Goal: Complete application form: Complete application form

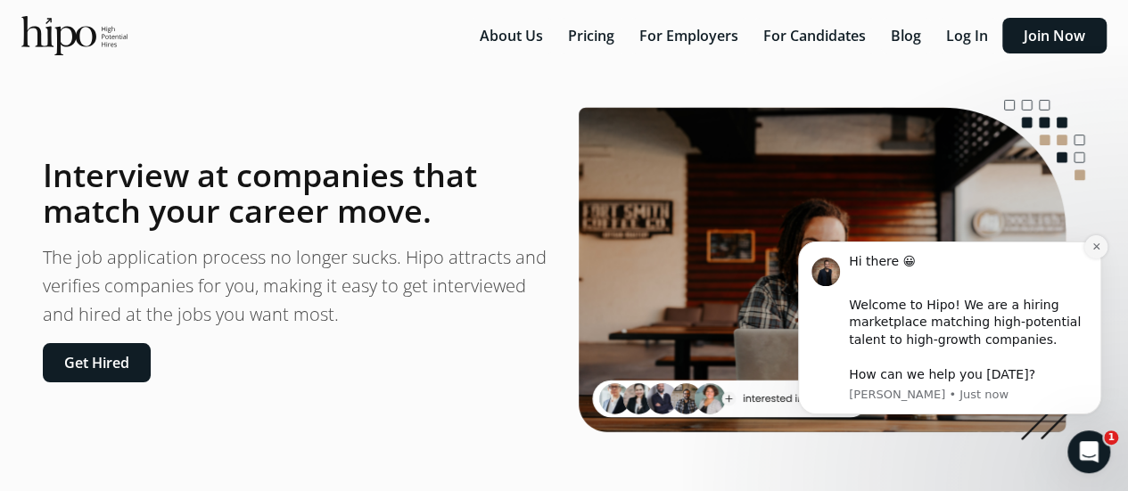
click at [1097, 245] on icon "Dismiss notification" at bounding box center [1096, 247] width 10 height 10
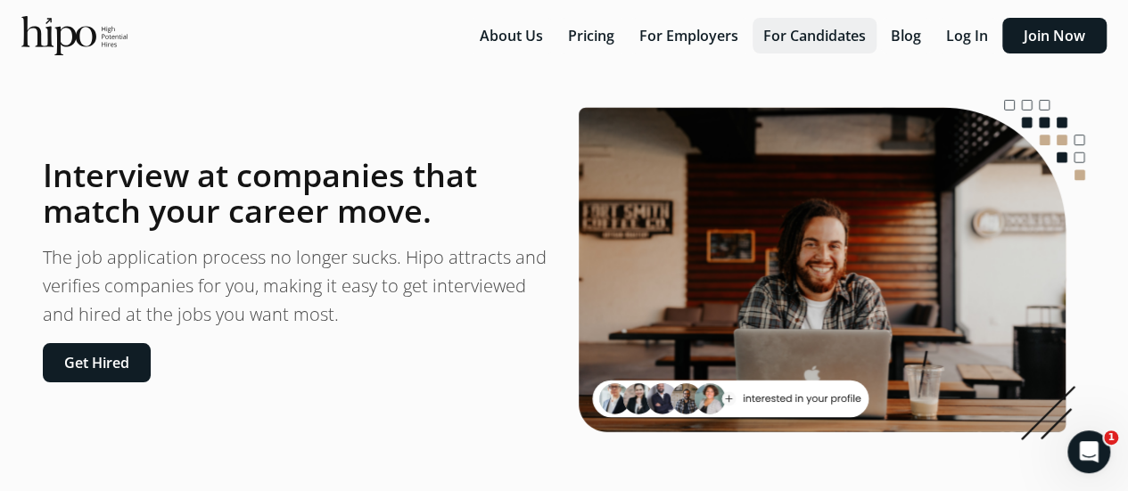
click at [821, 35] on button "For Candidates" at bounding box center [814, 36] width 124 height 36
click at [986, 36] on button "Log In" at bounding box center [966, 36] width 63 height 36
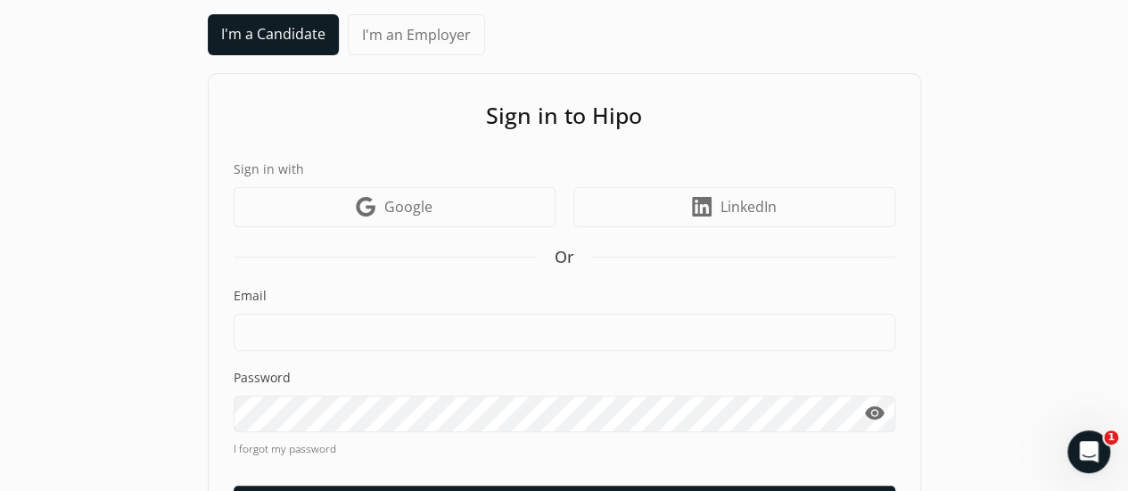
scroll to position [89, 0]
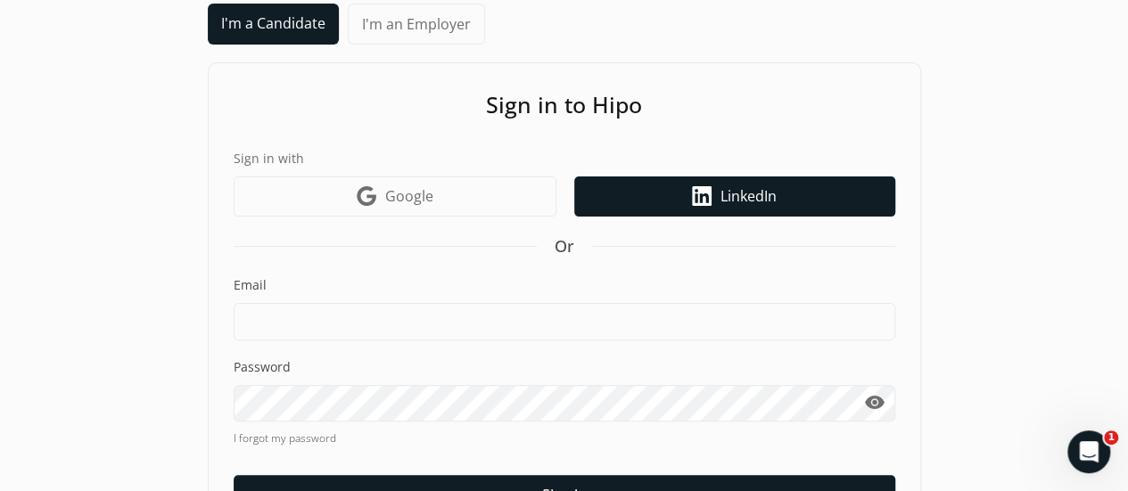
click at [767, 198] on span "LinkedIn" at bounding box center [748, 195] width 56 height 21
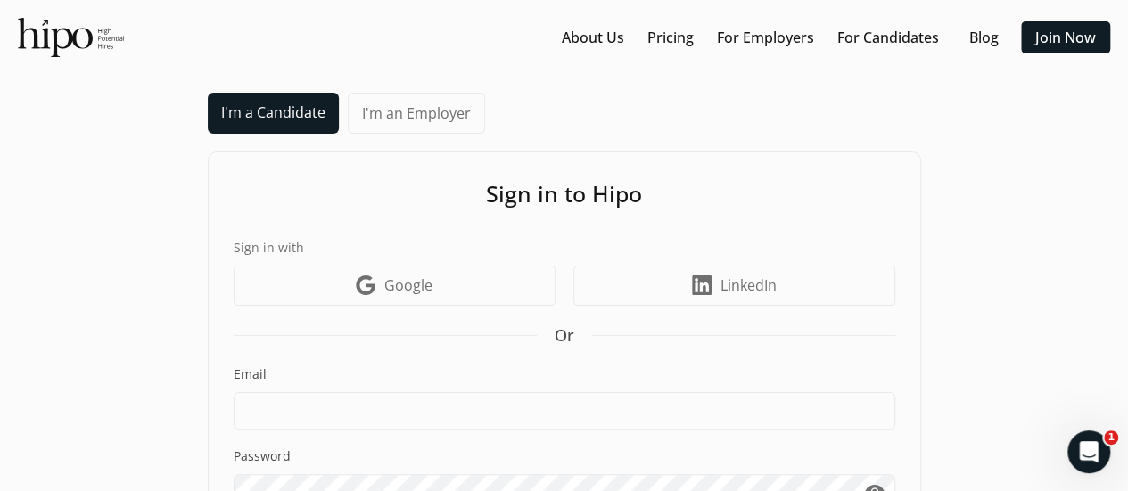
scroll to position [190, 0]
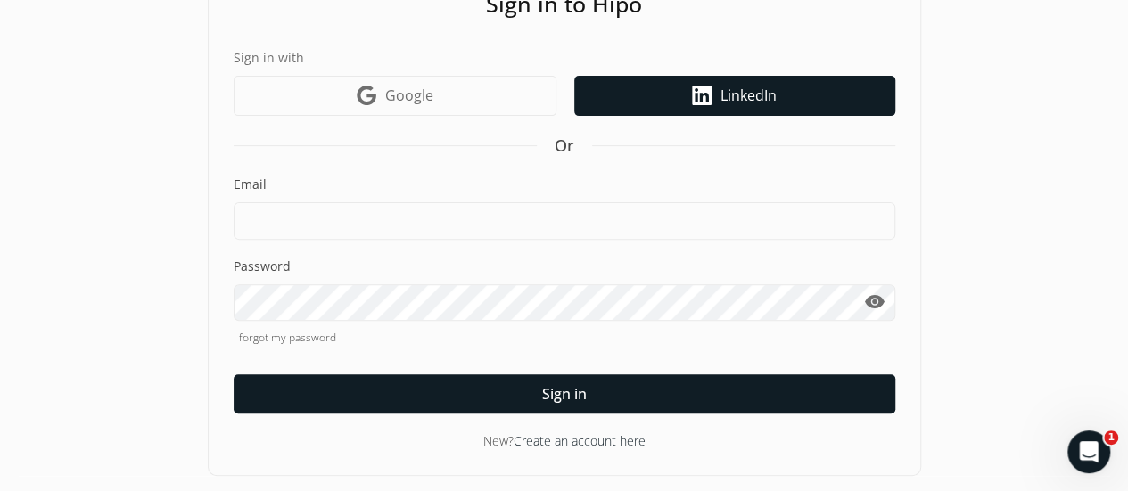
click at [745, 93] on span "LinkedIn" at bounding box center [748, 95] width 56 height 21
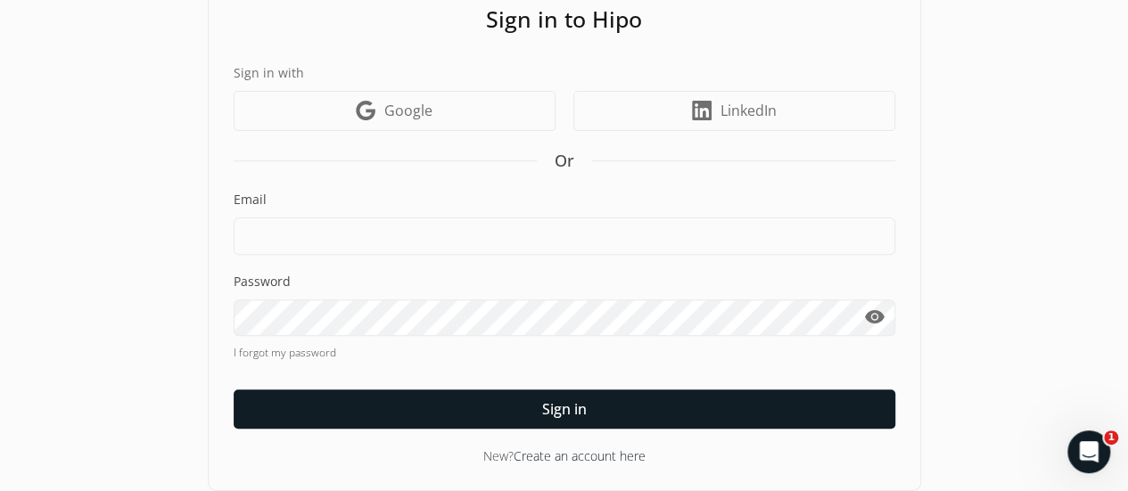
scroll to position [178, 0]
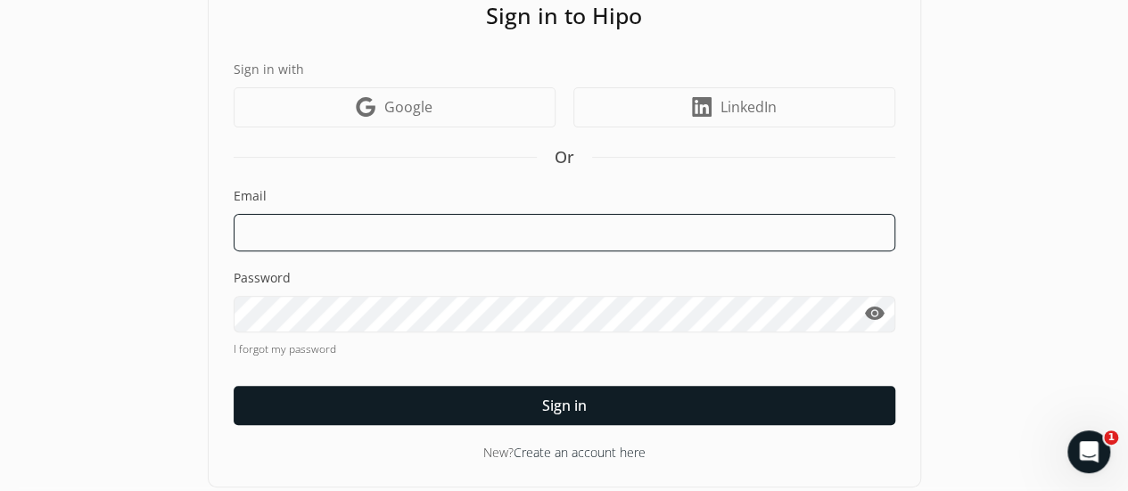
click at [432, 227] on input at bounding box center [565, 232] width 662 height 37
type input "mohd.zahabi@gmail.com"
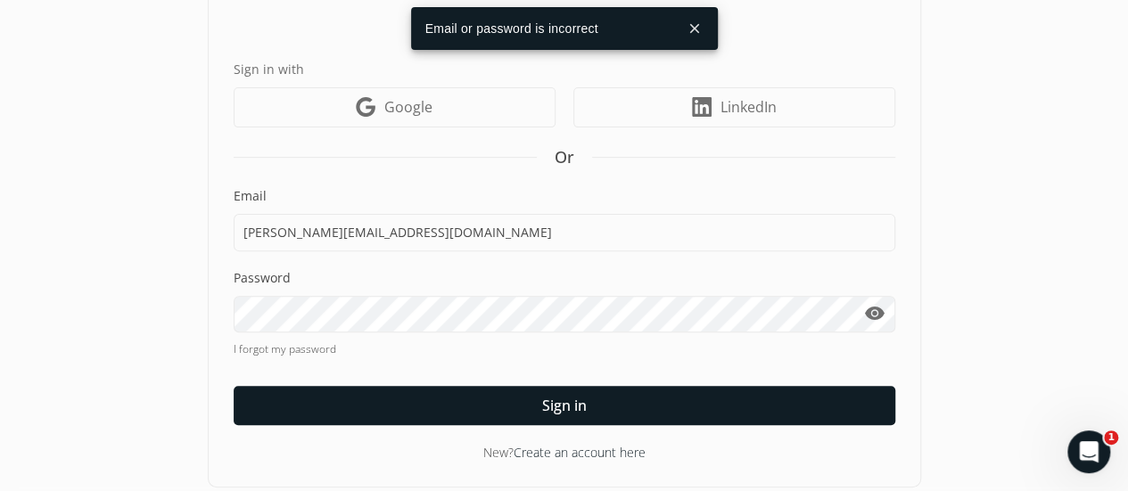
click at [574, 449] on link "Create an account here" at bounding box center [580, 452] width 132 height 17
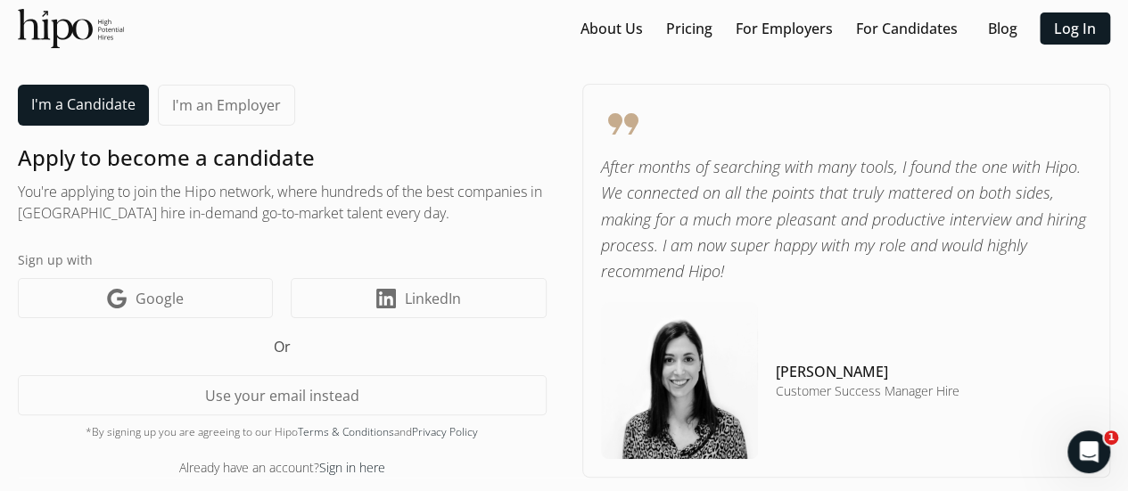
scroll to position [12, 0]
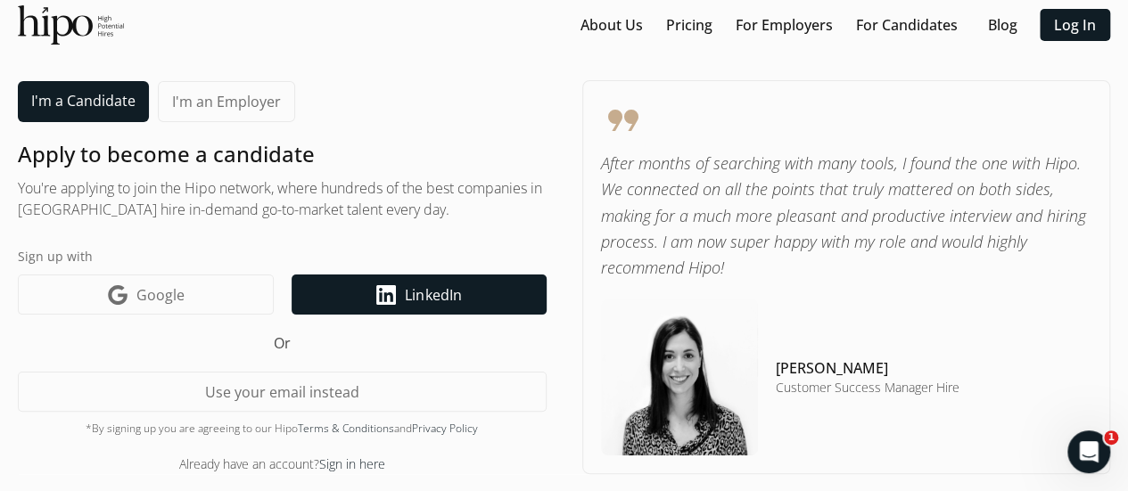
click at [437, 293] on span "LinkedIn" at bounding box center [433, 294] width 56 height 21
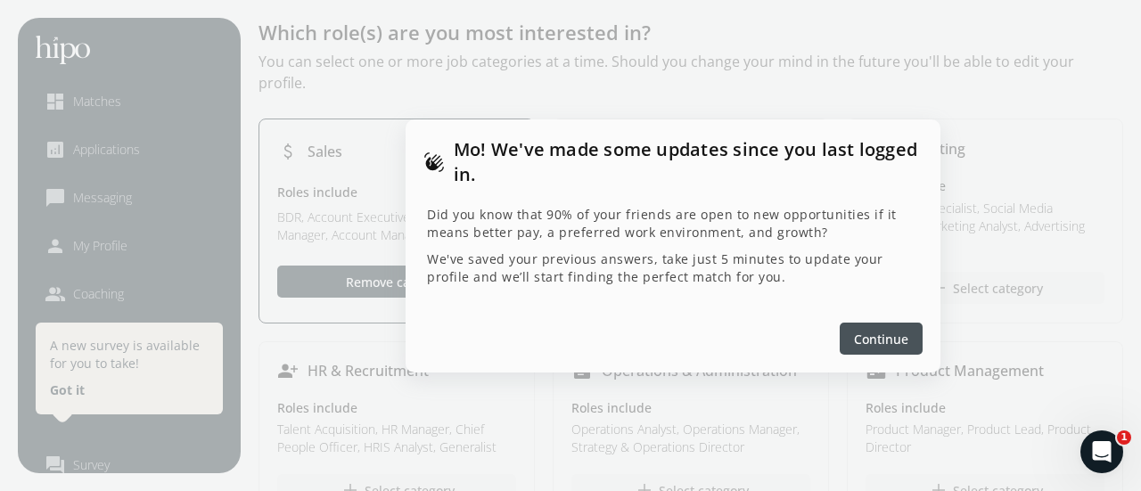
click at [867, 338] on span "Continue" at bounding box center [881, 338] width 54 height 19
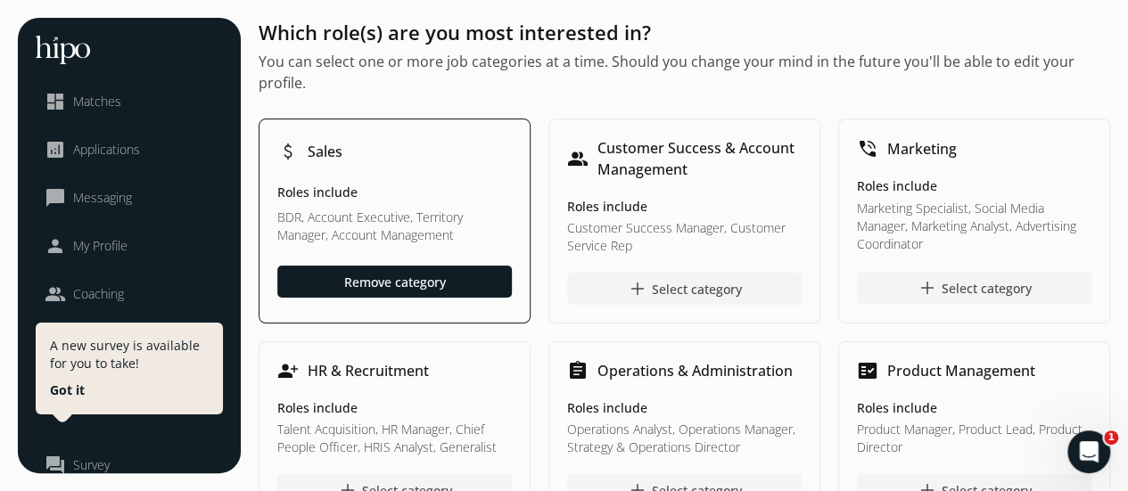
click at [1022, 165] on div "phone_in_talk Marketing Roles include Marketing Specialist, Social Media Manage…" at bounding box center [974, 221] width 272 height 205
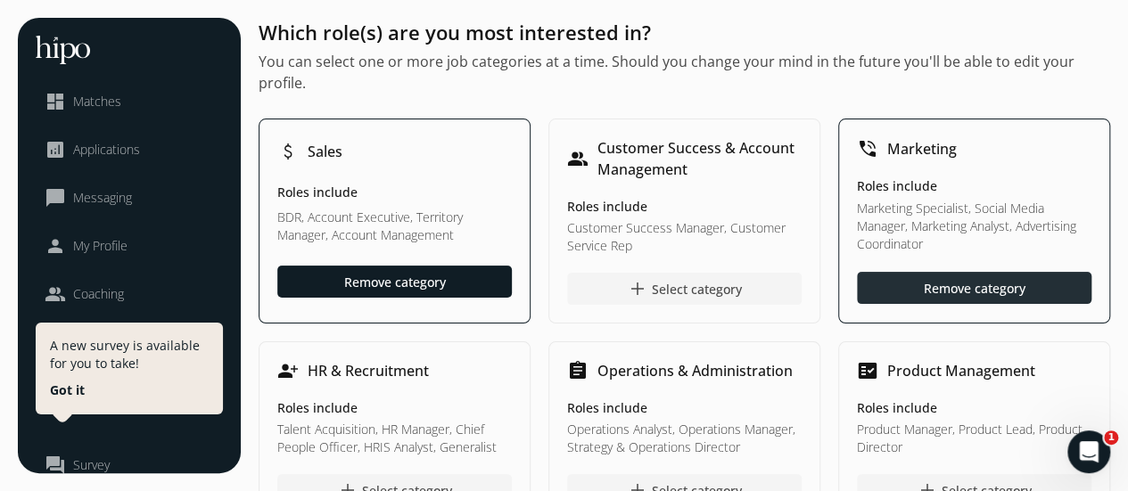
click at [1010, 287] on div "Remove category" at bounding box center [975, 287] width 102 height 19
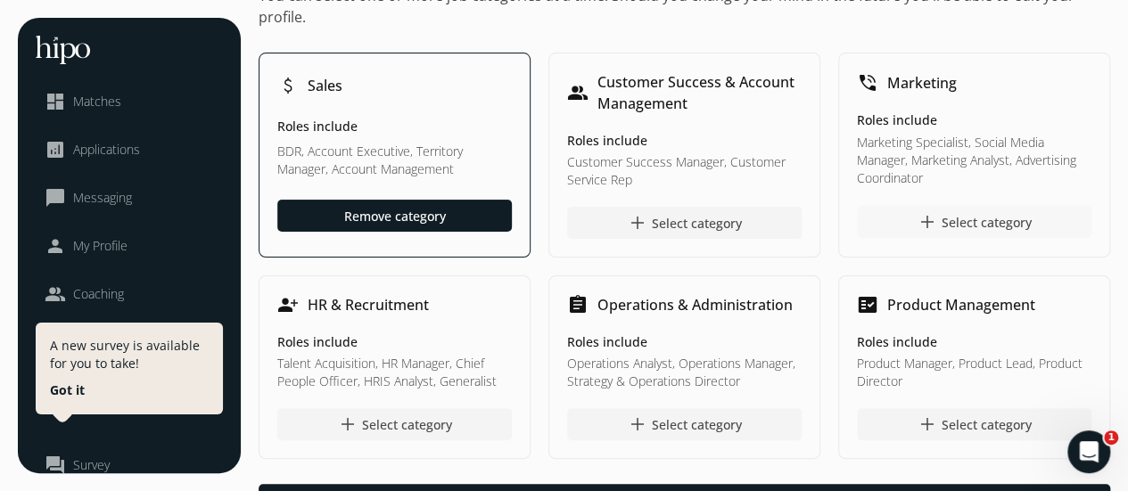
scroll to position [89, 0]
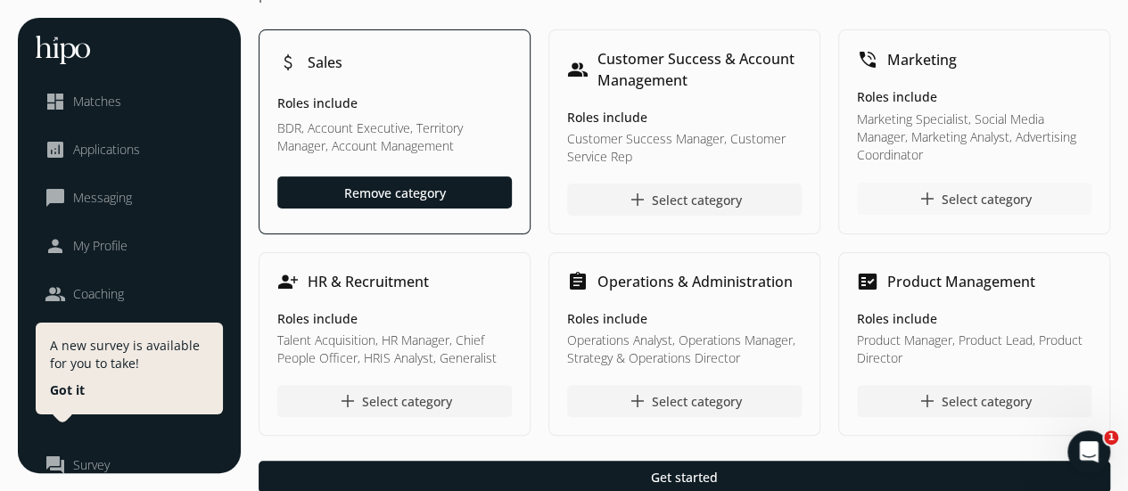
click at [483, 304] on div "person_add HR & Recruitment Roles include Talent Acquisition, HR Manager, Chief…" at bounding box center [395, 344] width 272 height 184
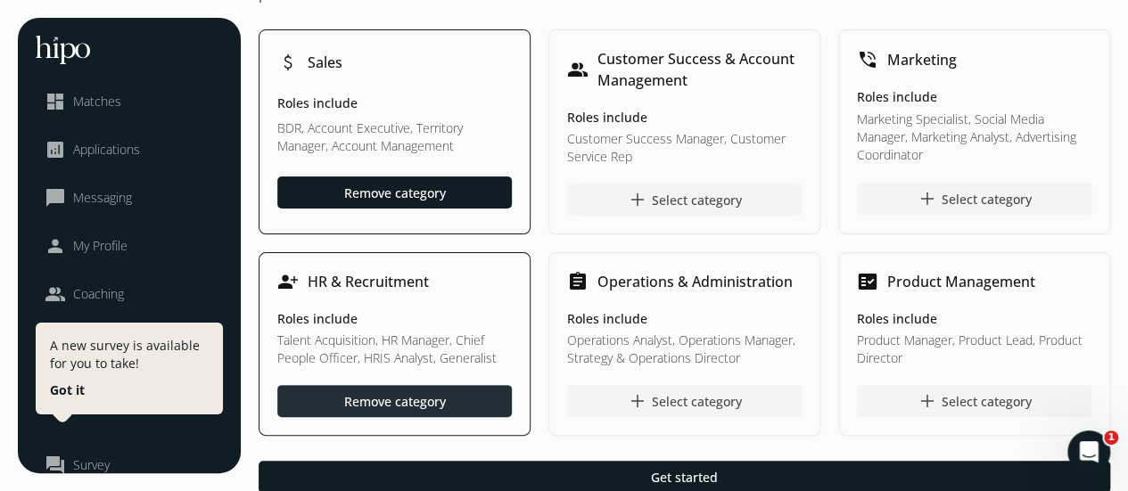
click at [467, 402] on div at bounding box center [394, 401] width 234 height 32
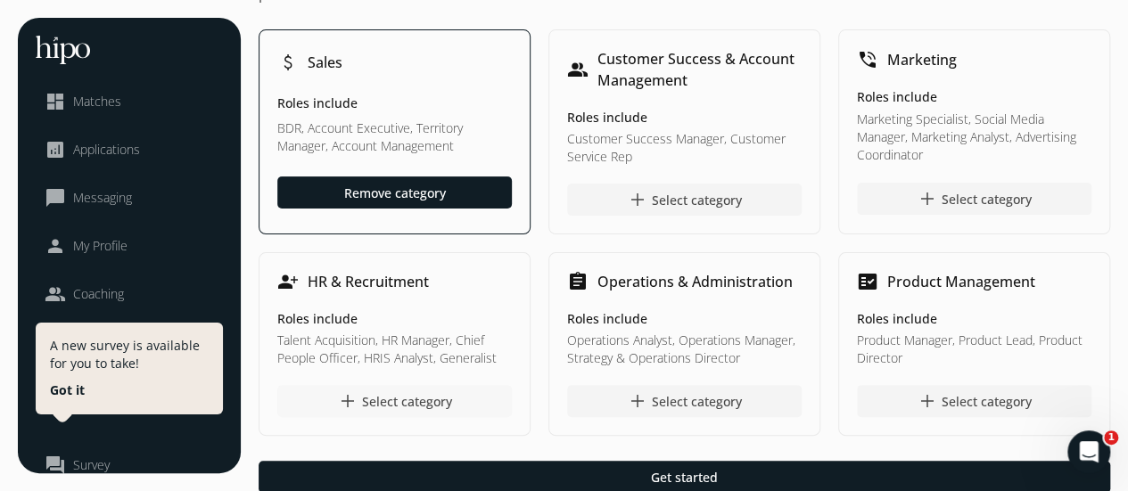
click at [734, 329] on div "Roles include Operations Analyst, Operations Manager, Strategy & Operations Dir…" at bounding box center [684, 338] width 234 height 57
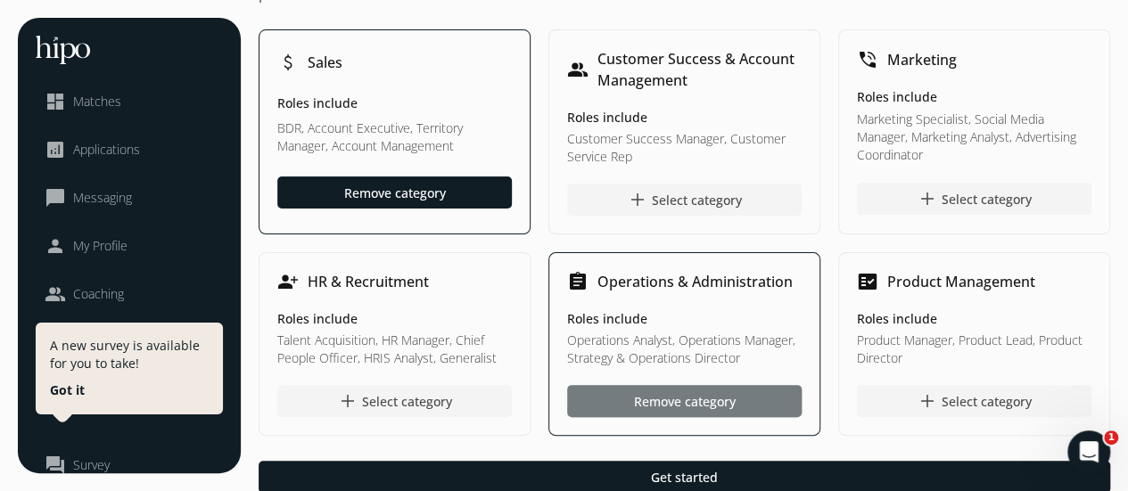
click at [735, 407] on div "Remove category" at bounding box center [685, 401] width 102 height 19
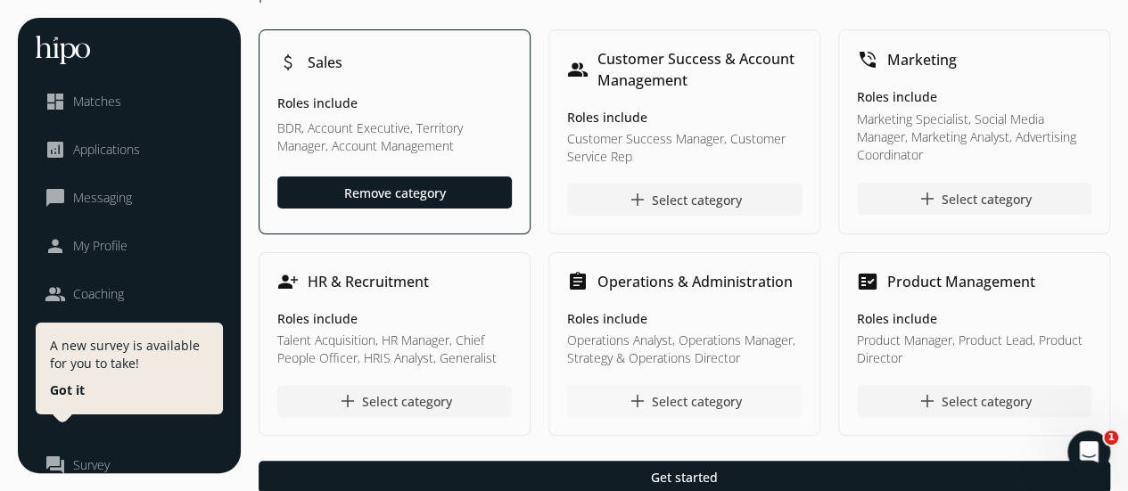
scroll to position [175, 0]
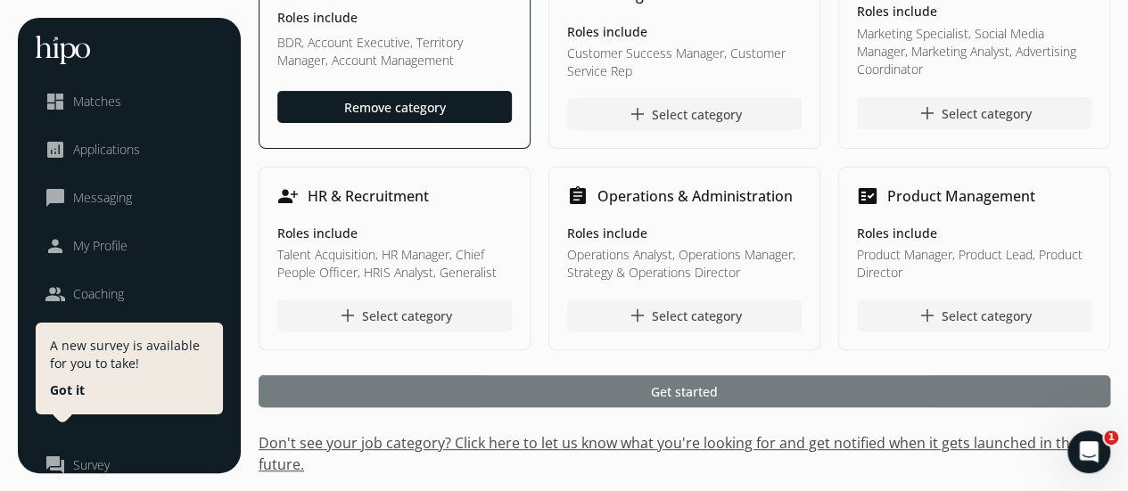
click at [754, 389] on div at bounding box center [684, 391] width 851 height 32
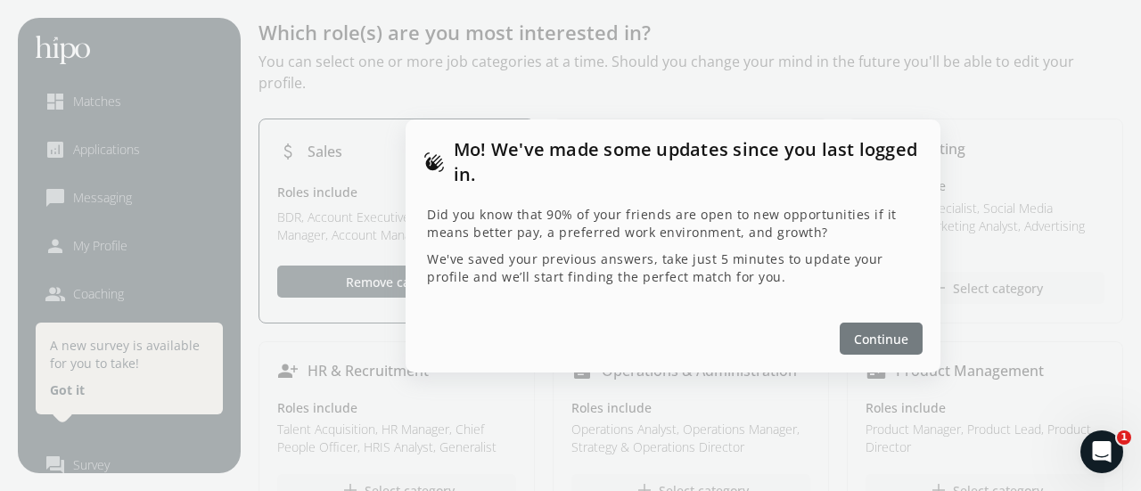
click at [864, 331] on span "Continue" at bounding box center [881, 338] width 54 height 19
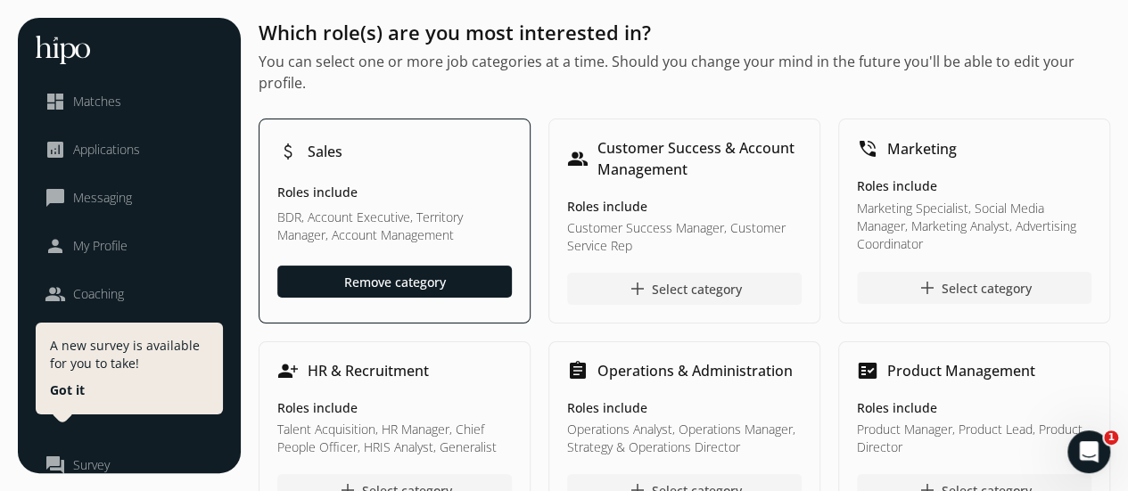
click at [1041, 167] on div "phone_in_talk Marketing Roles include Marketing Specialist, Social Media Manage…" at bounding box center [974, 221] width 272 height 205
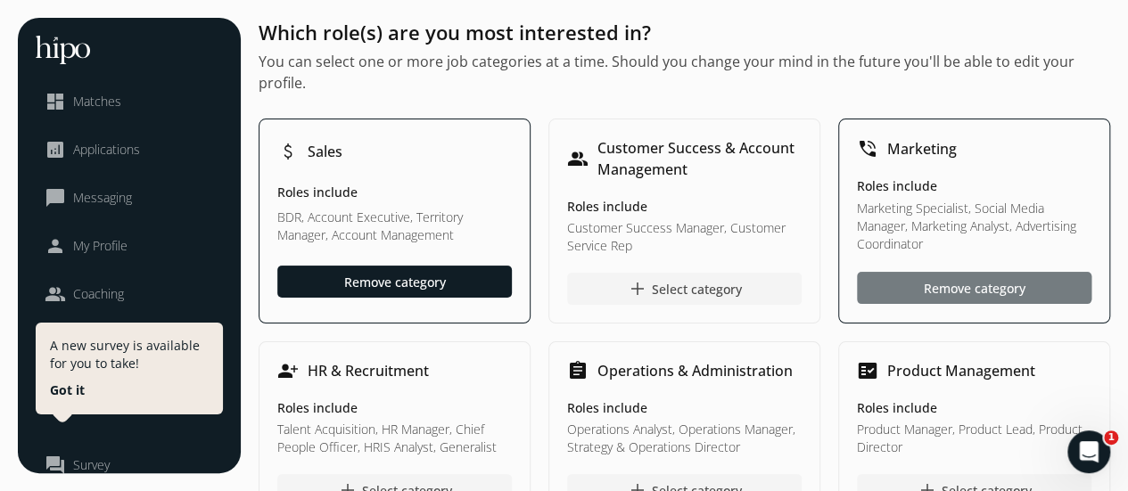
click at [977, 289] on div "Remove category" at bounding box center [975, 287] width 102 height 19
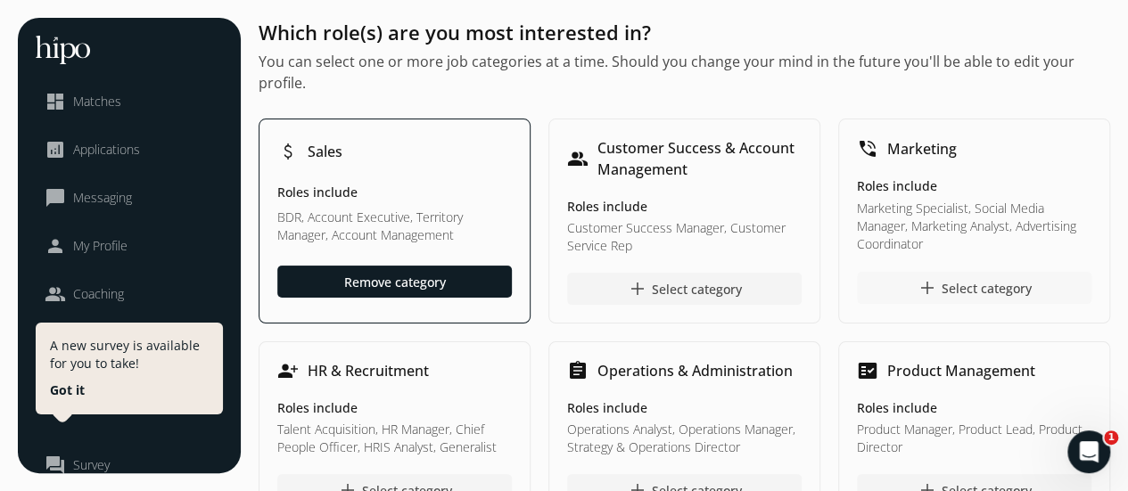
click at [152, 249] on link "person My Profile" at bounding box center [129, 245] width 169 height 21
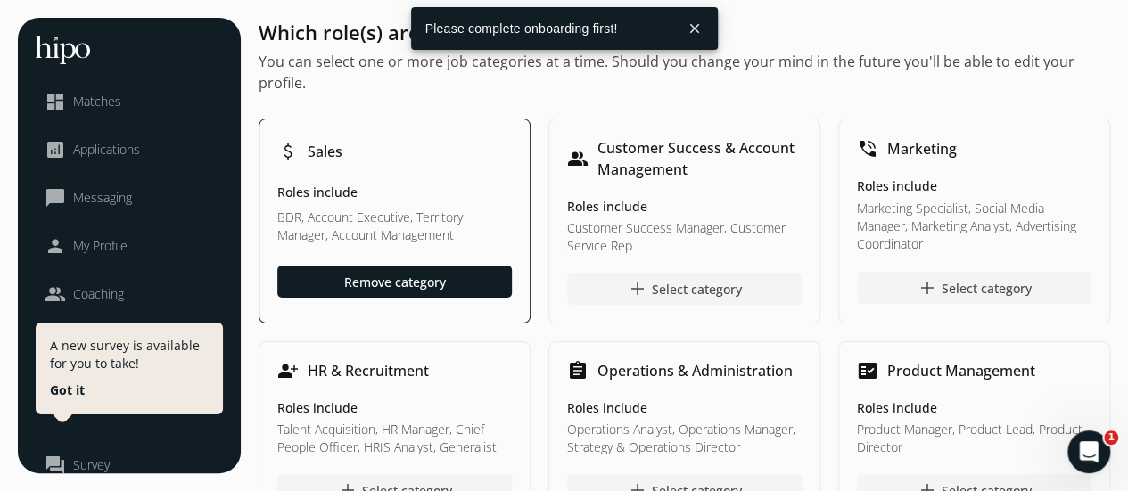
click at [497, 167] on div "attach_money Sales Roles include BDR, Account Executive, Territory Manager, Acc…" at bounding box center [395, 221] width 272 height 205
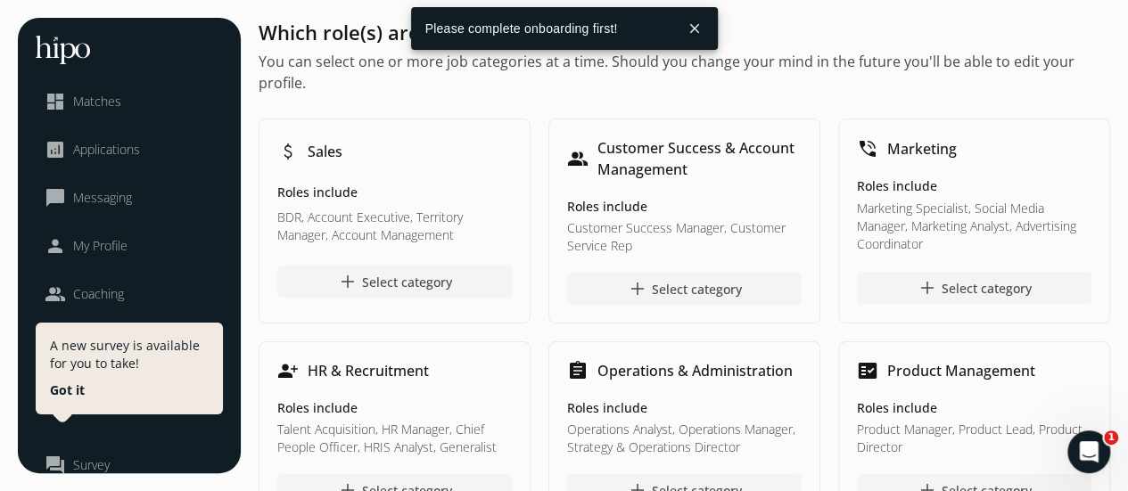
click at [496, 174] on div "attach_money Sales Roles include BDR, Account Executive, Territory Manager, Acc…" at bounding box center [395, 221] width 272 height 205
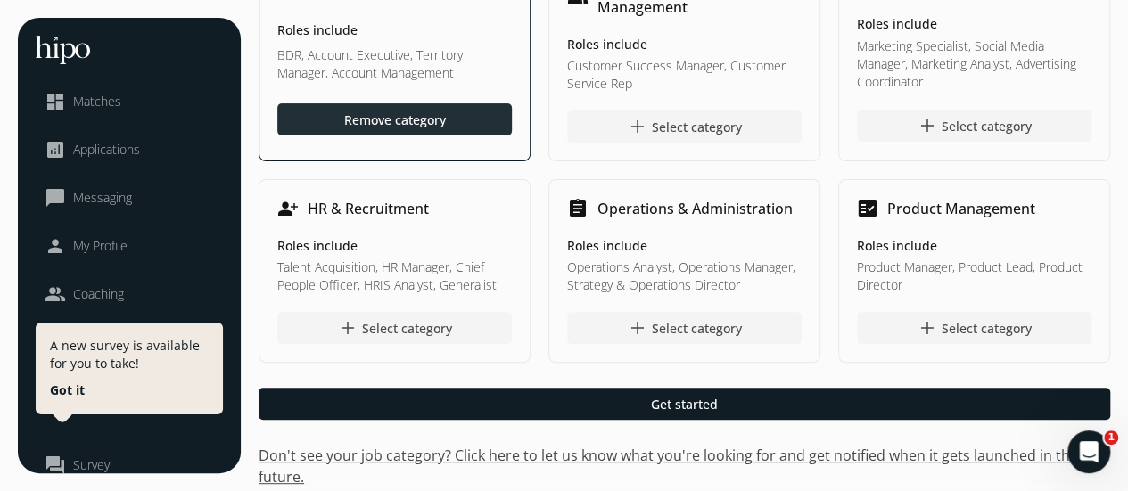
scroll to position [175, 0]
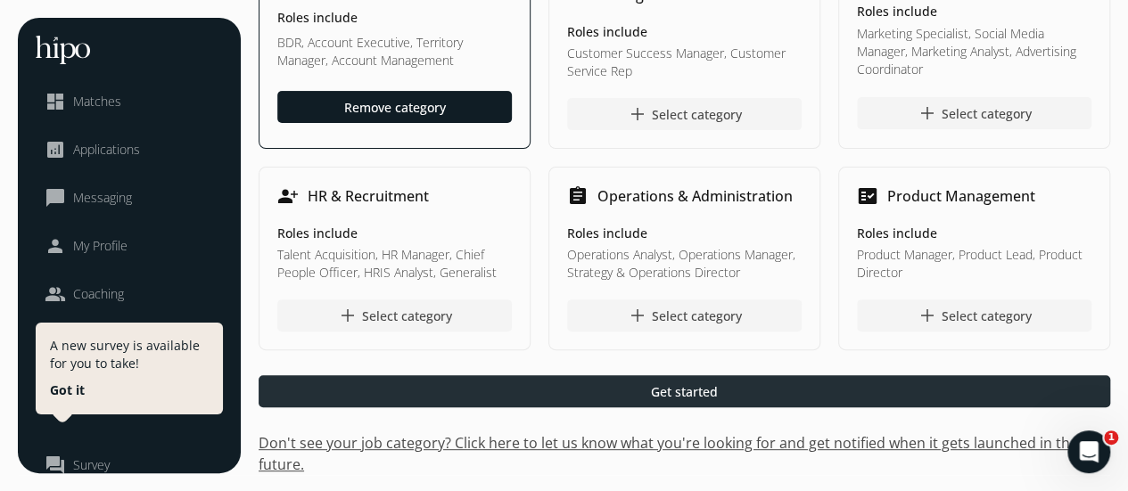
click at [577, 395] on div at bounding box center [684, 391] width 851 height 32
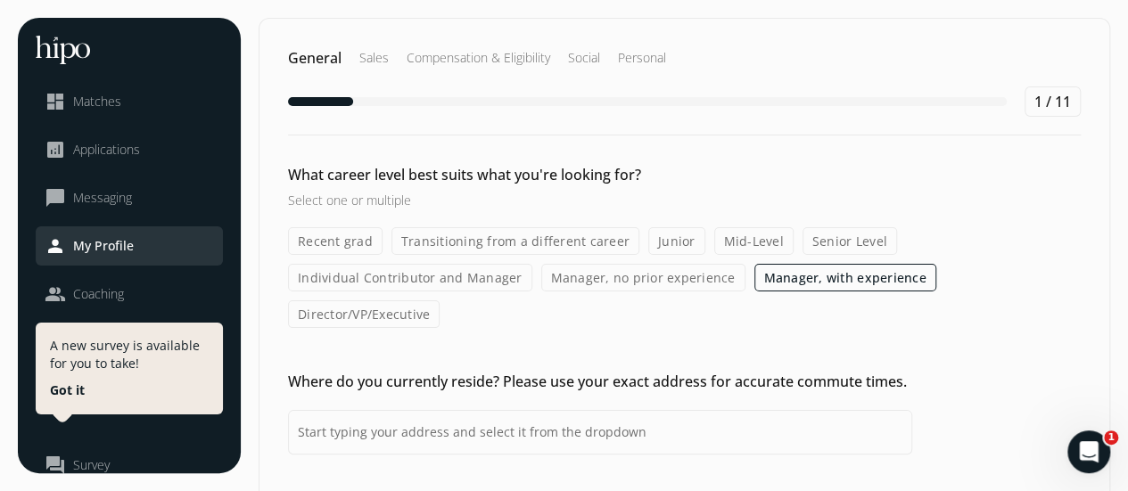
scroll to position [89, 0]
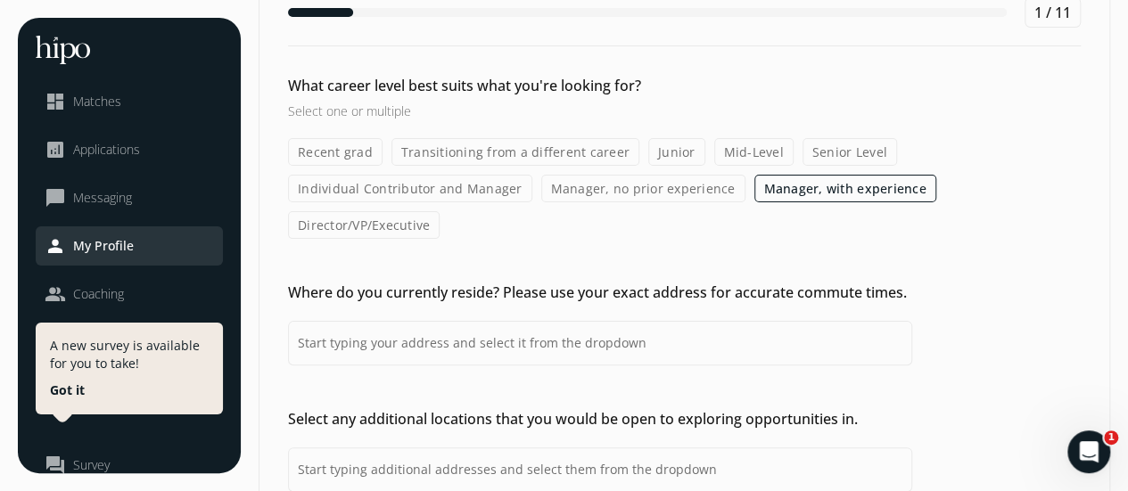
click at [858, 145] on label "Senior Level" at bounding box center [849, 152] width 95 height 28
click at [0, 0] on input "Senior Level" at bounding box center [0, 0] width 0 height 0
click at [742, 145] on label "Mid-Level" at bounding box center [753, 152] width 79 height 28
click at [0, 0] on input "Mid-Level" at bounding box center [0, 0] width 0 height 0
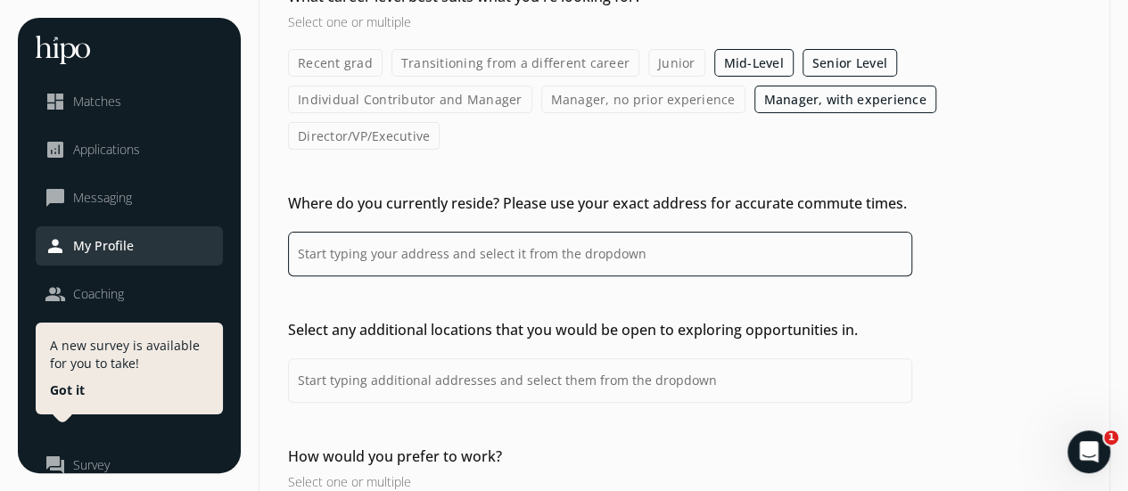
click at [473, 232] on input at bounding box center [600, 254] width 624 height 45
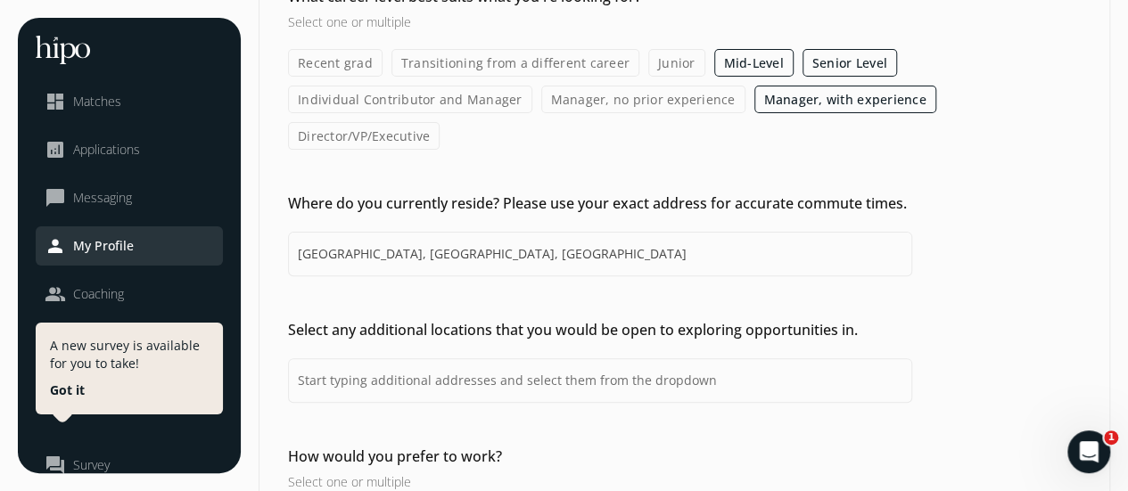
type input "[GEOGRAPHIC_DATA], [GEOGRAPHIC_DATA], [GEOGRAPHIC_DATA]"
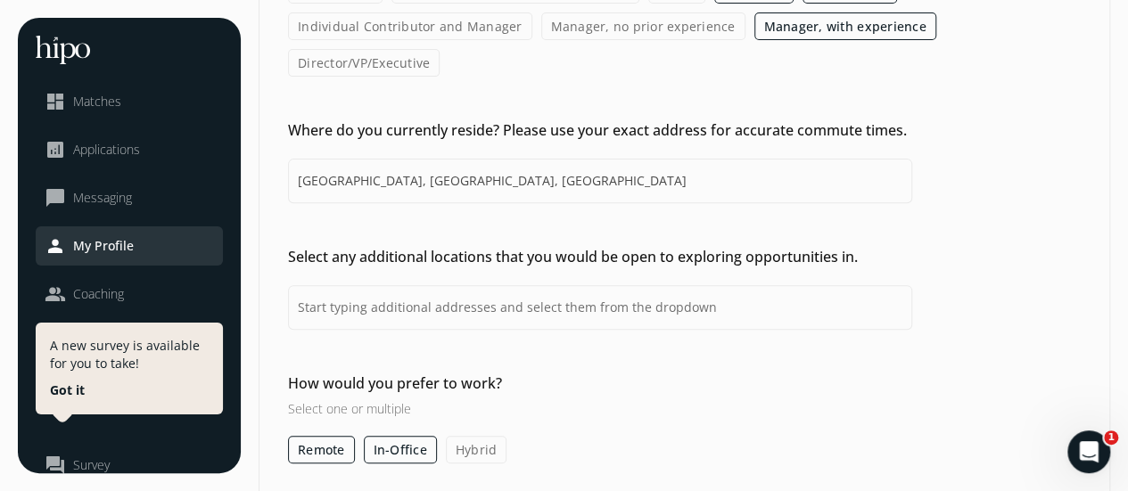
scroll to position [267, 0]
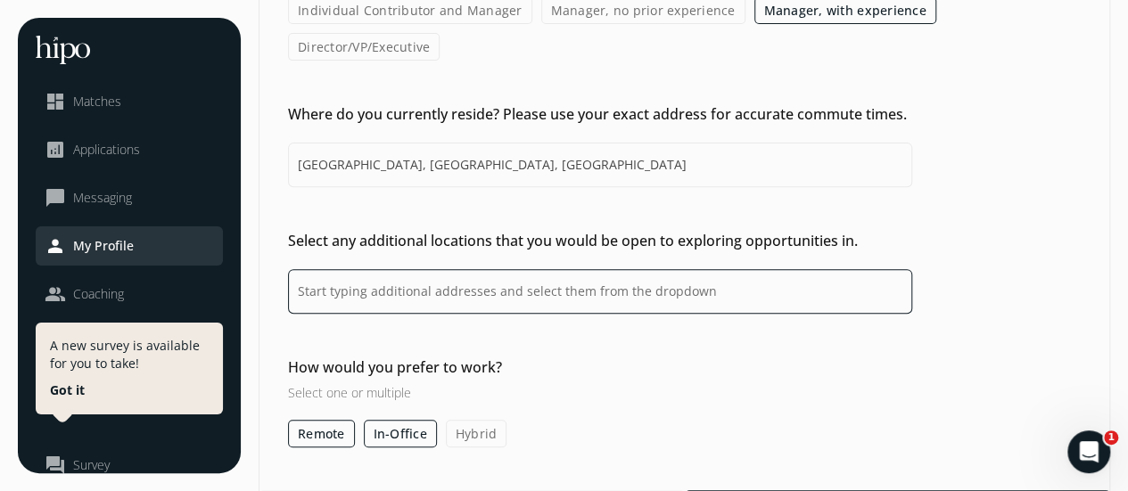
click at [469, 269] on input at bounding box center [600, 291] width 624 height 45
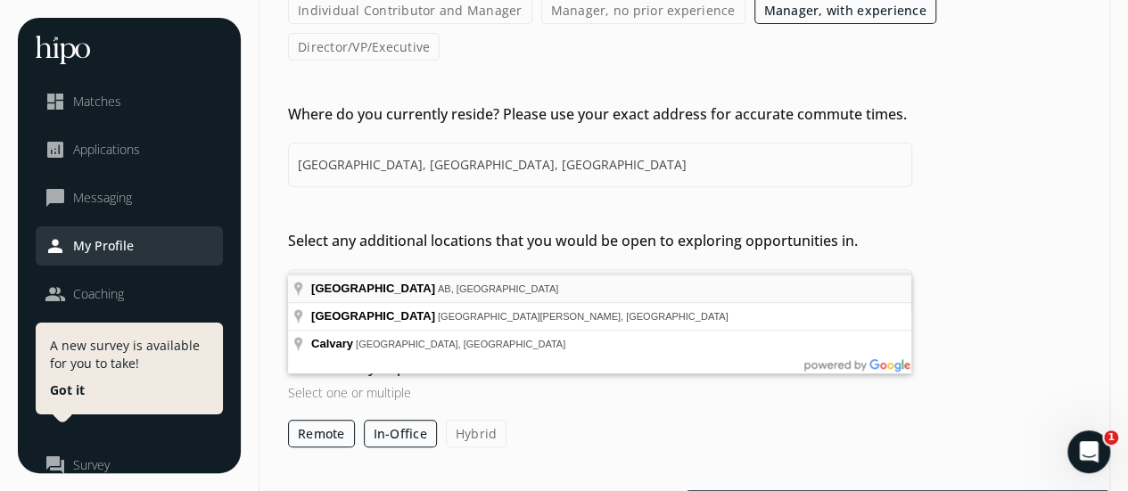
type input "[GEOGRAPHIC_DATA], [GEOGRAPHIC_DATA], [GEOGRAPHIC_DATA]"
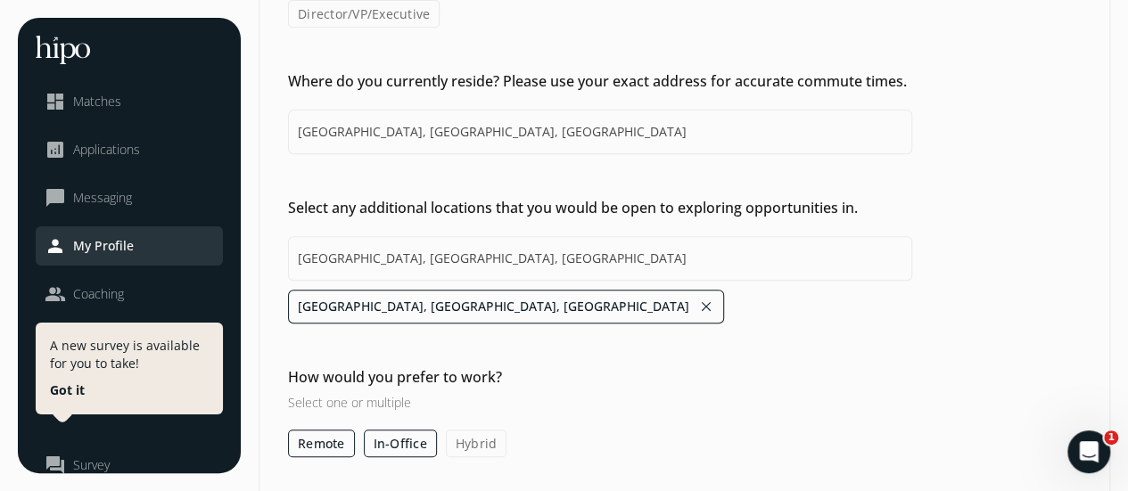
scroll to position [318, 0]
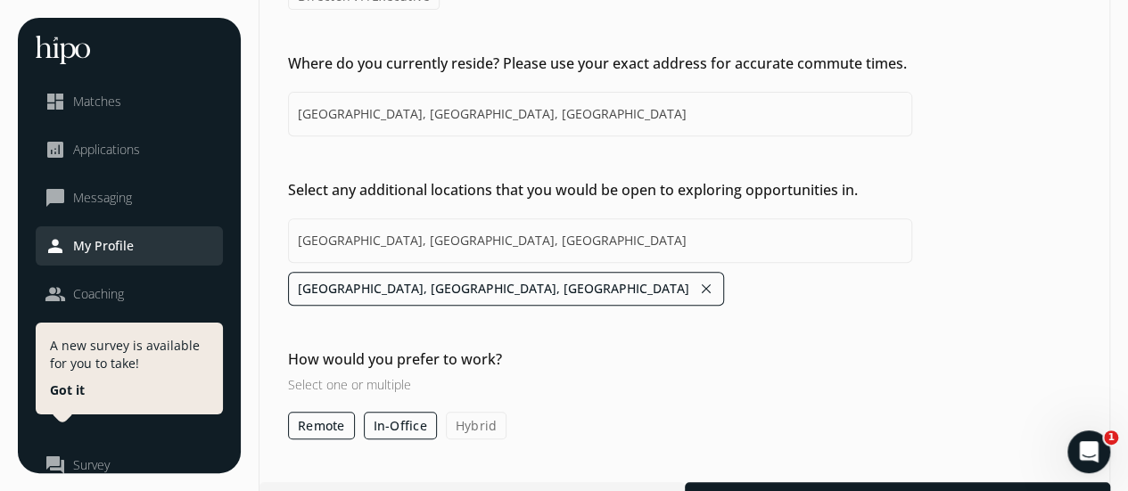
click at [324, 412] on label "Remote" at bounding box center [321, 426] width 67 height 28
click at [0, 0] on input "Remote" at bounding box center [0, 0] width 0 height 0
click at [380, 412] on label "In-Office" at bounding box center [400, 426] width 73 height 28
click at [0, 0] on input "In-Office" at bounding box center [0, 0] width 0 height 0
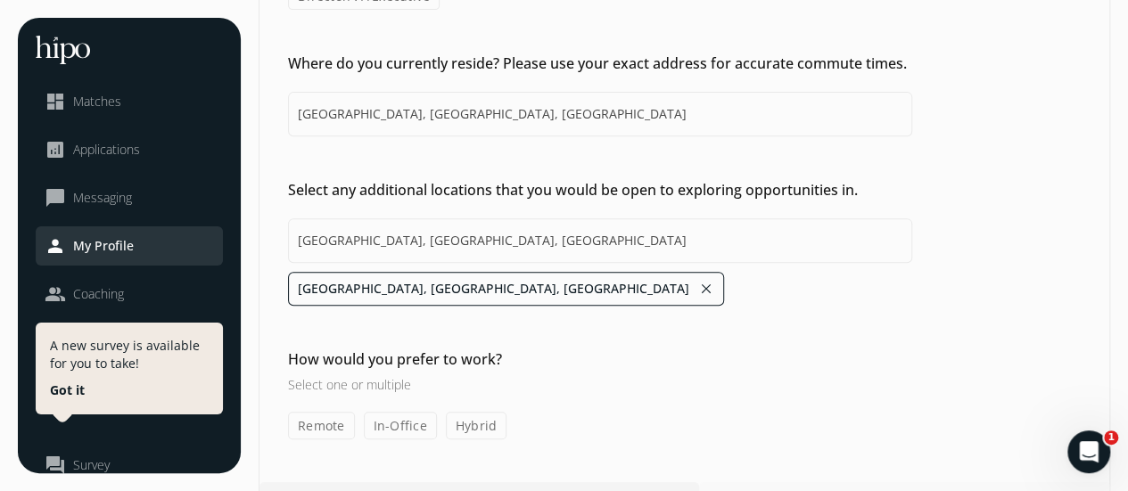
click at [920, 482] on div "Next" at bounding box center [904, 498] width 411 height 32
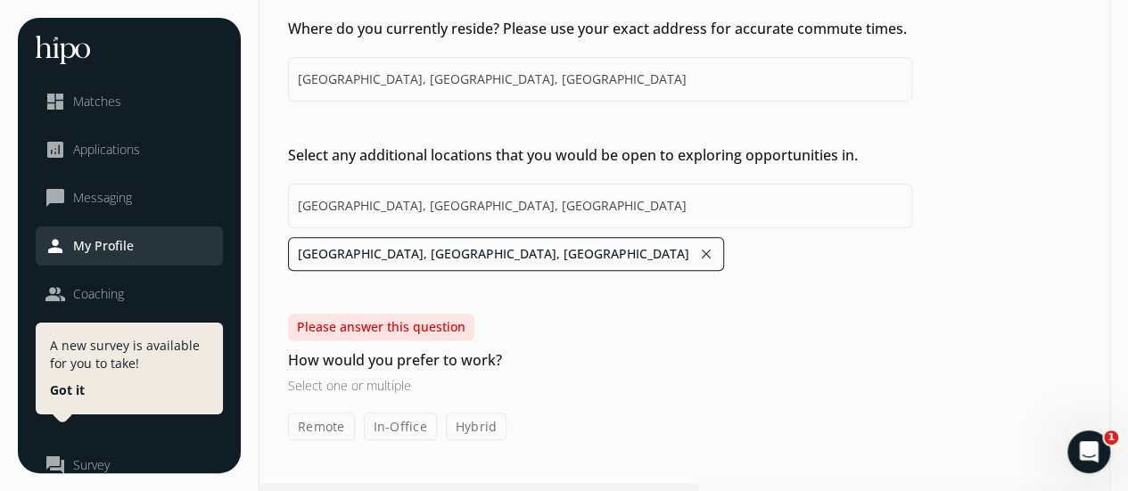
scroll to position [407, 0]
click at [396, 375] on h3 "Select one or multiple" at bounding box center [600, 384] width 624 height 19
click at [326, 412] on label "Remote" at bounding box center [321, 426] width 67 height 28
click at [0, 0] on input "Remote" at bounding box center [0, 0] width 0 height 0
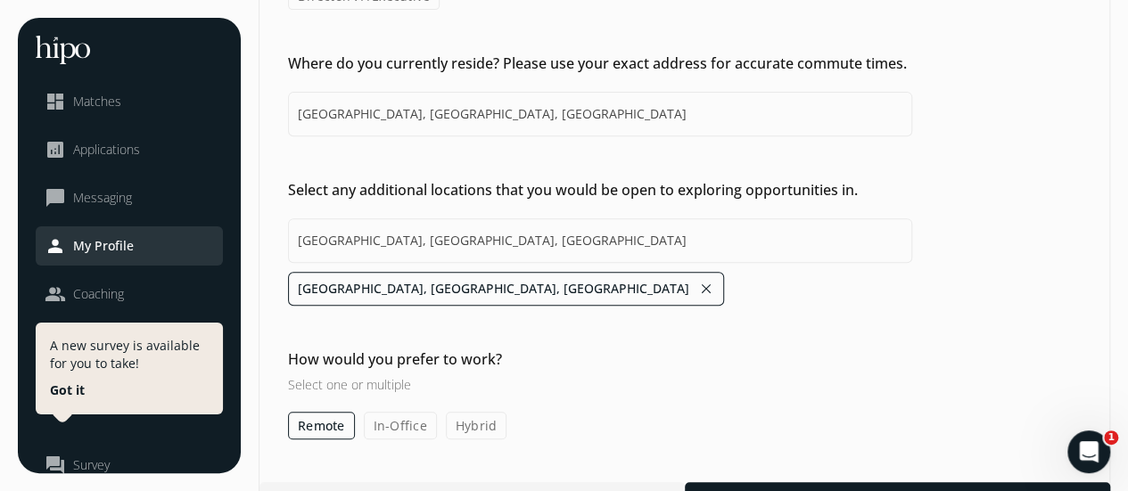
drag, startPoint x: 378, startPoint y: 384, endPoint x: 404, endPoint y: 386, distance: 25.9
click at [380, 412] on label "In-Office" at bounding box center [400, 426] width 73 height 28
click at [0, 0] on input "In-Office" at bounding box center [0, 0] width 0 height 0
drag, startPoint x: 460, startPoint y: 389, endPoint x: 481, endPoint y: 396, distance: 22.6
click at [461, 412] on label "Hybrid" at bounding box center [477, 426] width 62 height 28
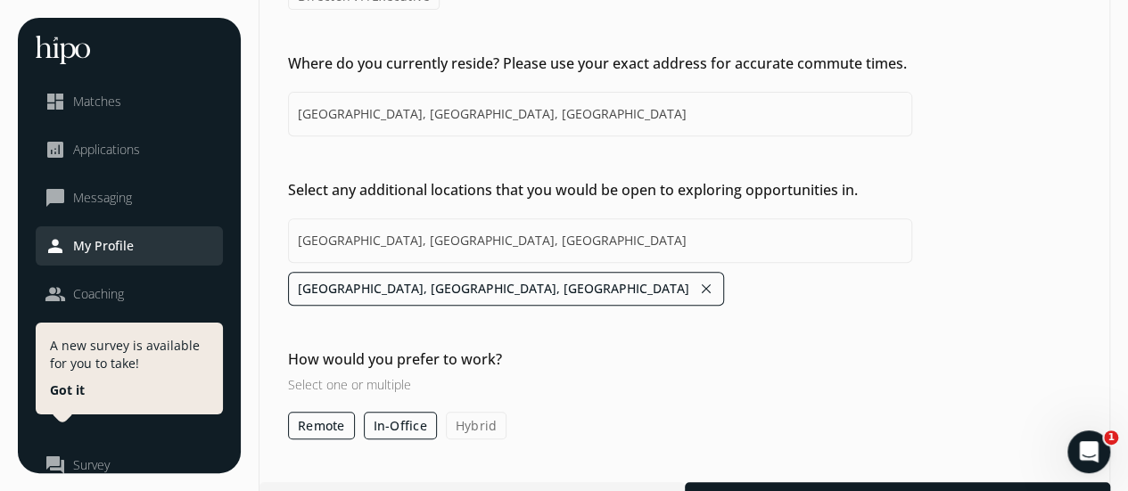
click at [0, 0] on input "Hybrid" at bounding box center [0, 0] width 0 height 0
click at [791, 482] on div at bounding box center [897, 498] width 425 height 32
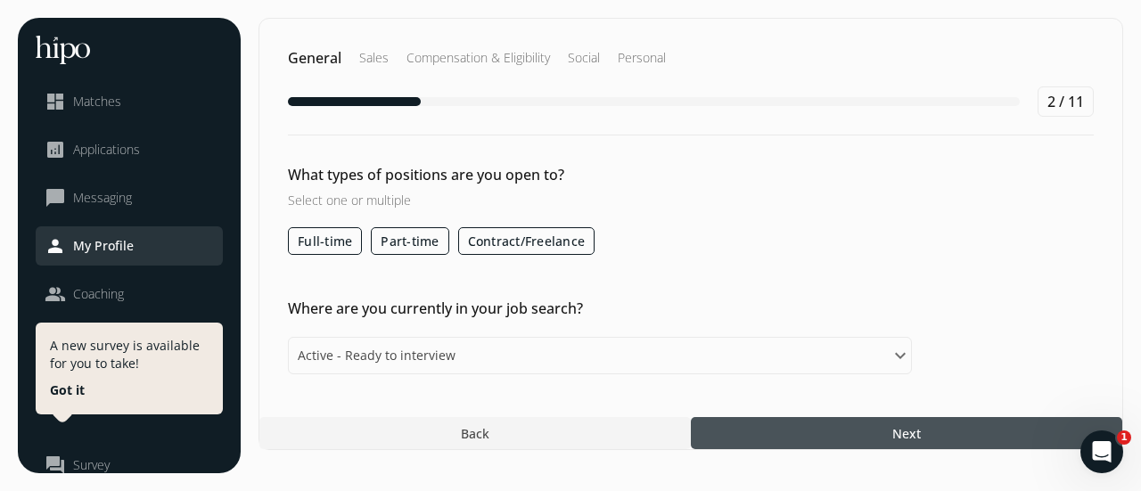
click at [339, 242] on label "Full-time" at bounding box center [325, 241] width 74 height 28
click at [0, 0] on input "Full-time" at bounding box center [0, 0] width 0 height 0
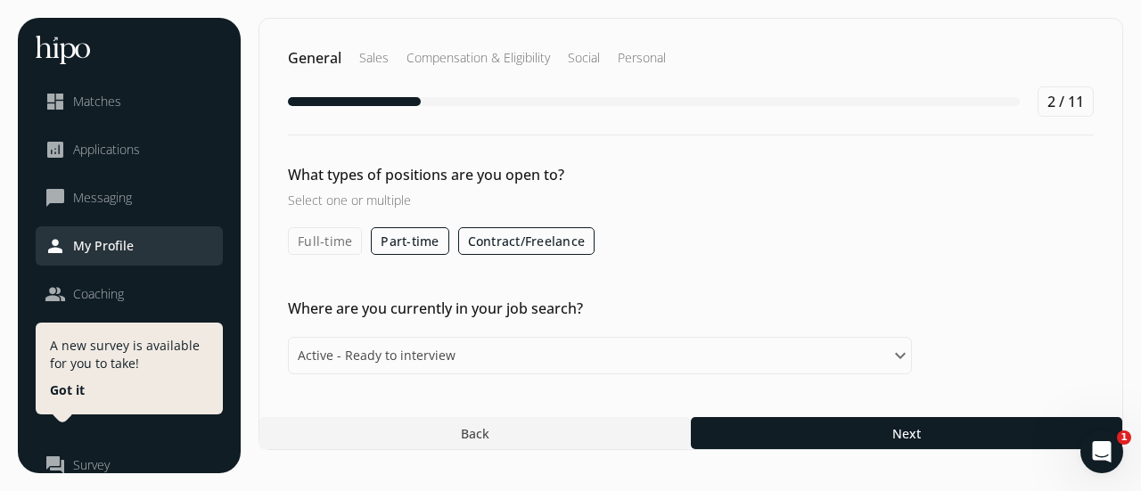
click at [774, 439] on div at bounding box center [907, 433] width 432 height 32
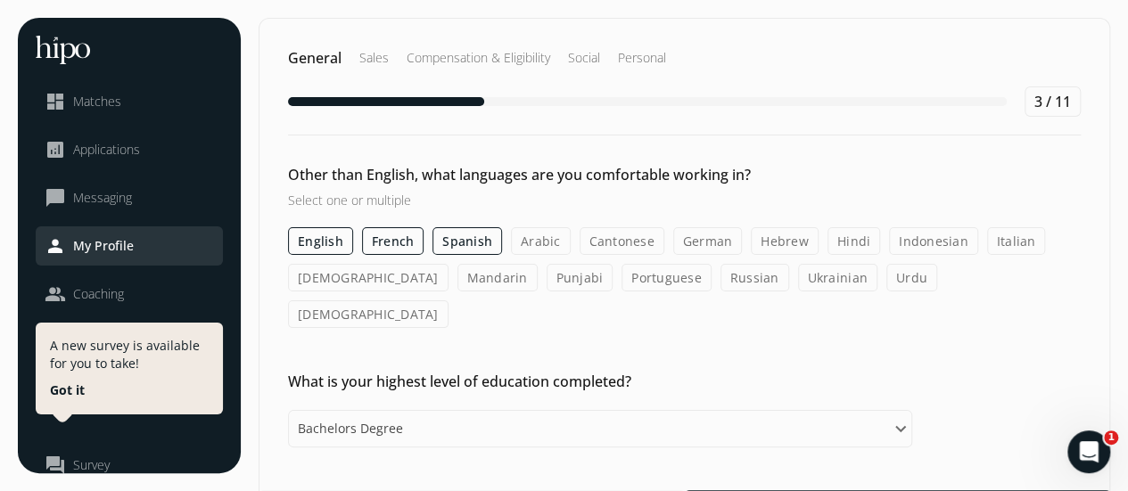
click at [540, 236] on label "Arabic" at bounding box center [541, 241] width 60 height 28
drag, startPoint x: 509, startPoint y: 231, endPoint x: 521, endPoint y: 236, distance: 12.8
click at [511, 232] on label "Arabic" at bounding box center [541, 241] width 60 height 28
click at [0, 0] on input "Arabic" at bounding box center [0, 0] width 0 height 0
drag, startPoint x: 319, startPoint y: 238, endPoint x: 327, endPoint y: 251, distance: 14.8
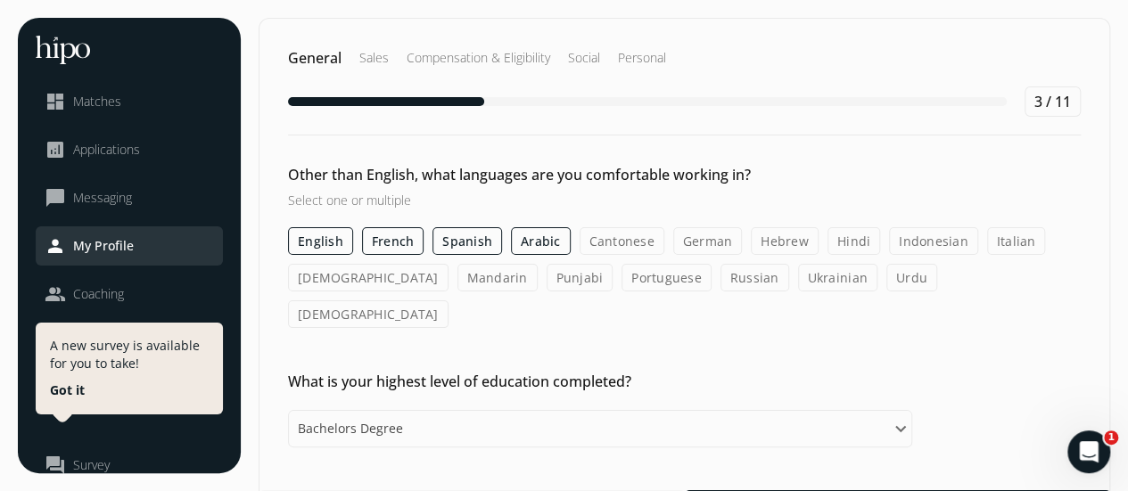
click at [319, 239] on label "English" at bounding box center [320, 241] width 65 height 28
click at [0, 0] on input "English" at bounding box center [0, 0] width 0 height 0
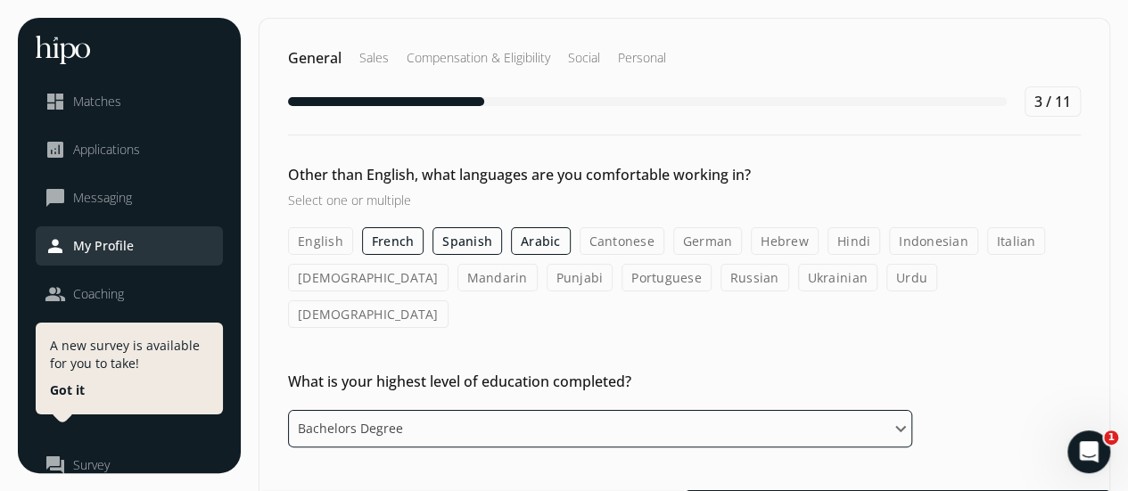
click at [497, 410] on select "Please select an option Some High School High School Diploma Some University or…" at bounding box center [600, 428] width 624 height 37
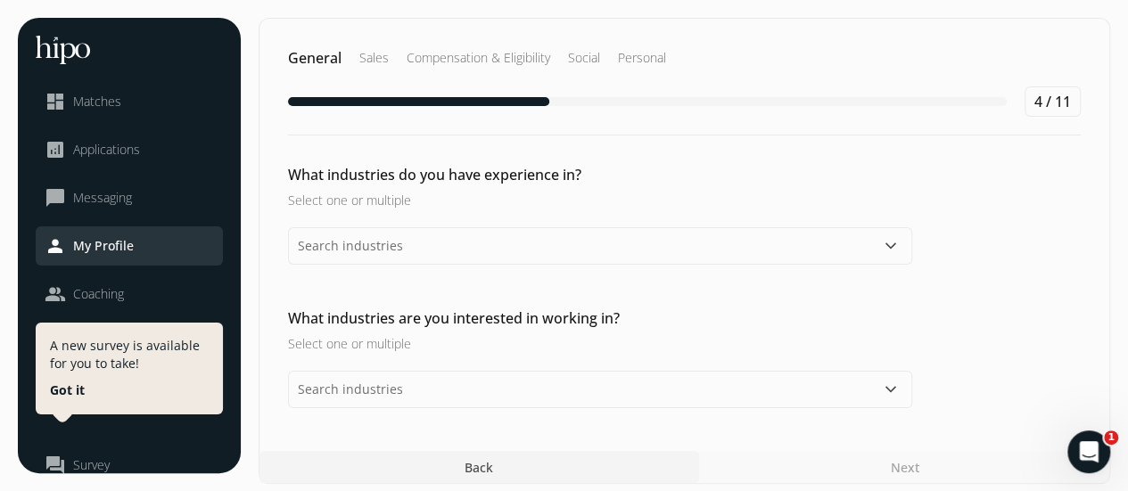
click at [391, 206] on h3 "Select one or multiple" at bounding box center [600, 200] width 624 height 19
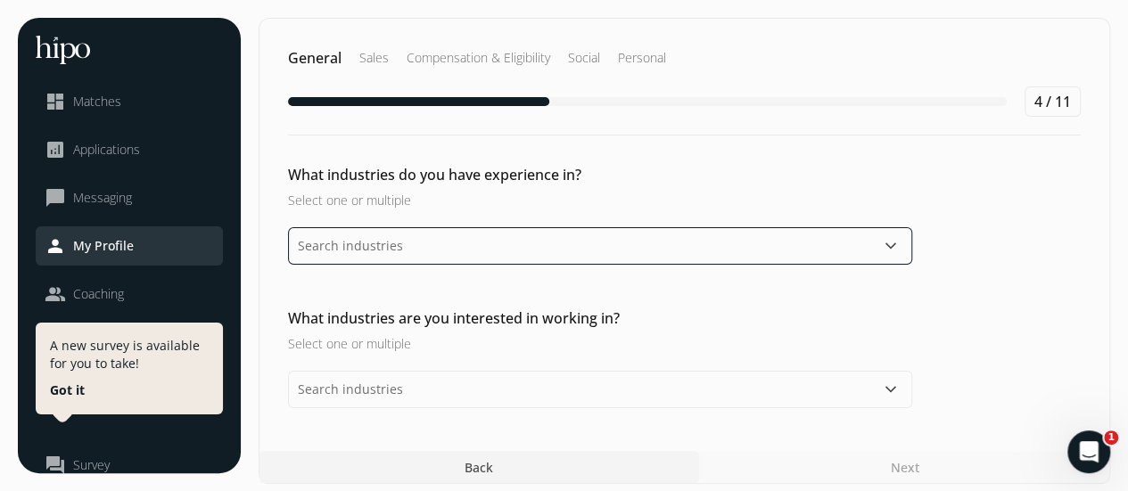
click at [418, 247] on input "text" at bounding box center [600, 245] width 624 height 37
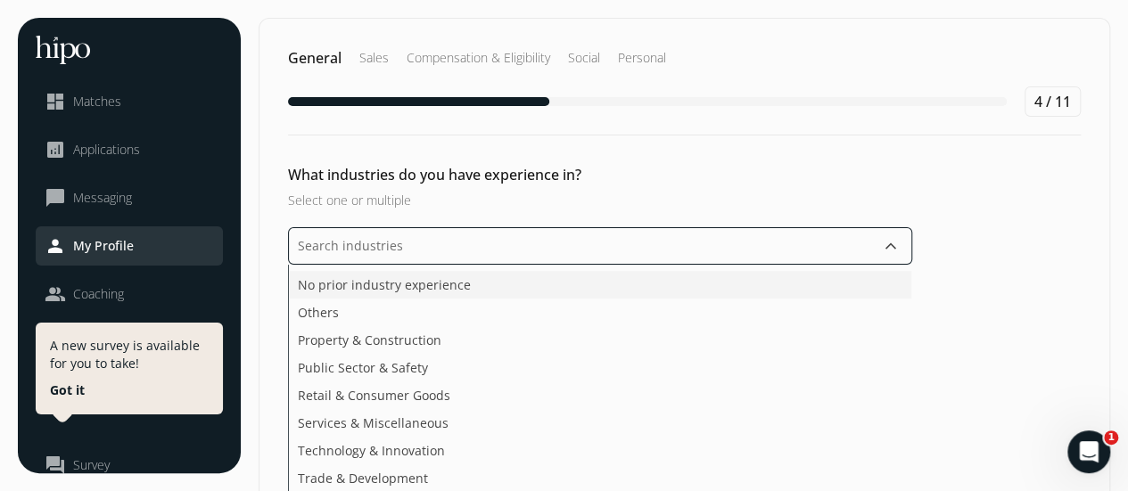
scroll to position [349, 0]
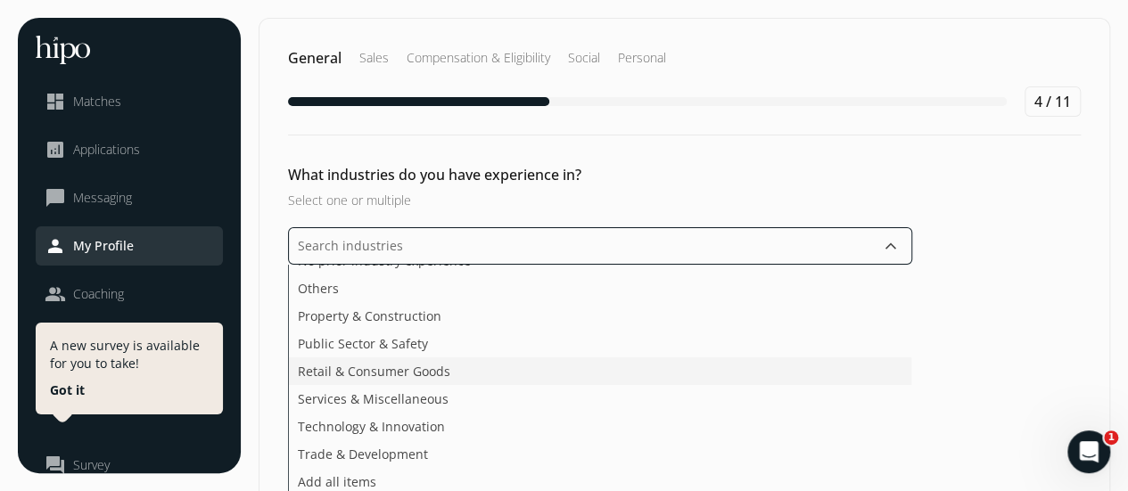
click at [426, 375] on ul "Agriculture & Food Arts, Media & Entertainment Business & Financial Services De…" at bounding box center [600, 381] width 624 height 232
click at [409, 399] on ul "Agriculture & Food Arts, Media & Entertainment Business & Financial Services De…" at bounding box center [600, 381] width 624 height 232
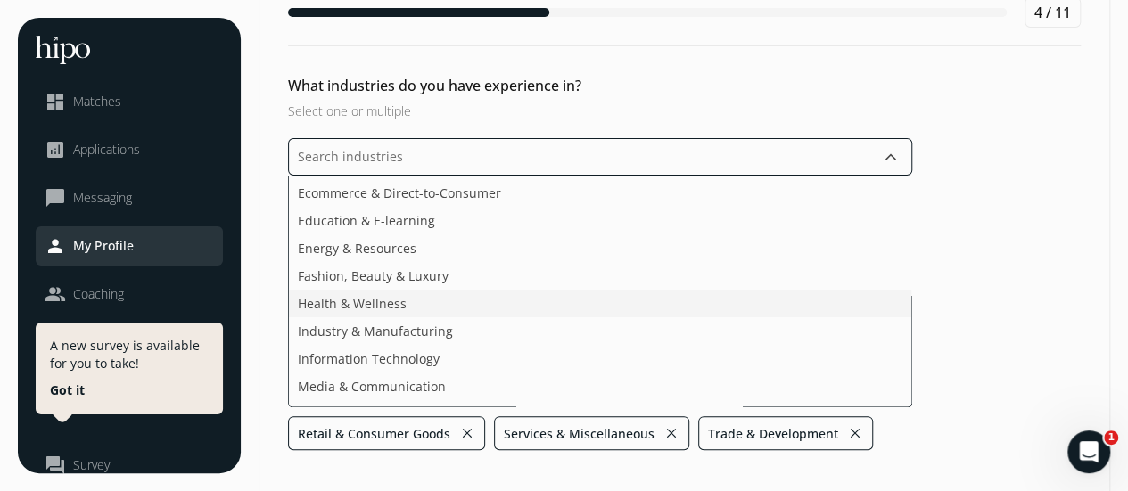
scroll to position [87, 0]
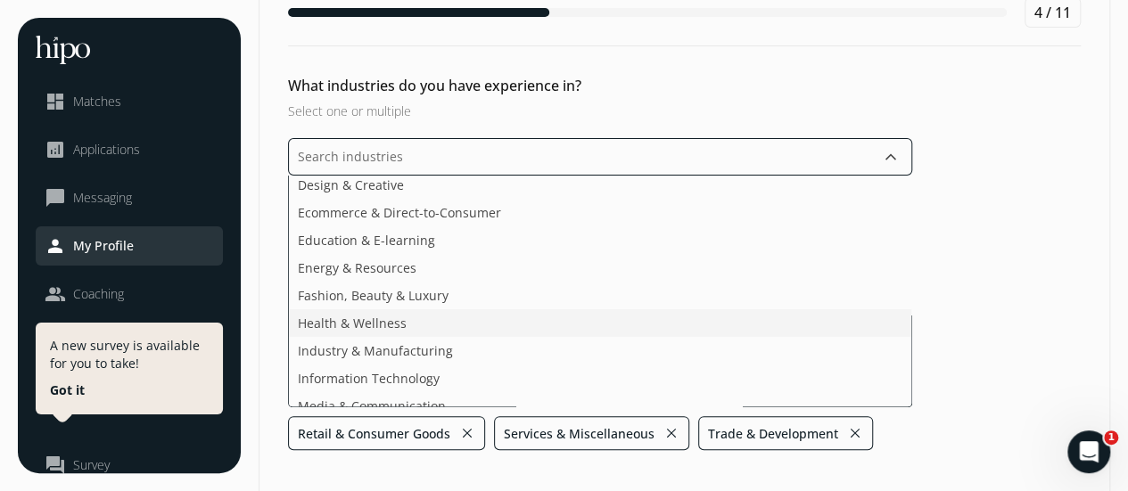
click at [423, 324] on li "Health & Wellness" at bounding box center [600, 323] width 622 height 28
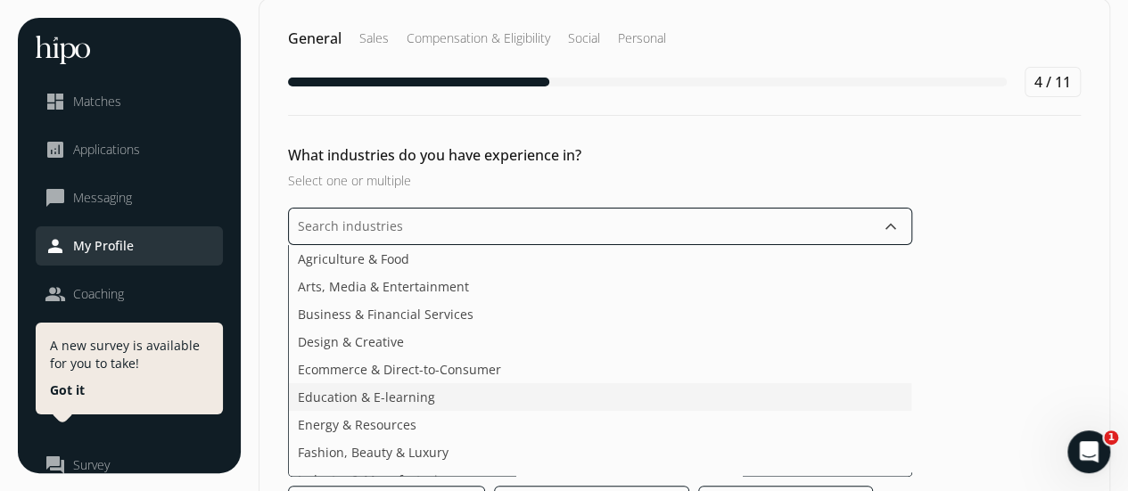
scroll to position [0, 0]
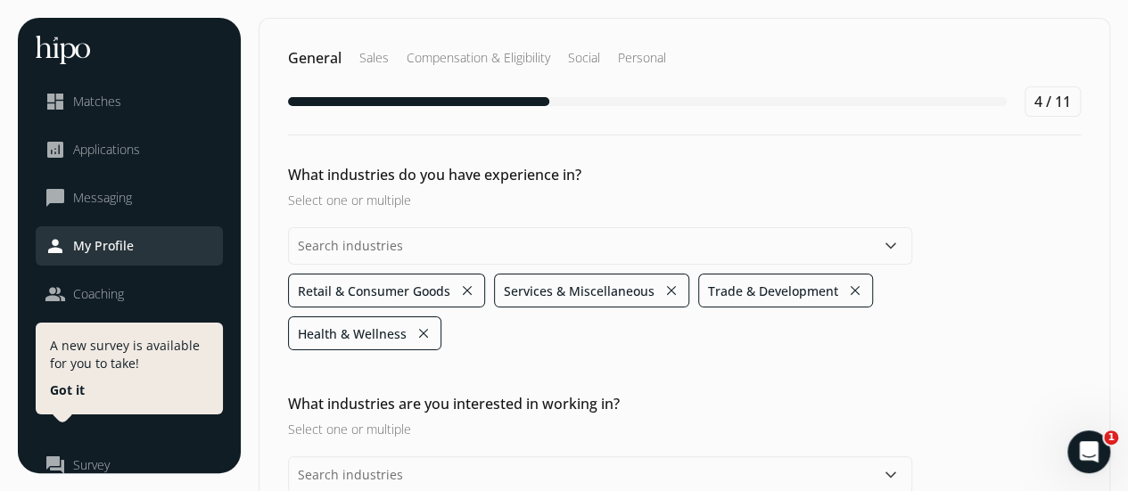
click at [688, 179] on h2 "What industries do you have experience in?" at bounding box center [600, 174] width 624 height 21
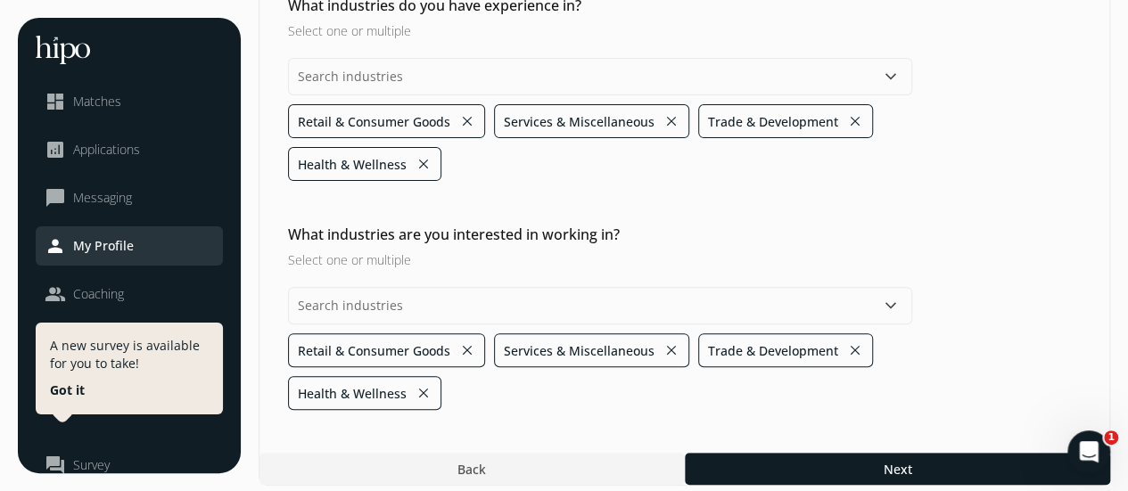
scroll to position [177, 0]
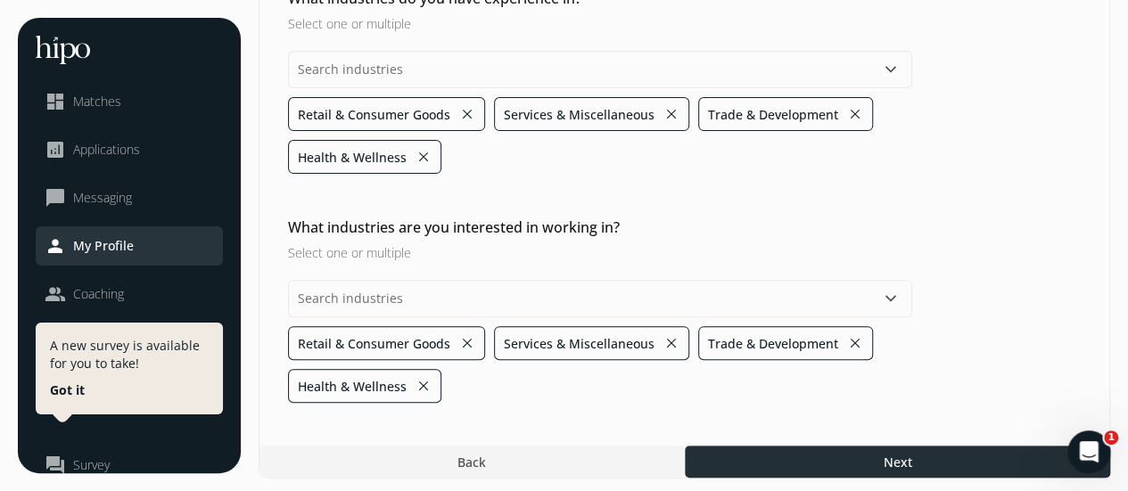
click at [793, 457] on div at bounding box center [897, 462] width 425 height 32
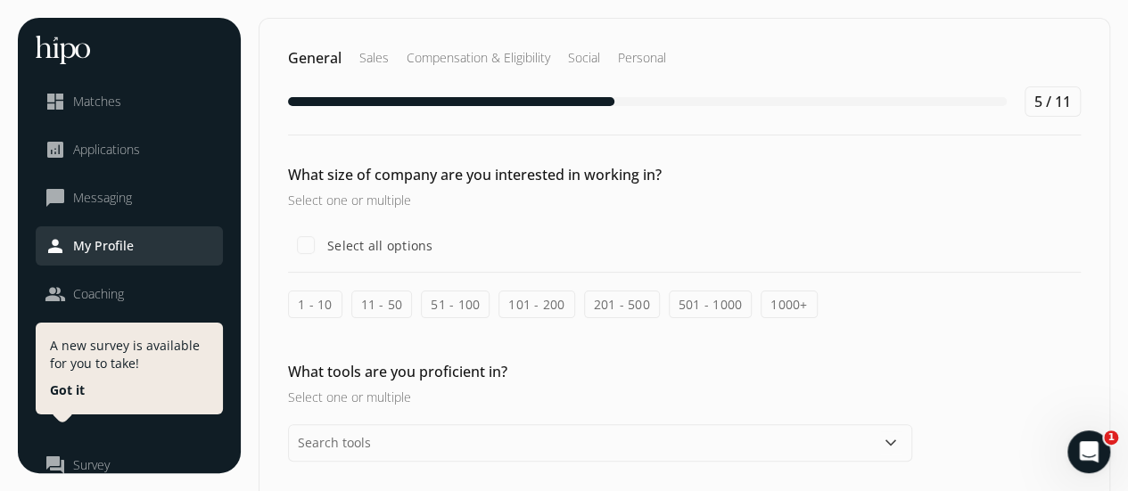
click at [628, 306] on label "201 - 500" at bounding box center [622, 305] width 76 height 28
click at [0, 0] on input "201 - 500" at bounding box center [0, 0] width 0 height 0
drag, startPoint x: 675, startPoint y: 307, endPoint x: 720, endPoint y: 308, distance: 45.5
click at [678, 307] on label "501 - 1000" at bounding box center [711, 305] width 84 height 28
click at [0, 0] on input "501 - 1000" at bounding box center [0, 0] width 0 height 0
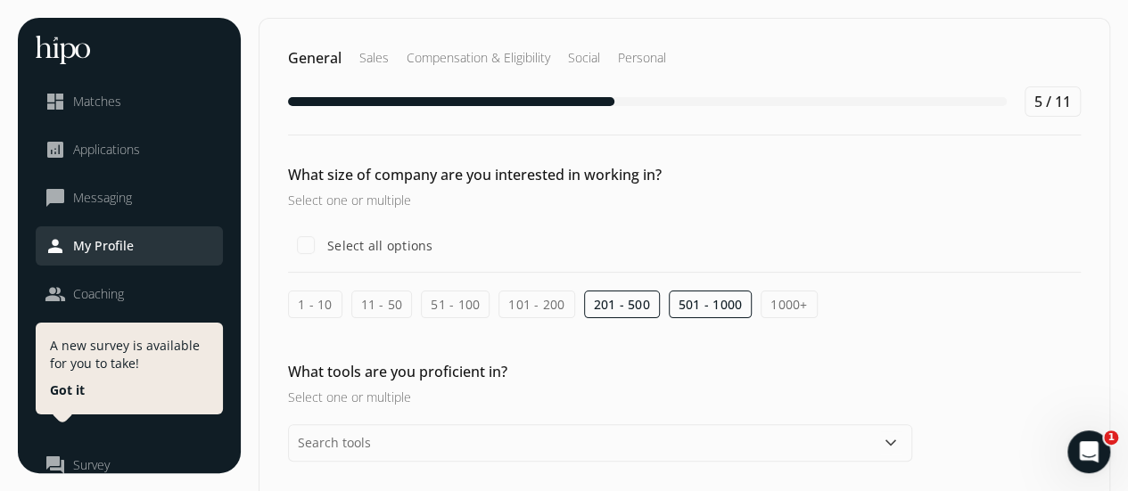
click at [774, 298] on label "1000+" at bounding box center [789, 305] width 56 height 28
click at [0, 0] on input "1000+" at bounding box center [0, 0] width 0 height 0
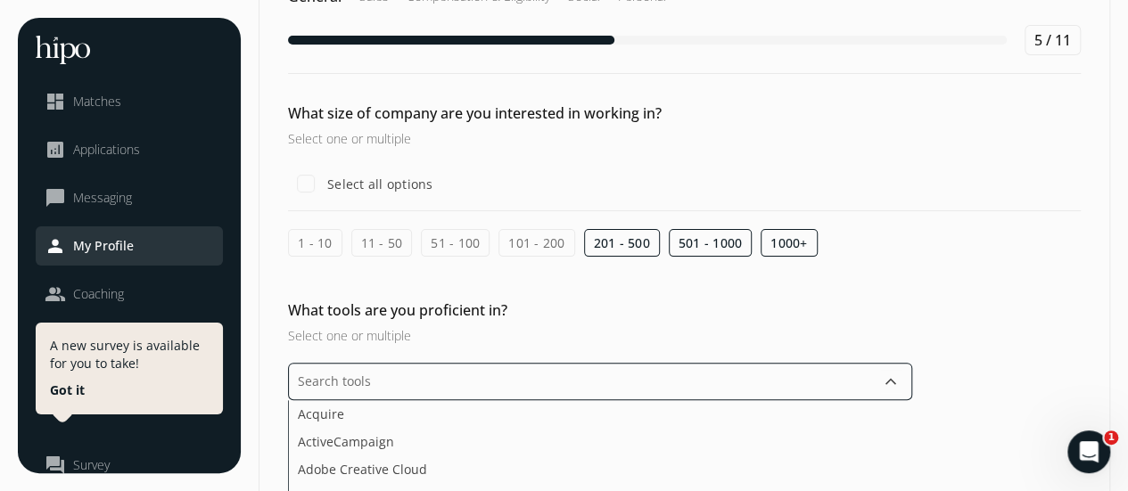
click at [406, 380] on input "text" at bounding box center [600, 381] width 624 height 37
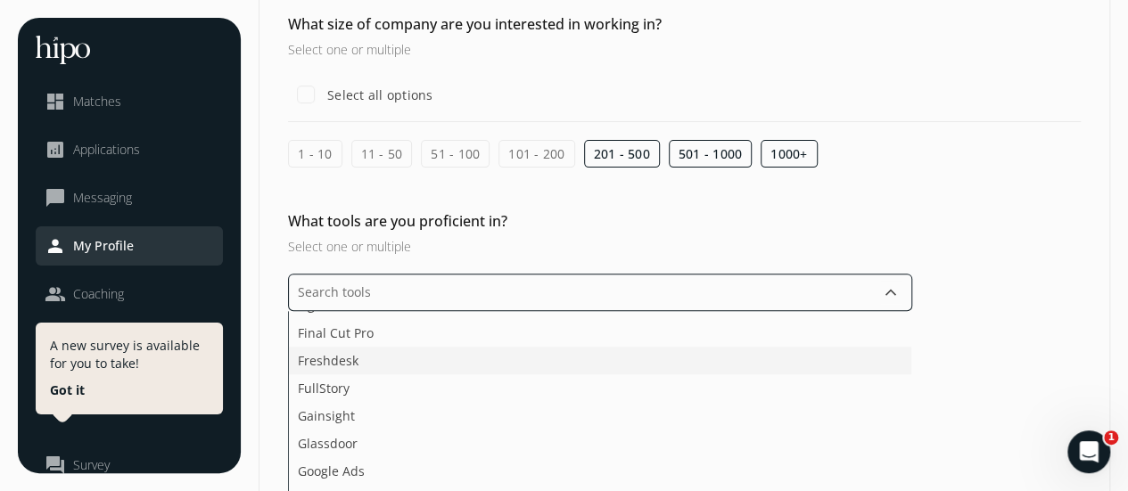
scroll to position [1159, 0]
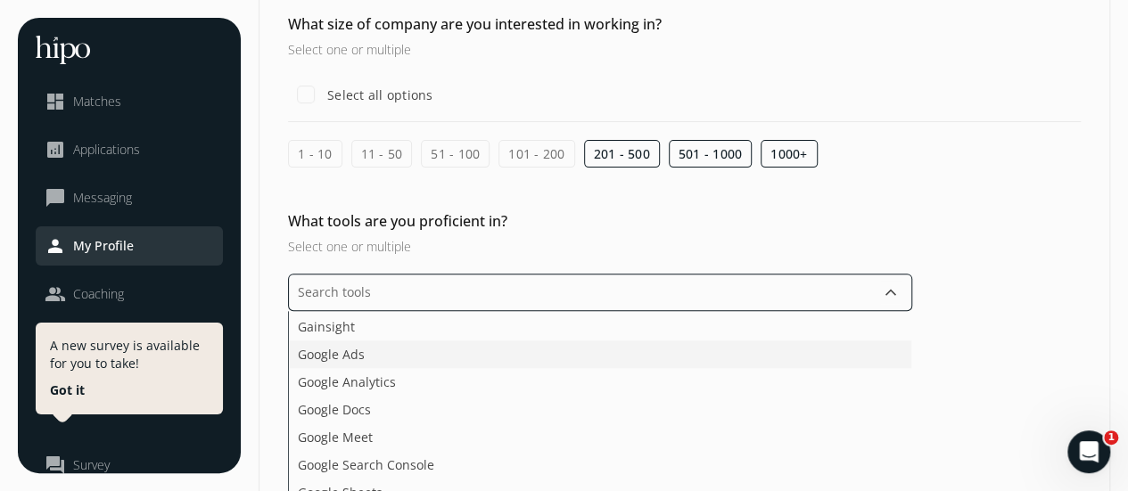
click at [382, 350] on li "Google Ads" at bounding box center [600, 355] width 622 height 28
click at [382, 405] on li "Google Docs" at bounding box center [600, 410] width 622 height 28
click at [405, 409] on li "Google Meet" at bounding box center [600, 410] width 622 height 28
click at [408, 434] on li "Grammarly" at bounding box center [600, 437] width 622 height 28
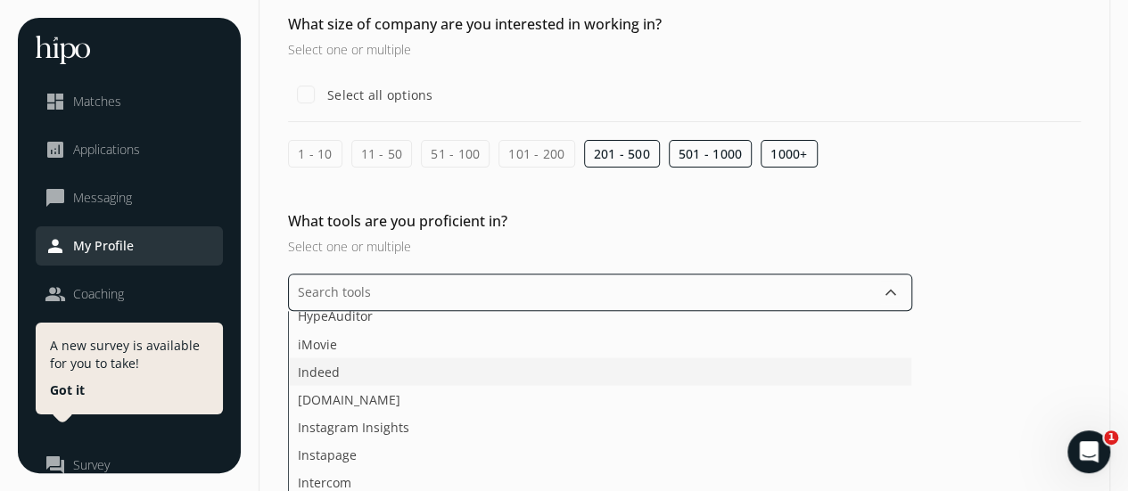
scroll to position [1694, 0]
click at [381, 346] on li "Indeed" at bounding box center [600, 345] width 622 height 28
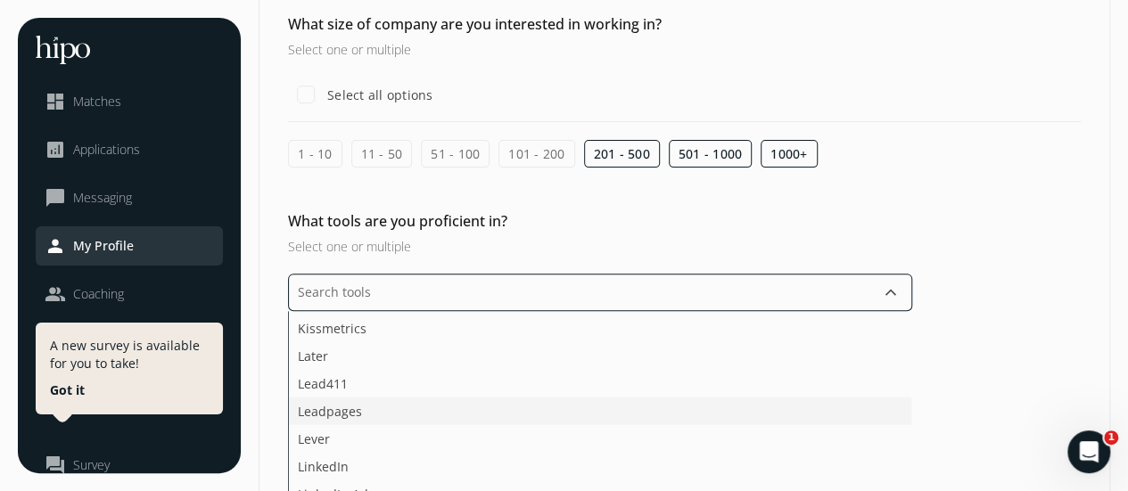
scroll to position [1961, 0]
click at [380, 432] on li "LinkedIn Ads" at bounding box center [600, 437] width 622 height 28
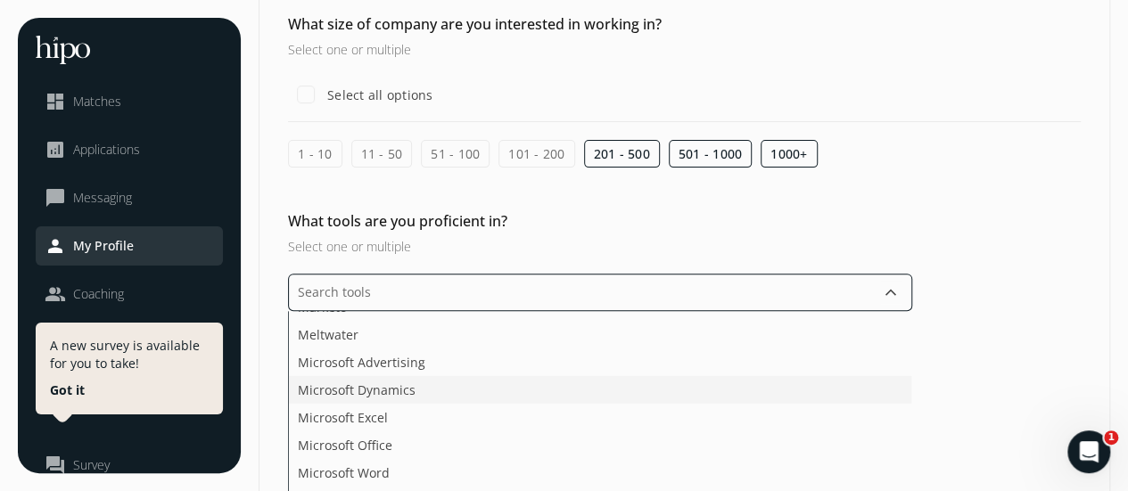
scroll to position [2318, 0]
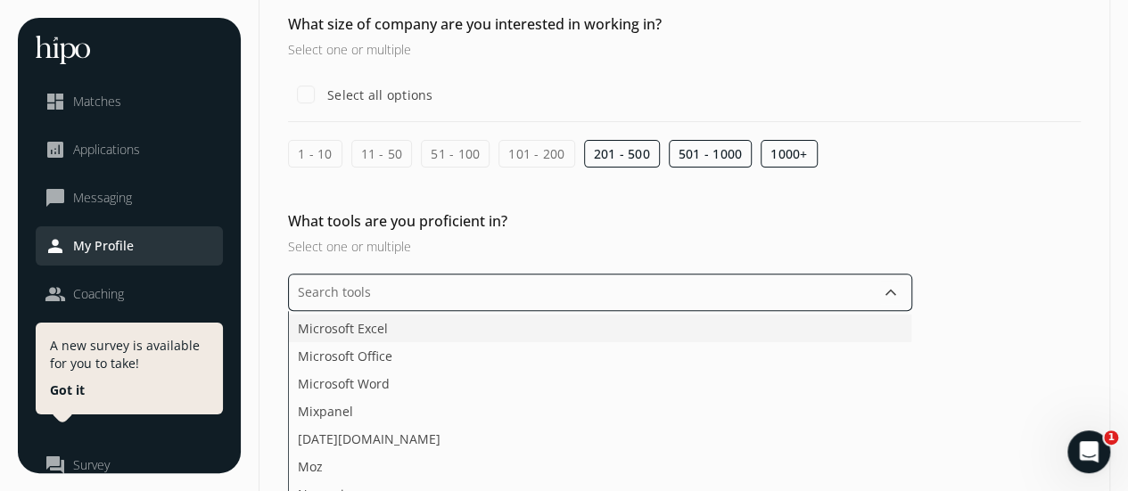
click at [373, 325] on span "Microsoft Excel" at bounding box center [343, 328] width 90 height 19
click at [373, 325] on span "Microsoft Office" at bounding box center [345, 328] width 95 height 19
click at [373, 325] on li "Microsoft Word" at bounding box center [600, 329] width 622 height 28
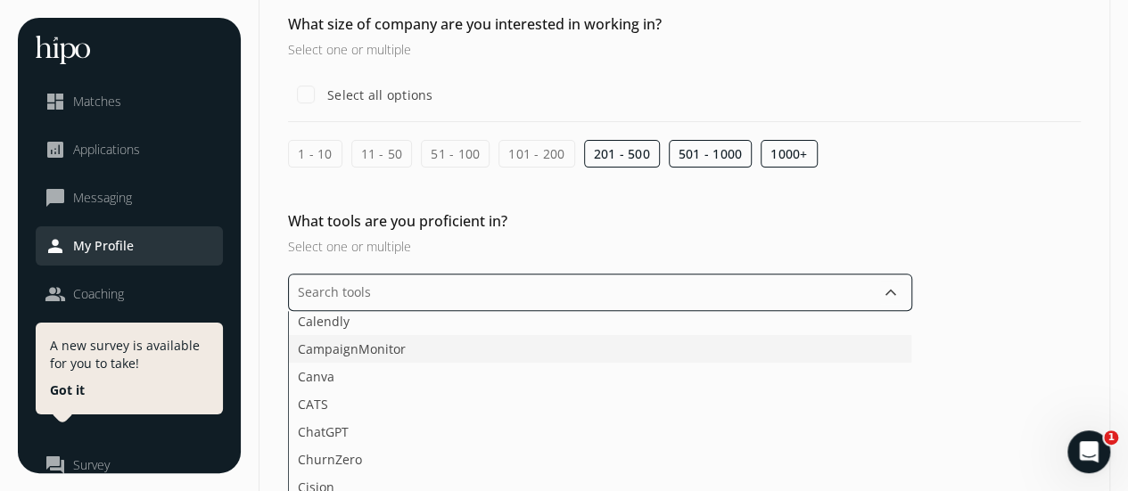
scroll to position [535, 0]
drag, startPoint x: 368, startPoint y: 336, endPoint x: 381, endPoint y: 345, distance: 15.3
click at [369, 338] on li "ChatGPT" at bounding box center [600, 343] width 622 height 28
click at [376, 423] on li "Facebook" at bounding box center [600, 429] width 622 height 28
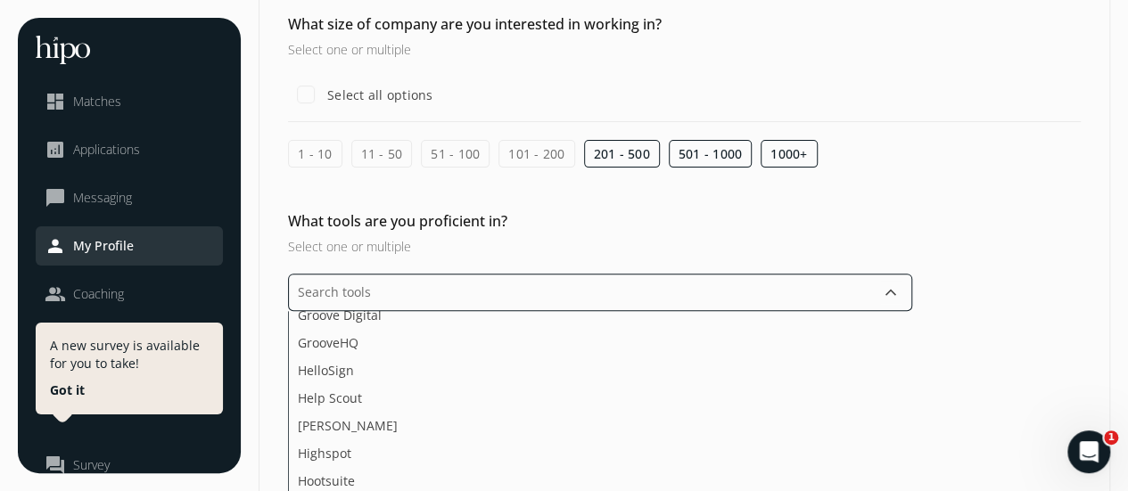
scroll to position [1337, 0]
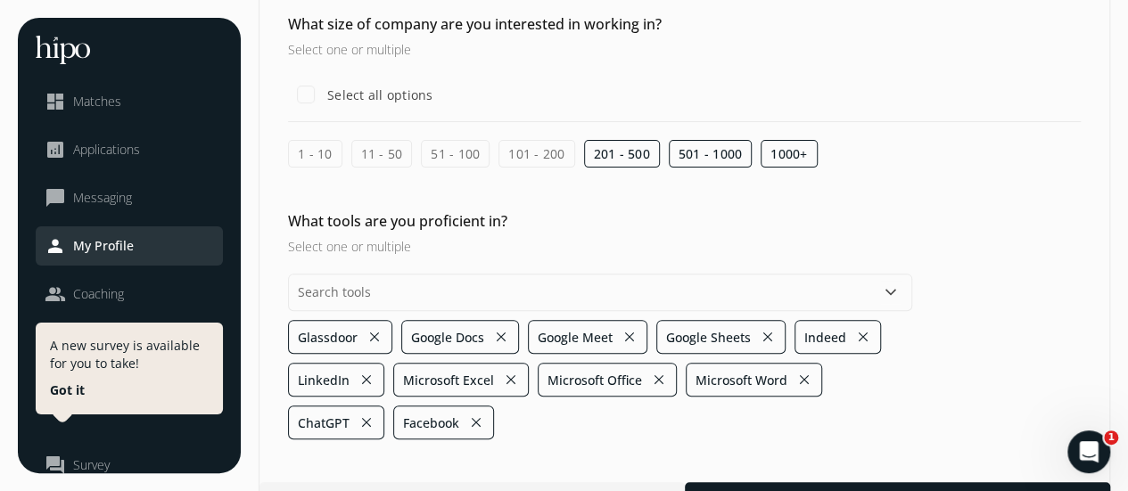
click at [790, 240] on h3 "Select one or multiple" at bounding box center [600, 246] width 624 height 19
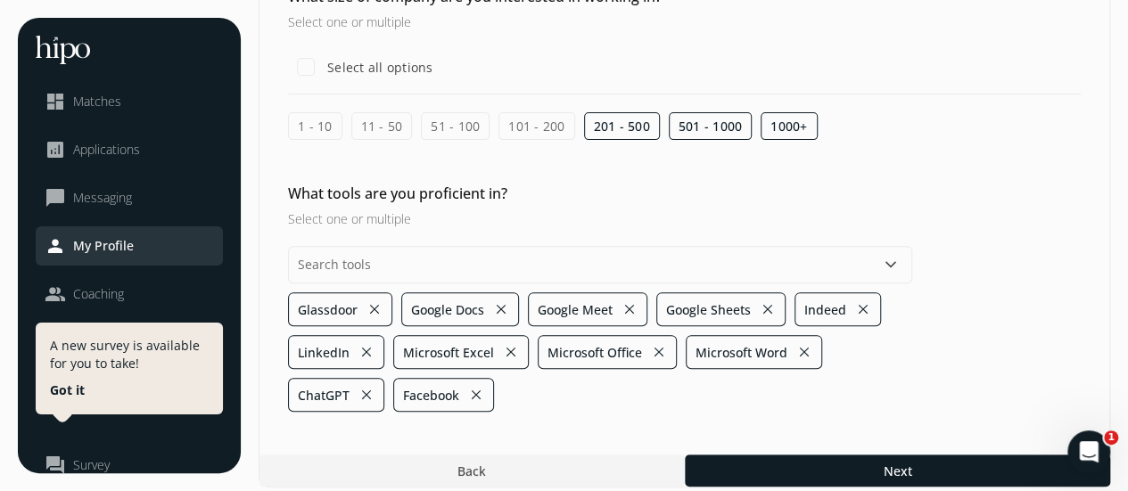
scroll to position [188, 0]
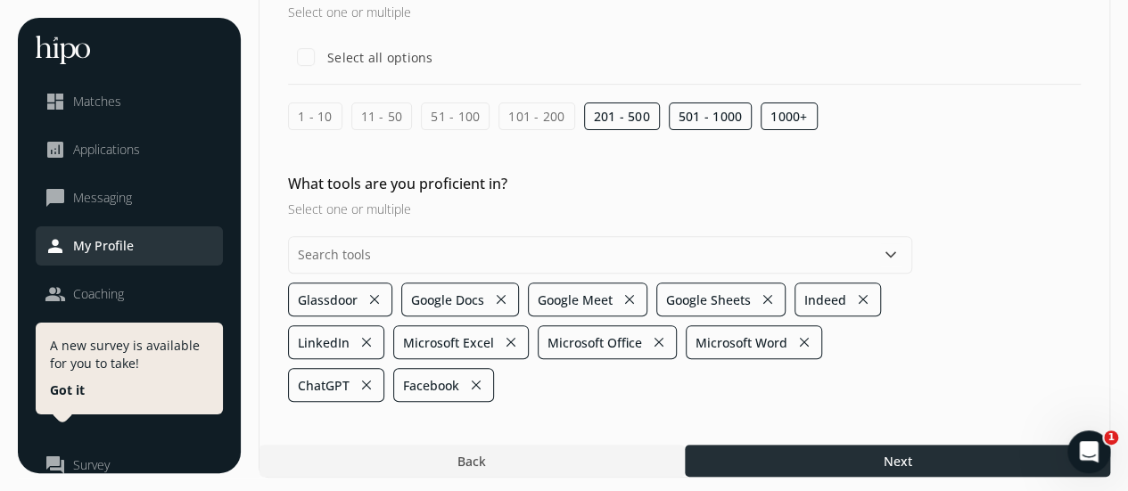
click at [897, 454] on span "Next" at bounding box center [897, 461] width 29 height 19
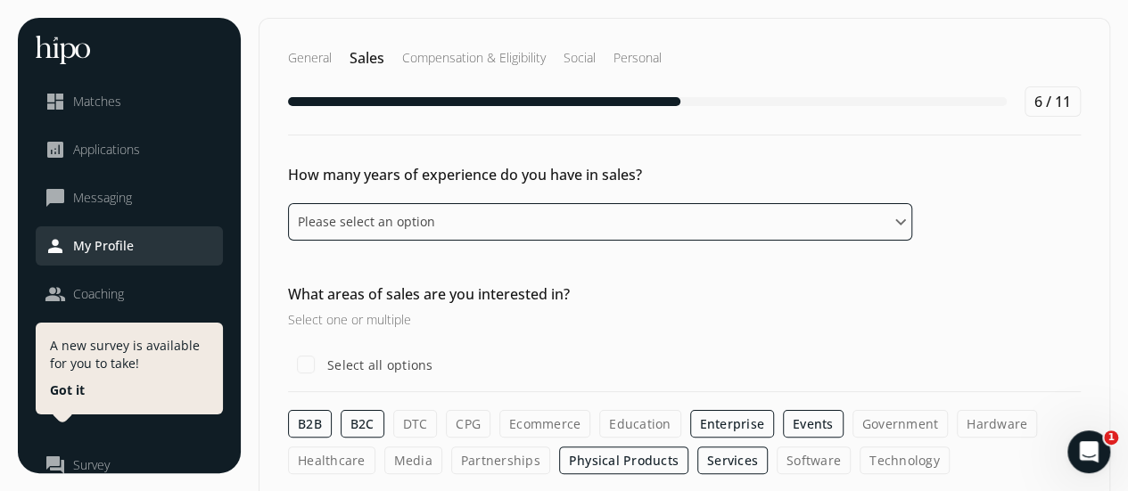
click at [513, 220] on select "Please select an option 0 - 1 years 2 - 3 years 4 - 5 years 6 - 8 years 9+ years" at bounding box center [600, 221] width 624 height 37
select select "nine_plus_years"
click at [288, 203] on select "Please select an option 0 - 1 years 2 - 3 years 4 - 5 years 6 - 8 years 9+ years" at bounding box center [600, 221] width 624 height 37
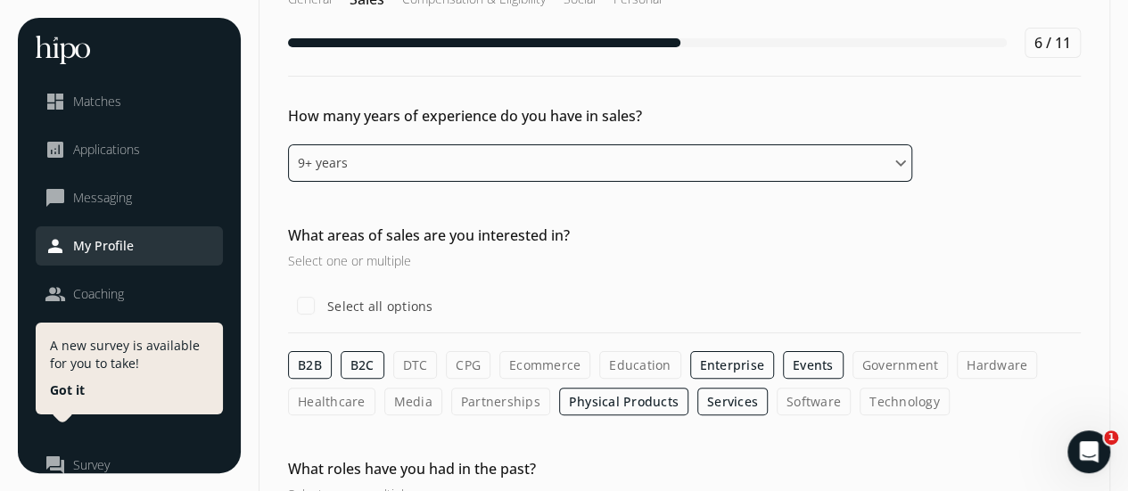
scroll to position [89, 0]
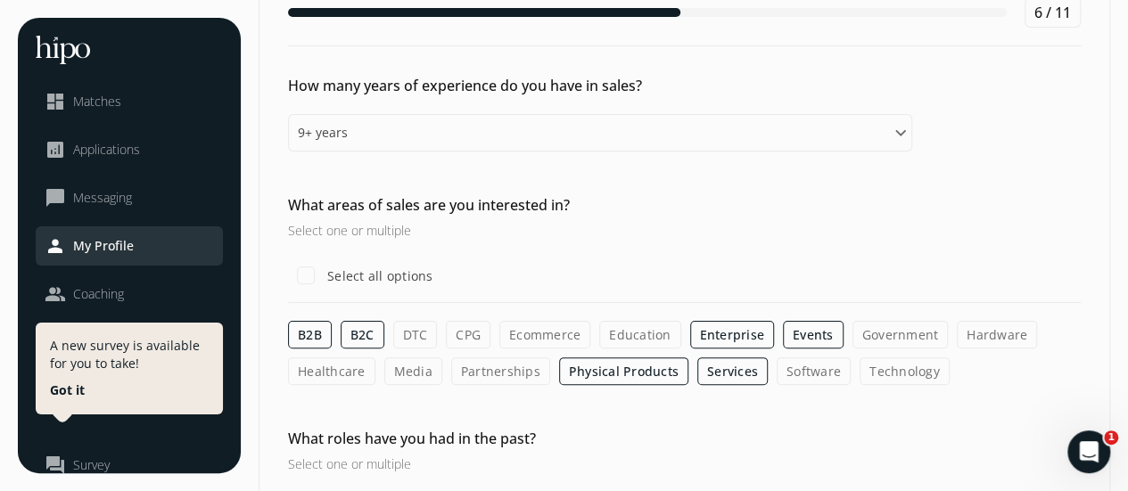
click at [348, 364] on label "Healthcare" at bounding box center [331, 372] width 87 height 28
click at [0, 0] on input "Healthcare" at bounding box center [0, 0] width 0 height 0
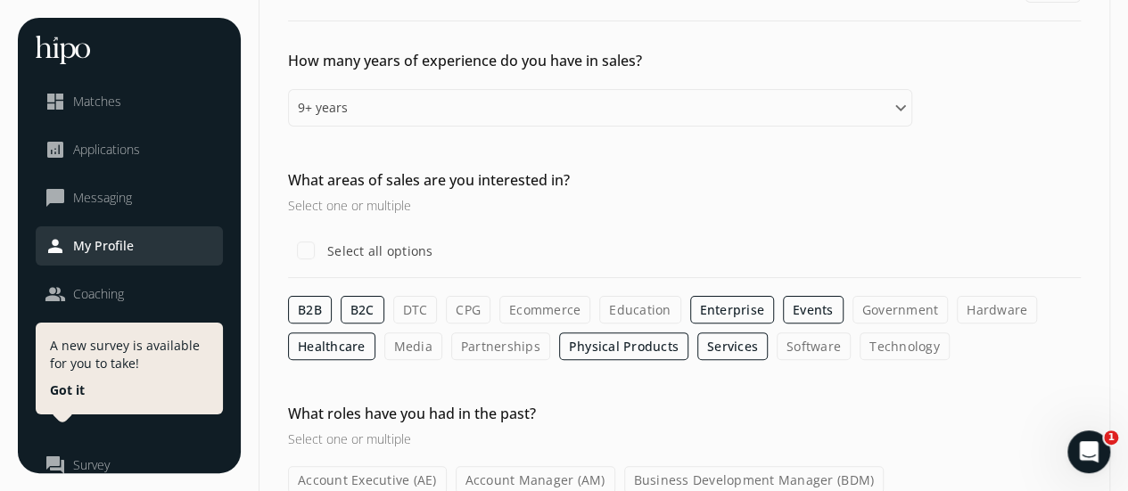
scroll to position [178, 0]
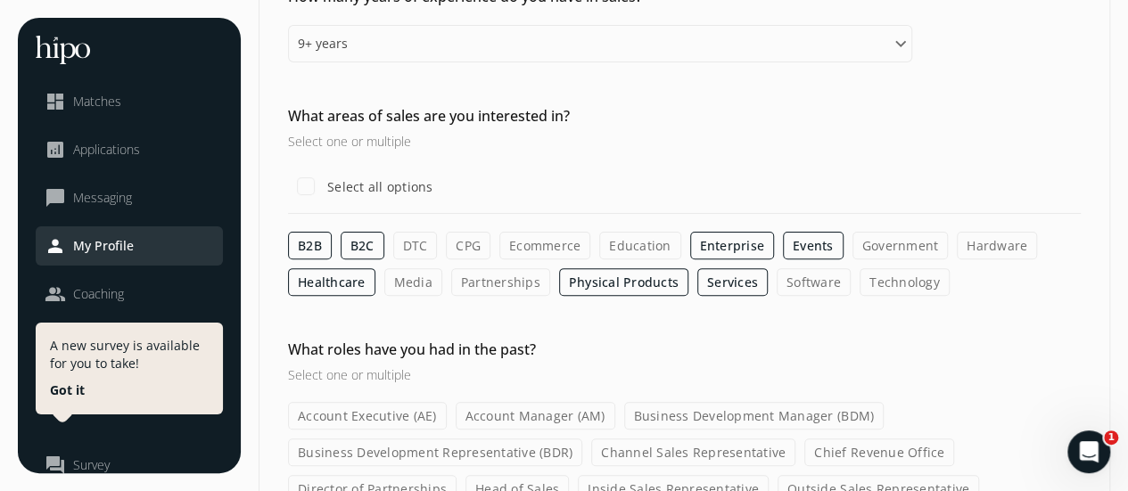
click at [876, 277] on label "Technology" at bounding box center [904, 282] width 90 height 28
click at [0, 0] on input "Technology" at bounding box center [0, 0] width 0 height 0
drag, startPoint x: 799, startPoint y: 281, endPoint x: 802, endPoint y: 294, distance: 13.6
click at [800, 281] on label "Software" at bounding box center [814, 282] width 74 height 28
click at [0, 0] on input "Software" at bounding box center [0, 0] width 0 height 0
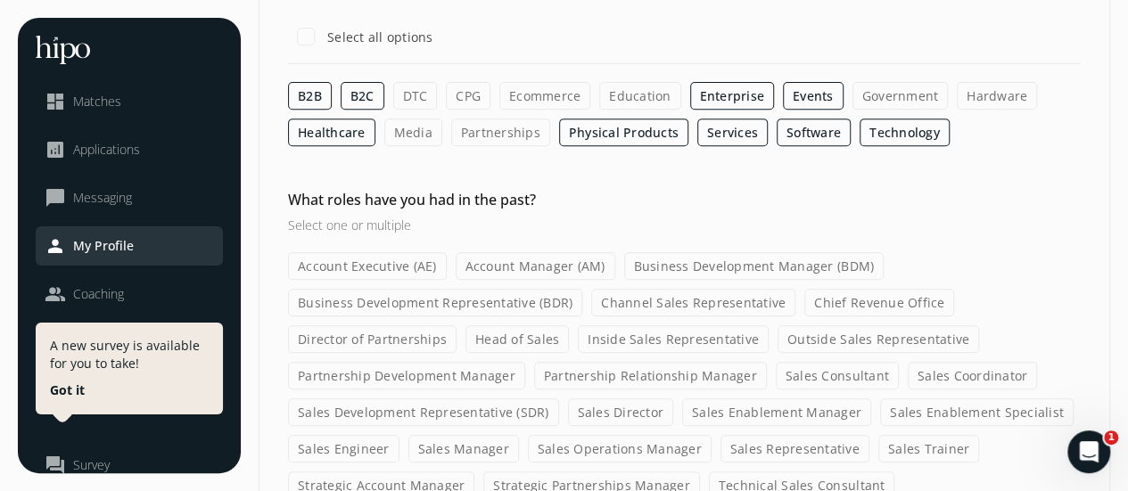
scroll to position [357, 0]
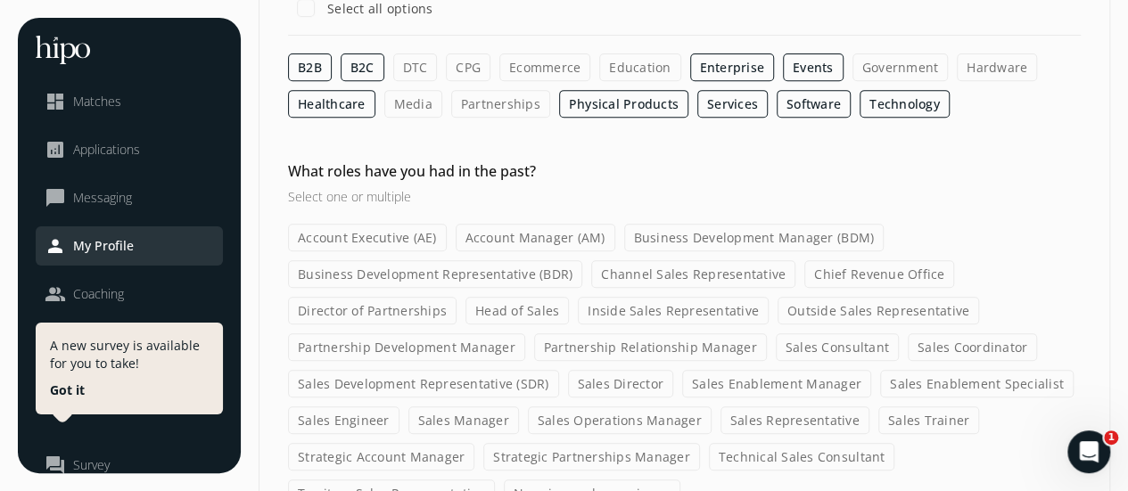
click at [391, 237] on label "Account Executive (AE)" at bounding box center [367, 238] width 159 height 28
click at [0, 0] on input "Account Executive (AE)" at bounding box center [0, 0] width 0 height 0
click at [504, 238] on label "Account Manager (AM)" at bounding box center [536, 238] width 160 height 28
click at [0, 0] on input "Account Manager (AM)" at bounding box center [0, 0] width 0 height 0
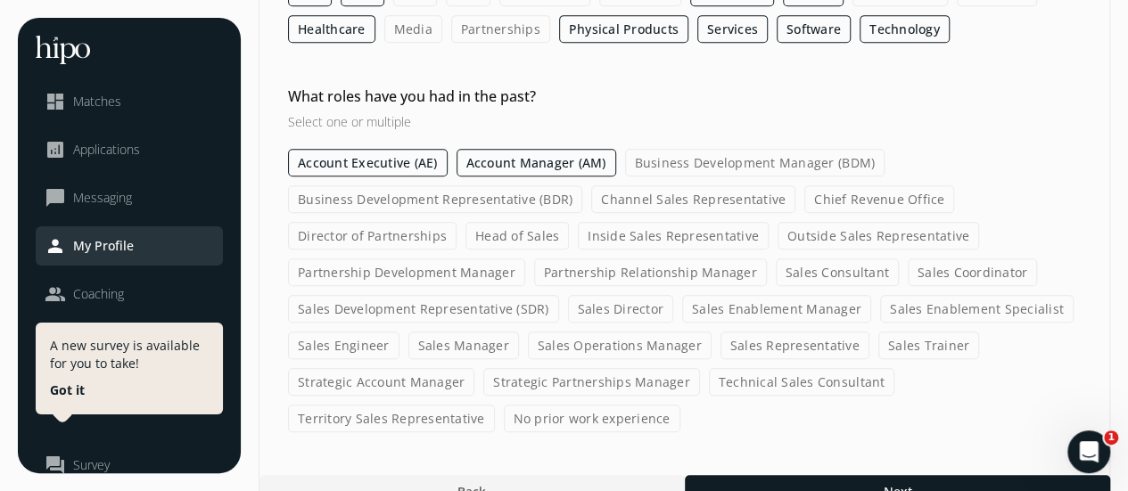
scroll to position [446, 0]
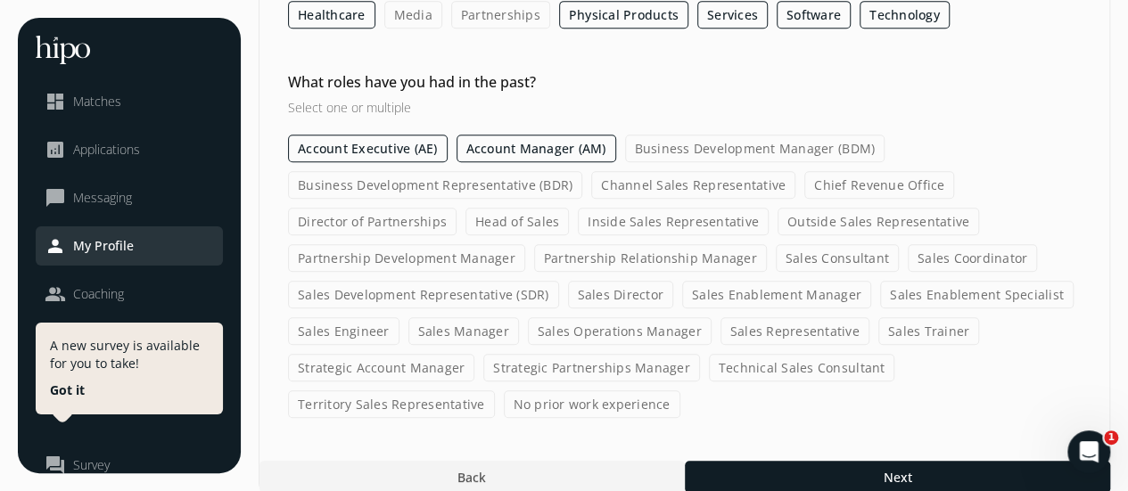
click at [861, 213] on label "Outside Sales Representative" at bounding box center [877, 222] width 201 height 28
click at [0, 0] on input "Outside Sales Representative" at bounding box center [0, 0] width 0 height 0
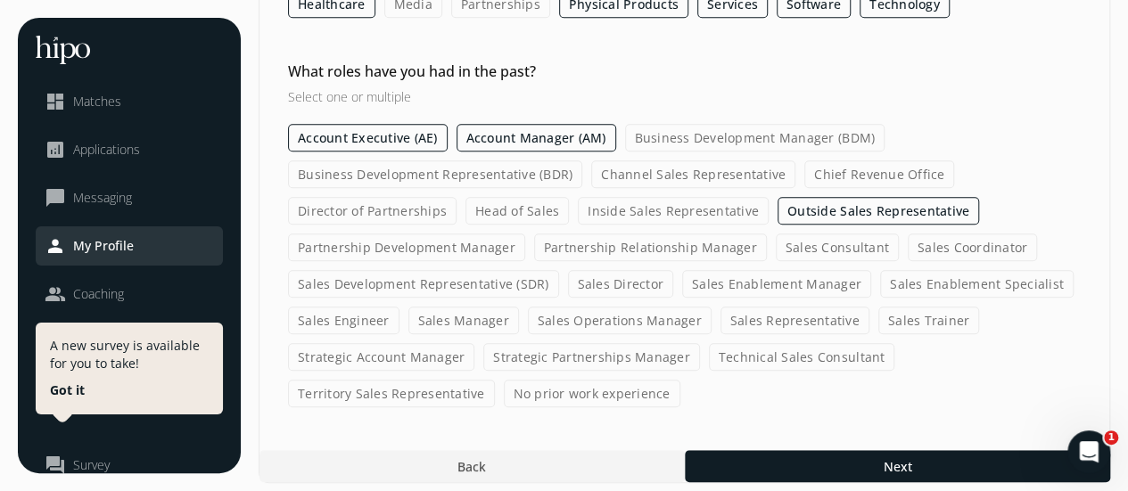
scroll to position [458, 0]
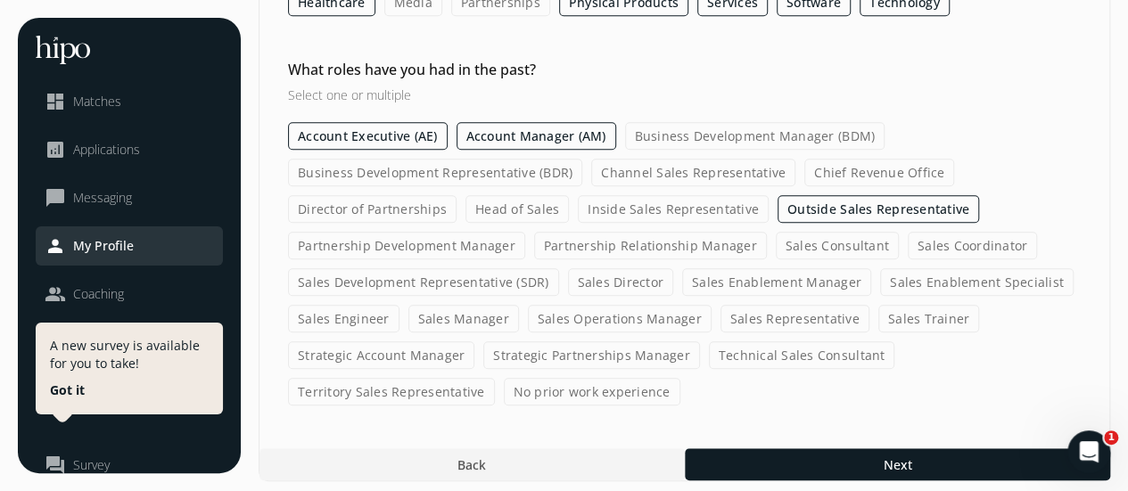
click at [401, 347] on label "Strategic Account Manager" at bounding box center [381, 355] width 186 height 28
click at [0, 0] on input "Strategic Account Manager" at bounding box center [0, 0] width 0 height 0
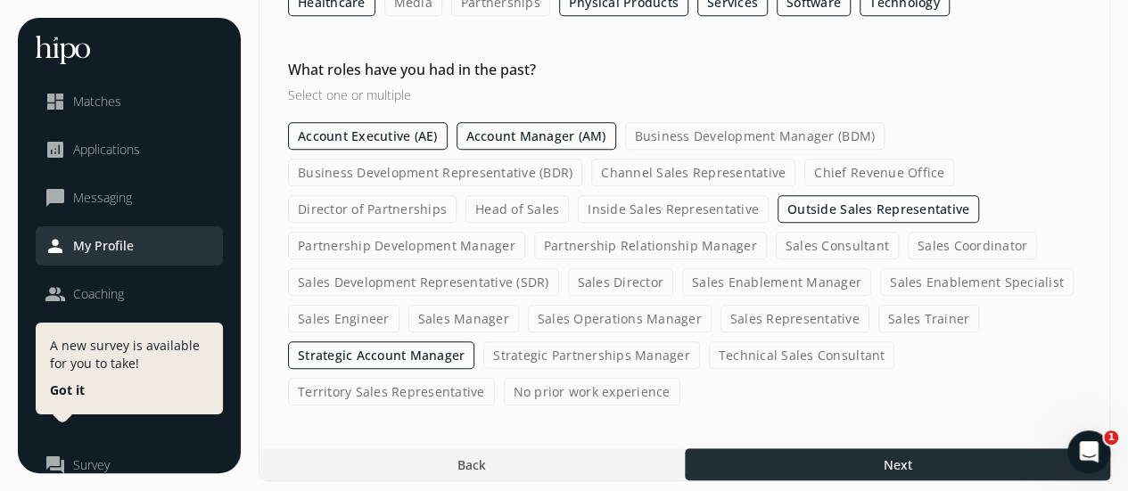
click at [844, 450] on div at bounding box center [897, 464] width 425 height 32
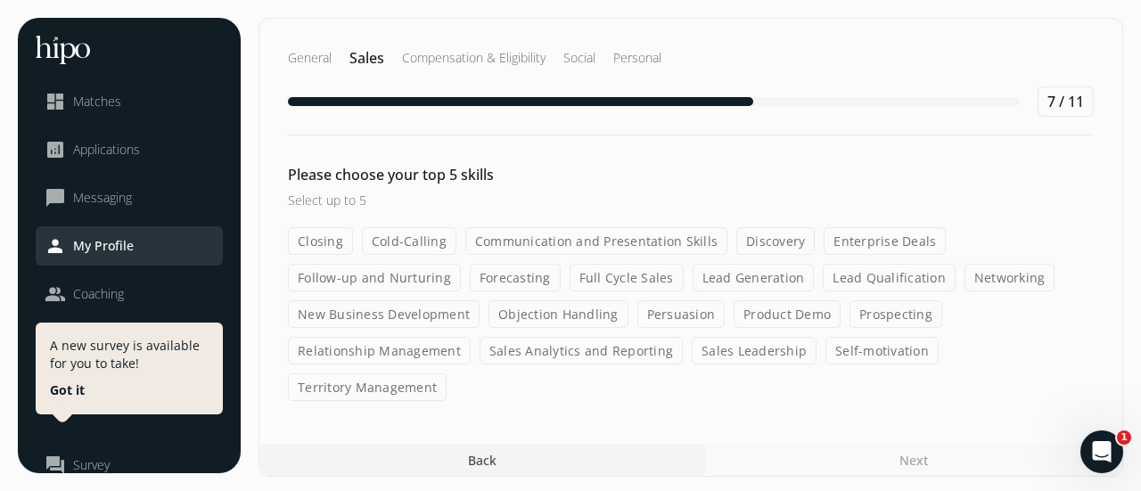
click at [327, 241] on label "Closing" at bounding box center [320, 241] width 65 height 28
click at [0, 0] on input "Closing" at bounding box center [0, 0] width 0 height 0
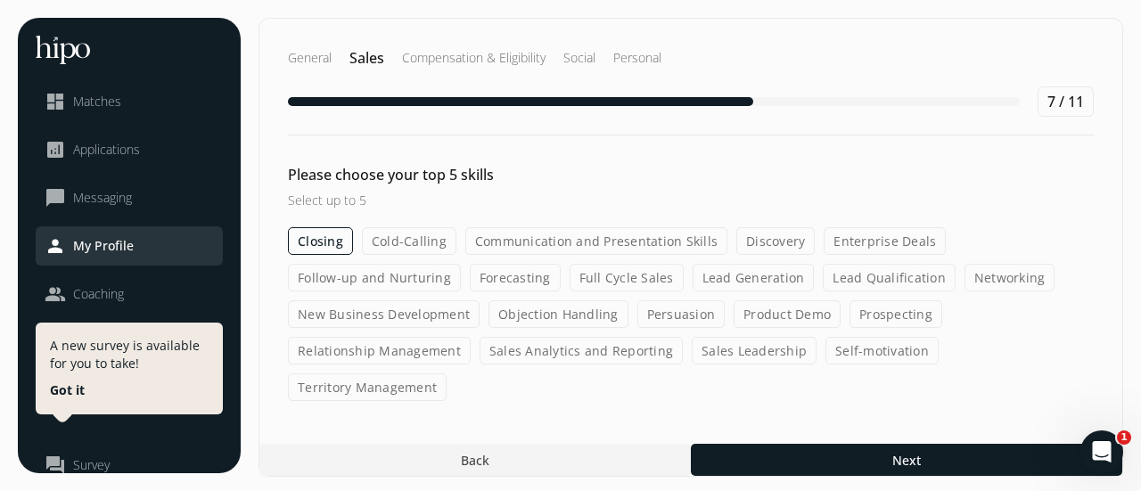
click at [396, 238] on label "Cold-Calling" at bounding box center [409, 241] width 95 height 28
click at [0, 0] on input "Cold-Calling" at bounding box center [0, 0] width 0 height 0
click at [437, 310] on label "New Business Development" at bounding box center [384, 314] width 192 height 28
click at [0, 0] on input "New Business Development" at bounding box center [0, 0] width 0 height 0
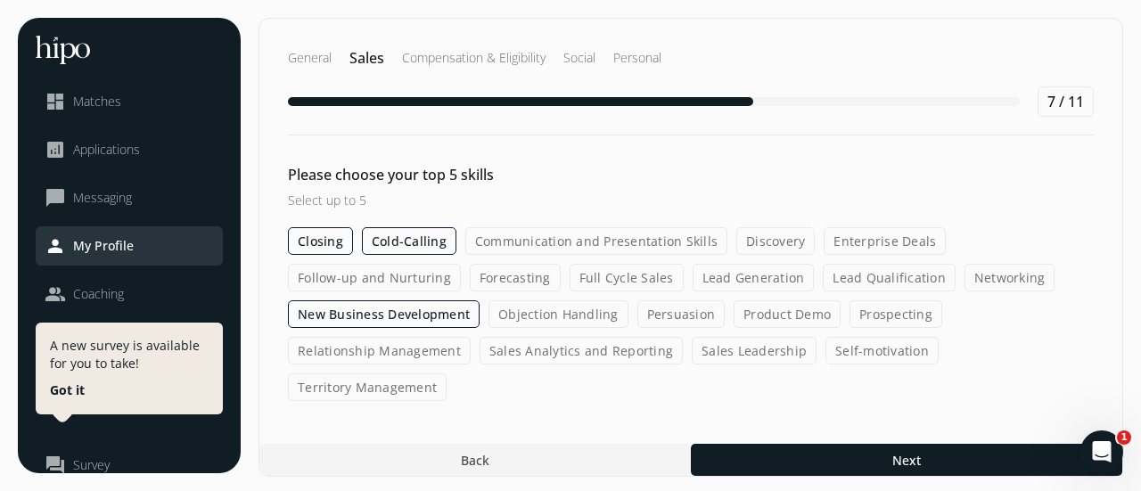
click at [979, 277] on label "Networking" at bounding box center [1010, 278] width 91 height 28
click at [0, 0] on input "Networking" at bounding box center [0, 0] width 0 height 0
click at [741, 356] on label "Sales Leadership" at bounding box center [754, 351] width 125 height 28
click at [0, 0] on input "Sales Leadership" at bounding box center [0, 0] width 0 height 0
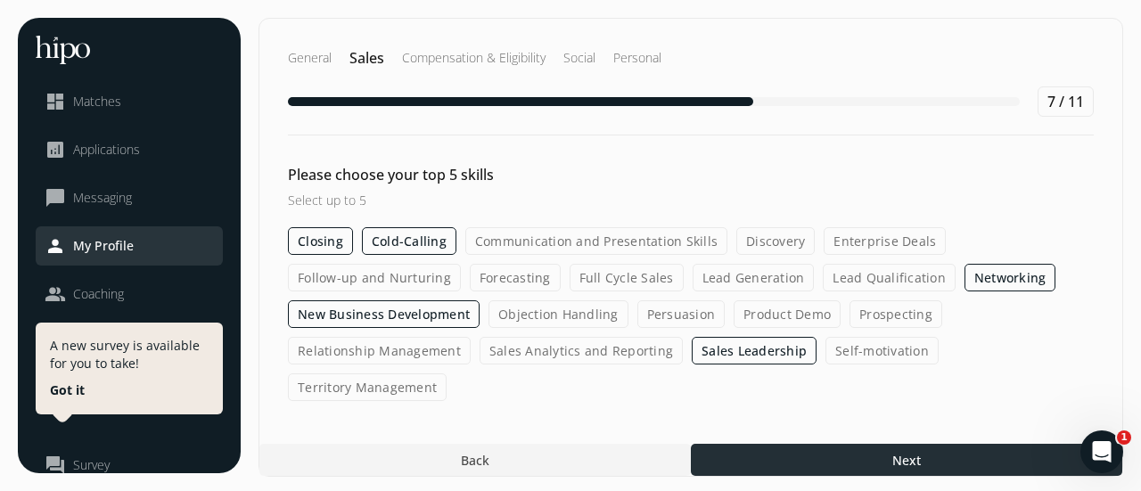
click at [801, 444] on div at bounding box center [907, 460] width 432 height 32
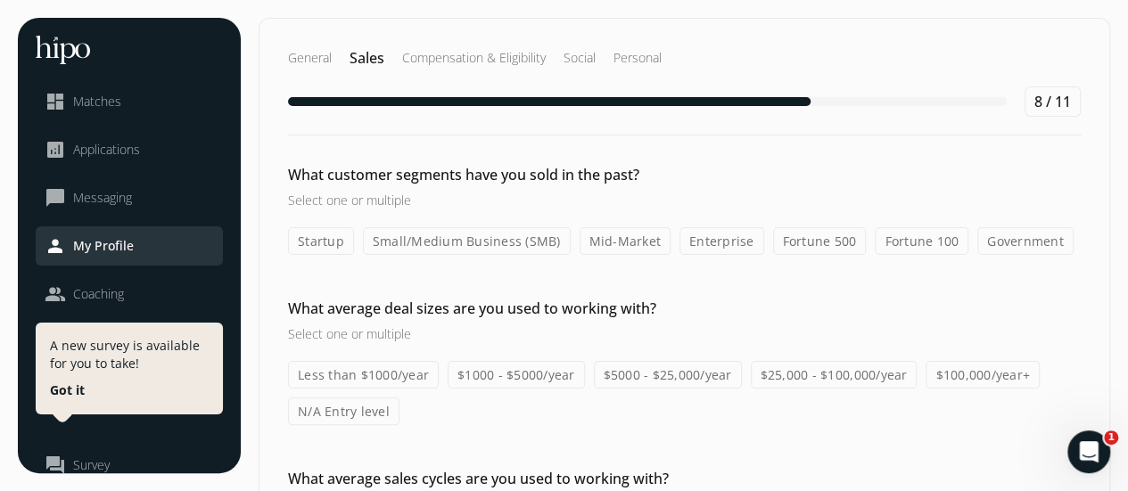
click at [437, 241] on label "Small/Medium Business (SMB)" at bounding box center [467, 241] width 208 height 28
click at [0, 0] on input "Small/Medium Business (SMB)" at bounding box center [0, 0] width 0 height 0
click at [321, 241] on label "Startup" at bounding box center [321, 241] width 66 height 28
click at [0, 0] on input "Startup" at bounding box center [0, 0] width 0 height 0
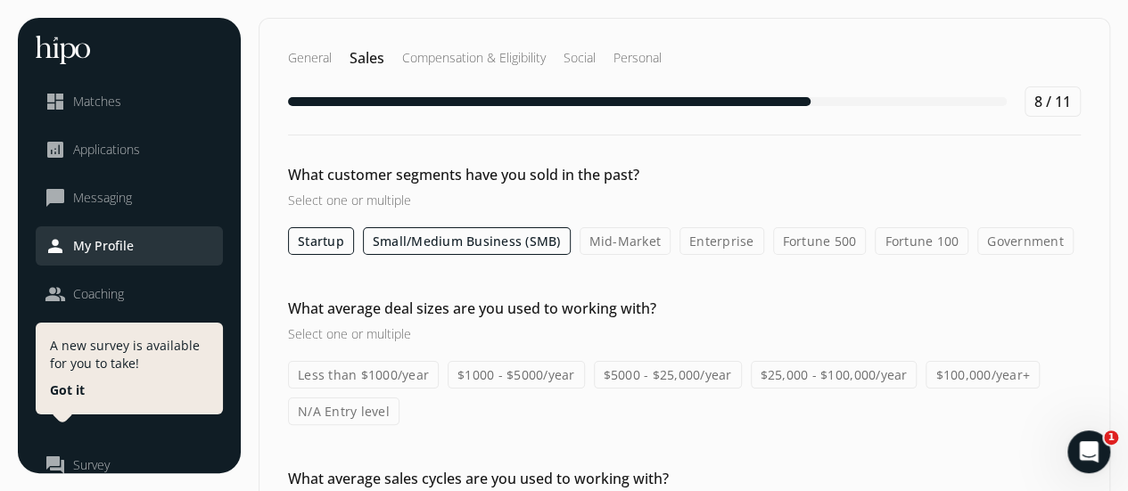
click at [631, 242] on label "Mid-Market" at bounding box center [626, 241] width 92 height 28
click at [0, 0] on input "Mid-Market" at bounding box center [0, 0] width 0 height 0
click at [719, 236] on label "Enterprise" at bounding box center [722, 241] width 85 height 28
click at [0, 0] on input "Enterprise" at bounding box center [0, 0] width 0 height 0
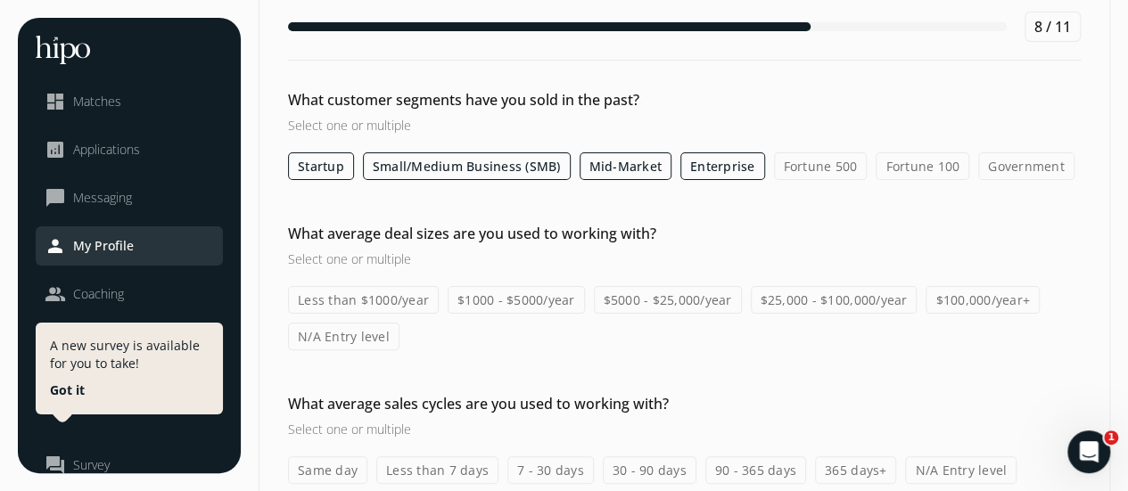
scroll to position [89, 0]
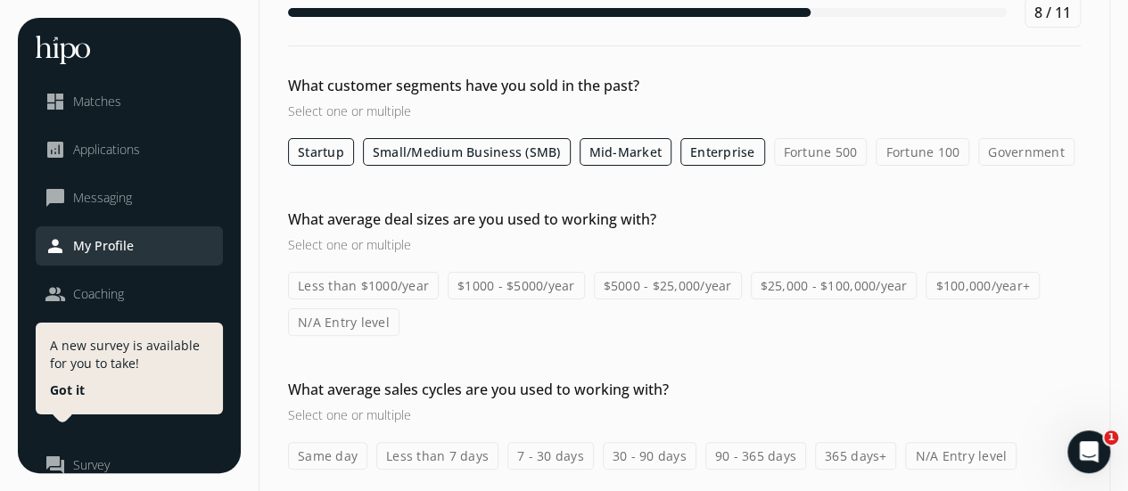
click at [970, 284] on label "$100,000/year+" at bounding box center [982, 286] width 114 height 28
click at [0, 0] on input "$100,000/year+" at bounding box center [0, 0] width 0 height 0
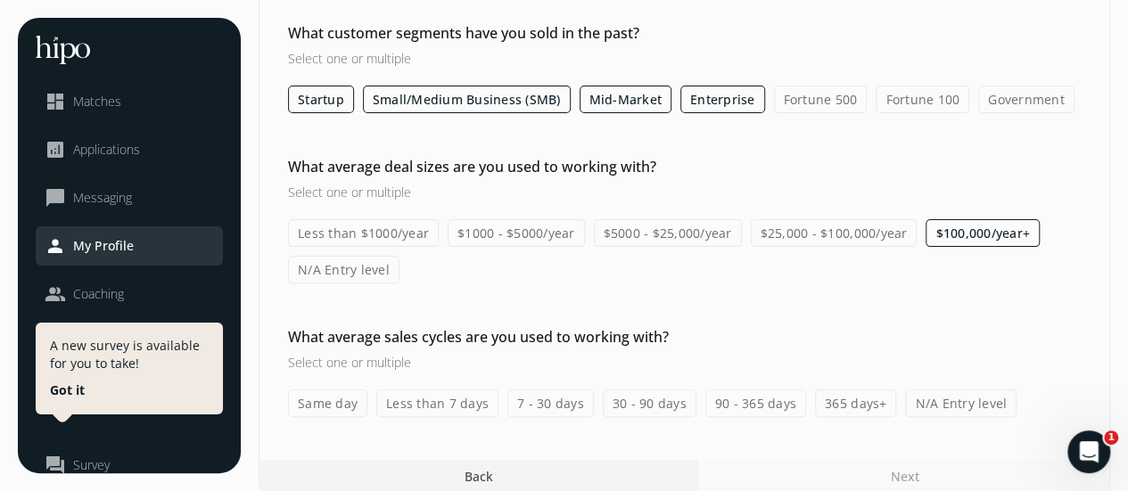
scroll to position [157, 0]
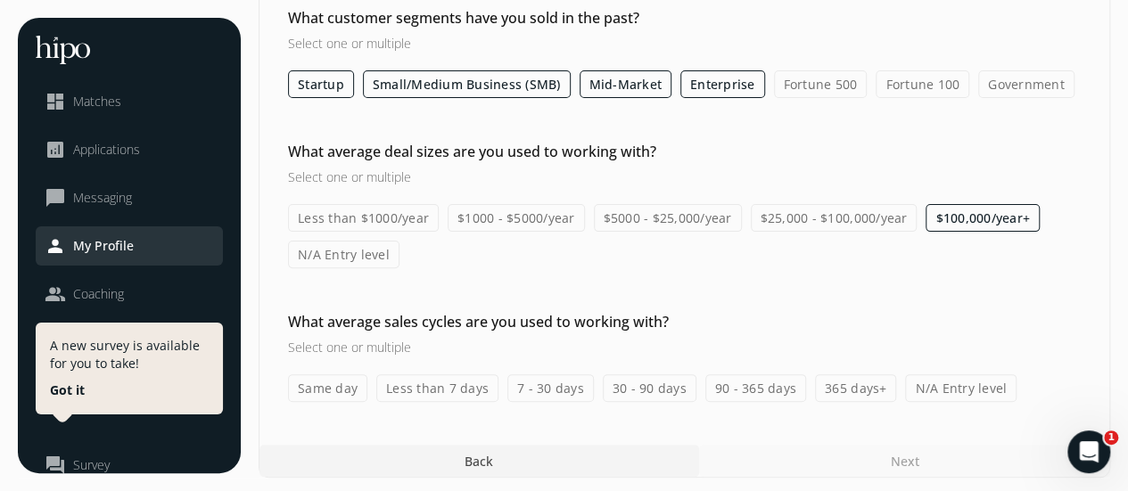
click at [321, 382] on label "Same day" at bounding box center [327, 388] width 79 height 28
click at [0, 0] on input "Same day" at bounding box center [0, 0] width 0 height 0
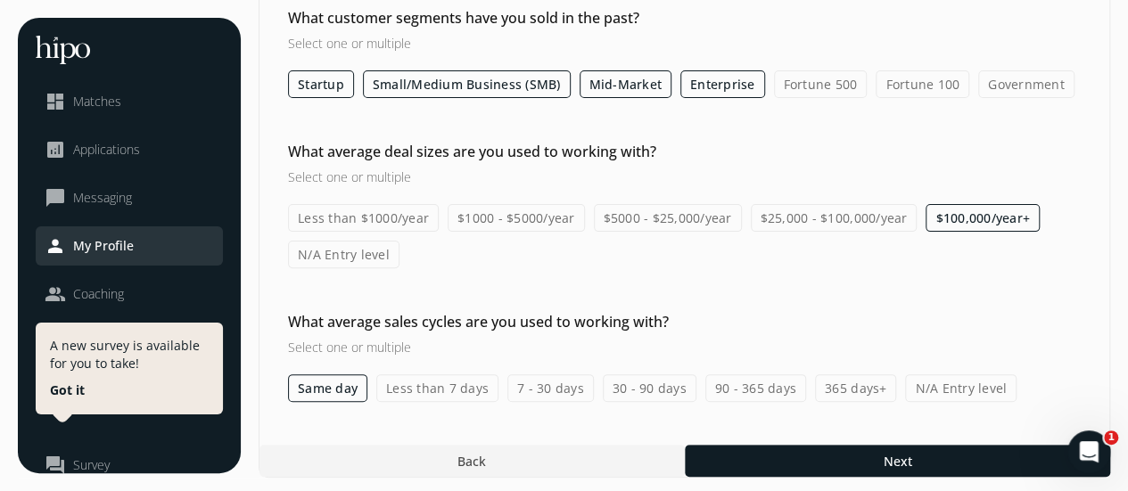
click at [421, 384] on label "Less than 7 days" at bounding box center [437, 388] width 122 height 28
click at [0, 0] on input "Less than 7 days" at bounding box center [0, 0] width 0 height 0
drag, startPoint x: 544, startPoint y: 382, endPoint x: 580, endPoint y: 384, distance: 35.7
click at [544, 382] on label "7 - 30 days" at bounding box center [550, 388] width 86 height 28
click at [0, 0] on input "7 - 30 days" at bounding box center [0, 0] width 0 height 0
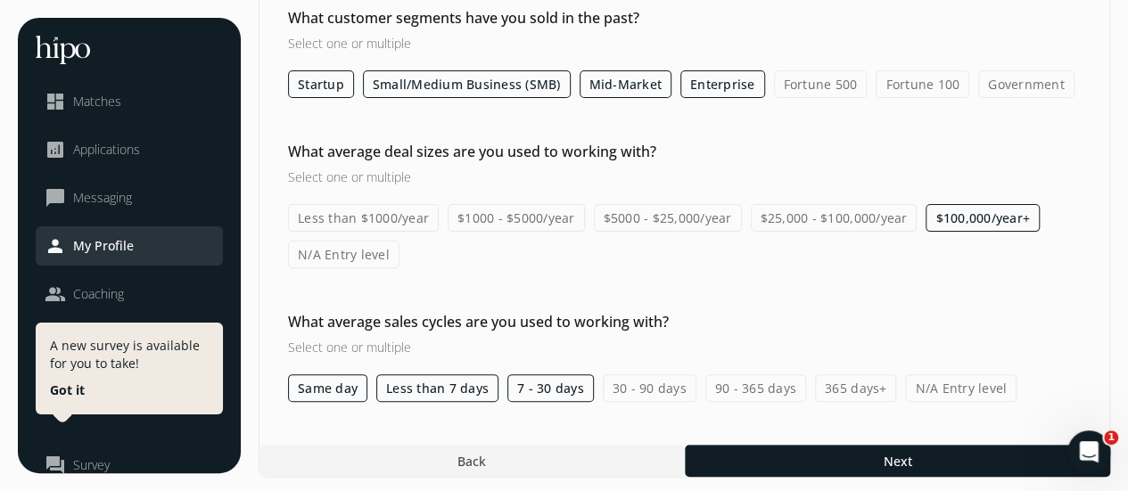
drag, startPoint x: 635, startPoint y: 384, endPoint x: 669, endPoint y: 382, distance: 33.9
click at [637, 384] on label "30 - 90 days" at bounding box center [650, 388] width 94 height 28
click at [0, 0] on input "30 - 90 days" at bounding box center [0, 0] width 0 height 0
click at [734, 379] on label "90 - 365 days" at bounding box center [755, 388] width 101 height 28
click at [0, 0] on input "90 - 365 days" at bounding box center [0, 0] width 0 height 0
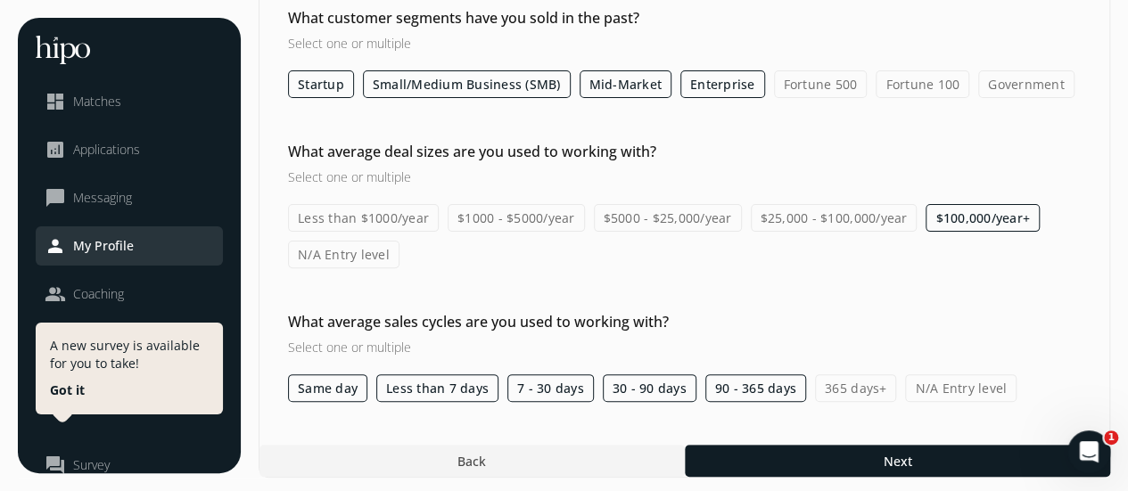
click at [840, 381] on label "365 days+" at bounding box center [855, 388] width 81 height 28
click at [0, 0] on input "365 days+" at bounding box center [0, 0] width 0 height 0
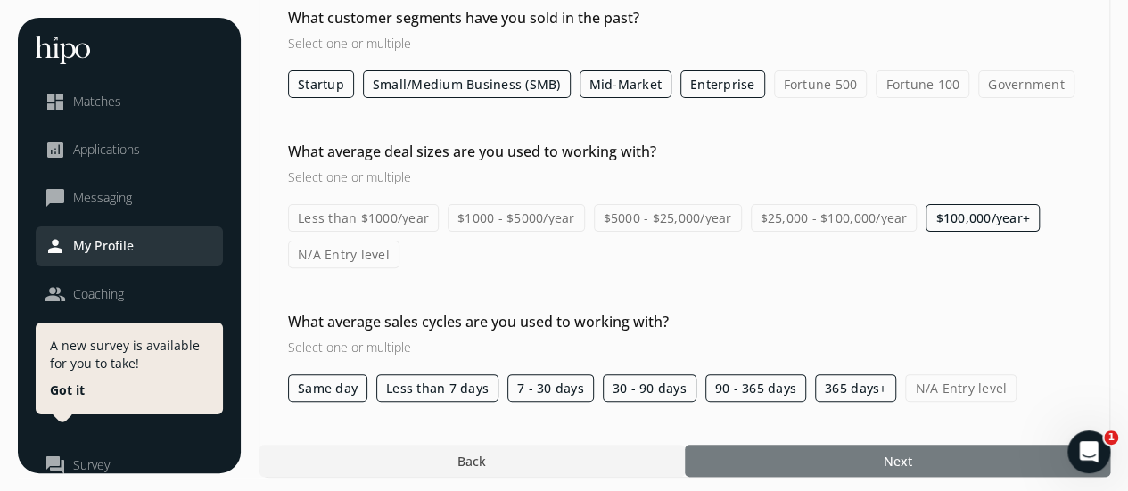
click at [870, 457] on div at bounding box center [897, 461] width 425 height 32
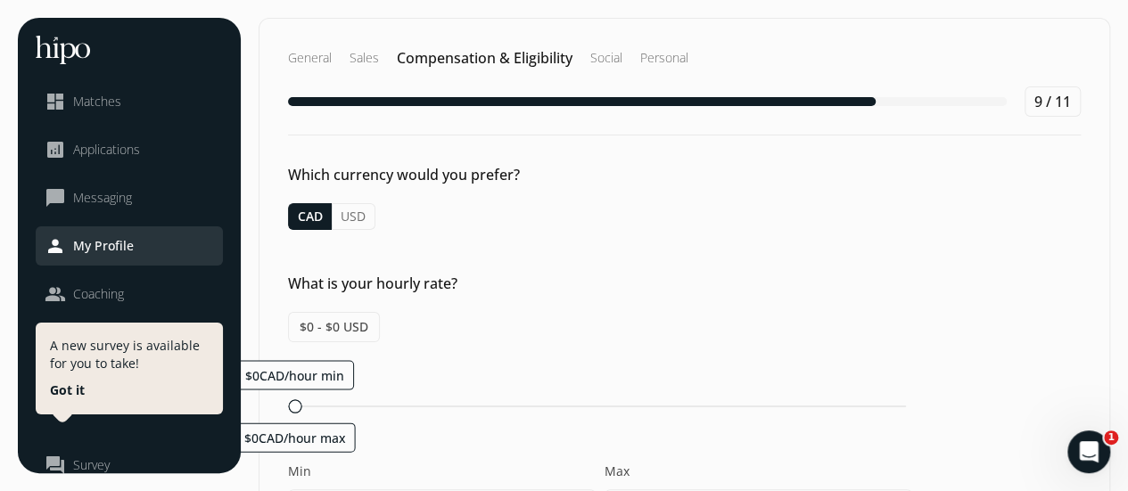
click at [336, 319] on span "$0 - $0 USD" at bounding box center [334, 327] width 92 height 30
drag, startPoint x: 310, startPoint y: 326, endPoint x: 303, endPoint y: 333, distance: 9.5
click at [303, 333] on span "$0 - $0 USD" at bounding box center [334, 327] width 92 height 30
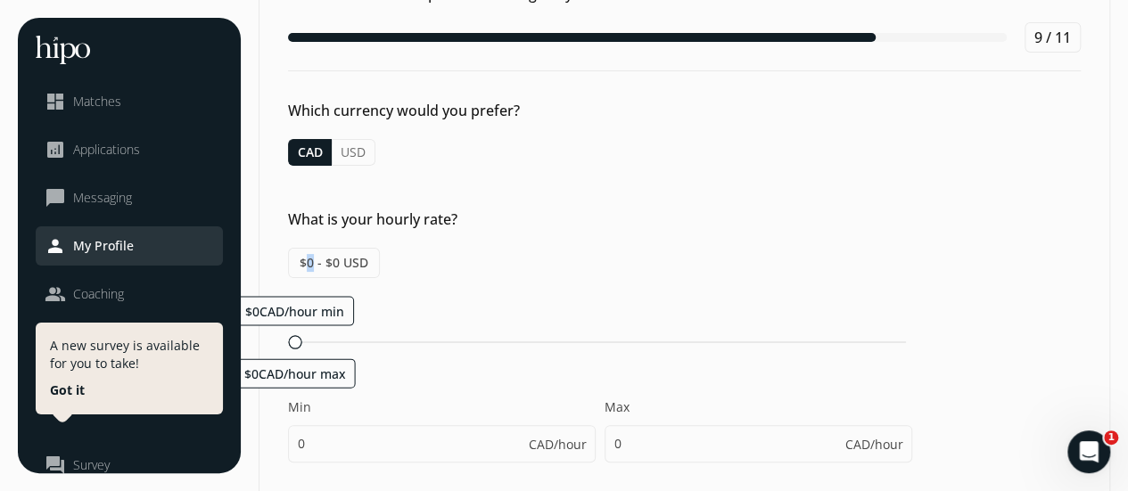
scroll to position [89, 0]
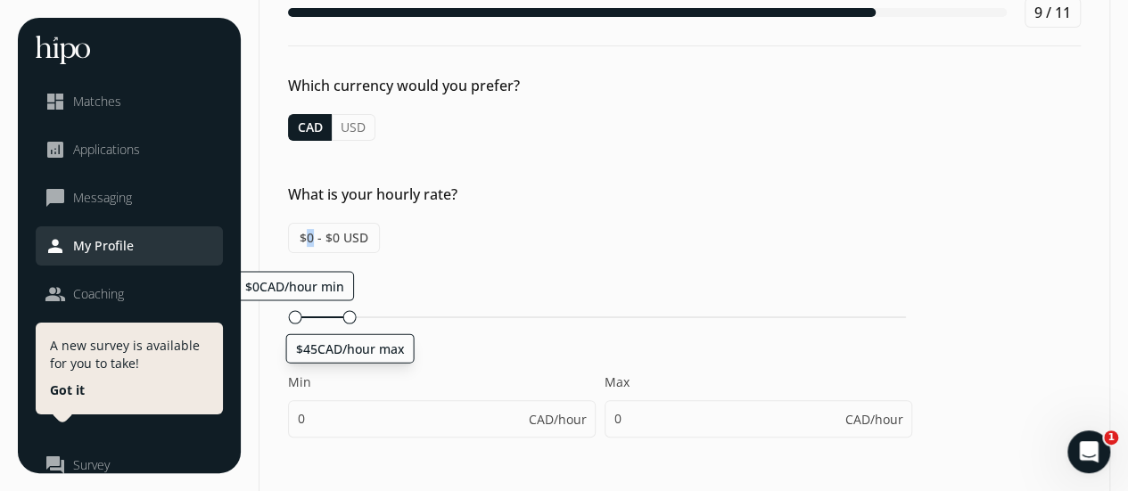
drag, startPoint x: 293, startPoint y: 313, endPoint x: 349, endPoint y: 334, distance: 60.1
click at [344, 326] on div "$0CAD/hour min $45CAD/hour max Min 0 CAD/hour Max 0 CAD/hour" at bounding box center [600, 363] width 624 height 185
type input "45"
drag, startPoint x: 292, startPoint y: 315, endPoint x: 331, endPoint y: 311, distance: 38.5
click at [331, 311] on div at bounding box center [336, 316] width 13 height 13
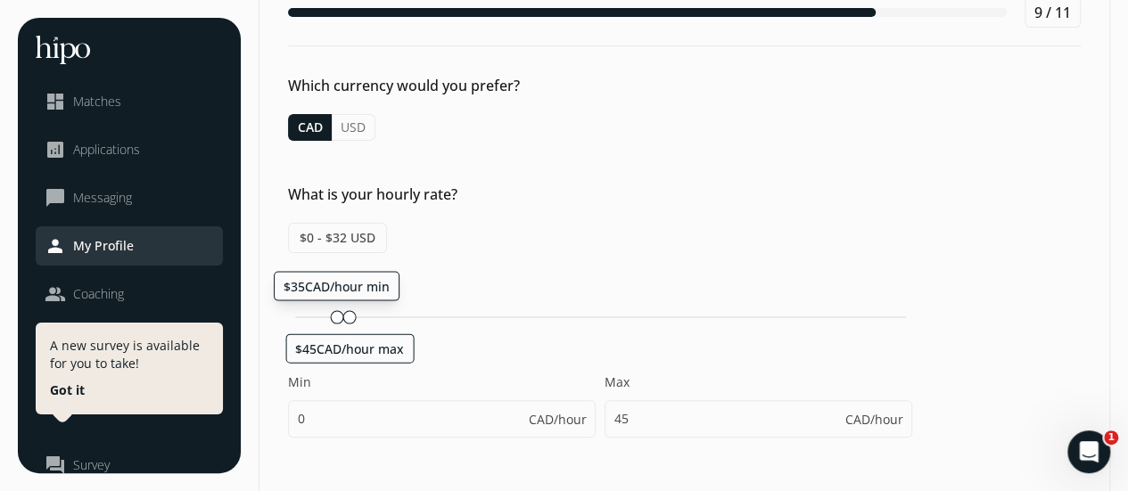
type input "35"
drag, startPoint x: 348, startPoint y: 313, endPoint x: 357, endPoint y: 315, distance: 9.1
click at [357, 315] on div at bounding box center [362, 316] width 13 height 13
type input "55"
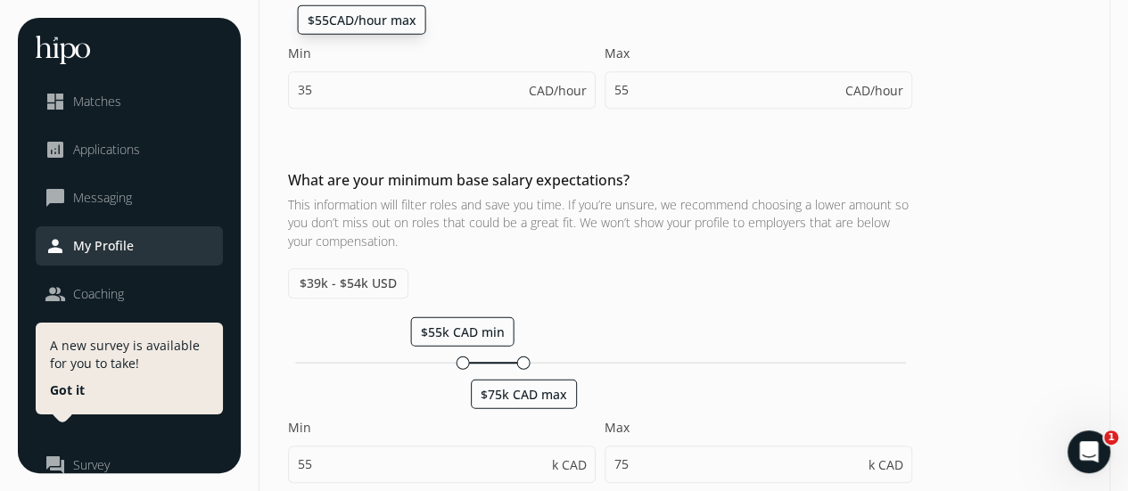
scroll to position [446, 0]
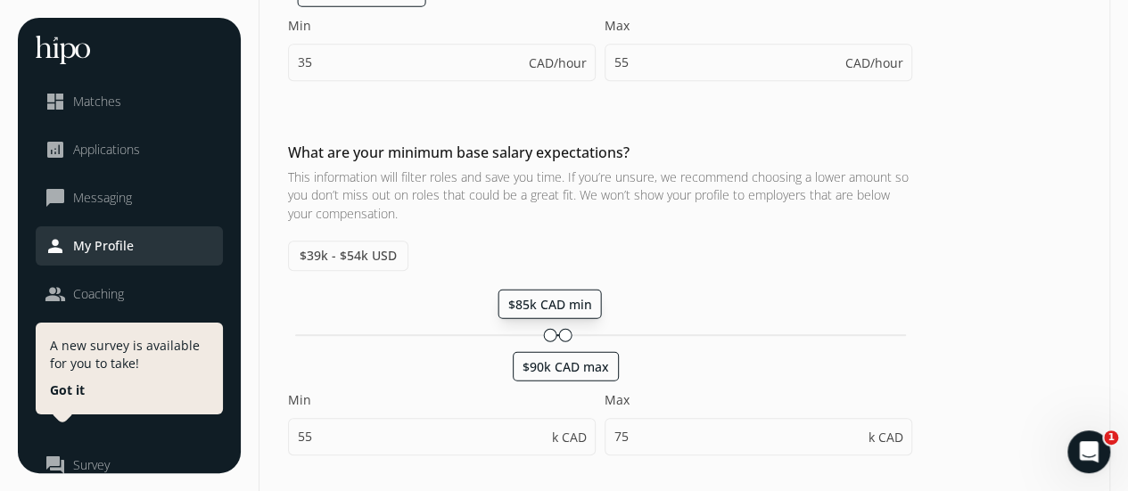
drag, startPoint x: 464, startPoint y: 328, endPoint x: 548, endPoint y: 325, distance: 84.7
click at [548, 328] on div at bounding box center [549, 334] width 13 height 13
type input "85"
type input "90"
type input "85"
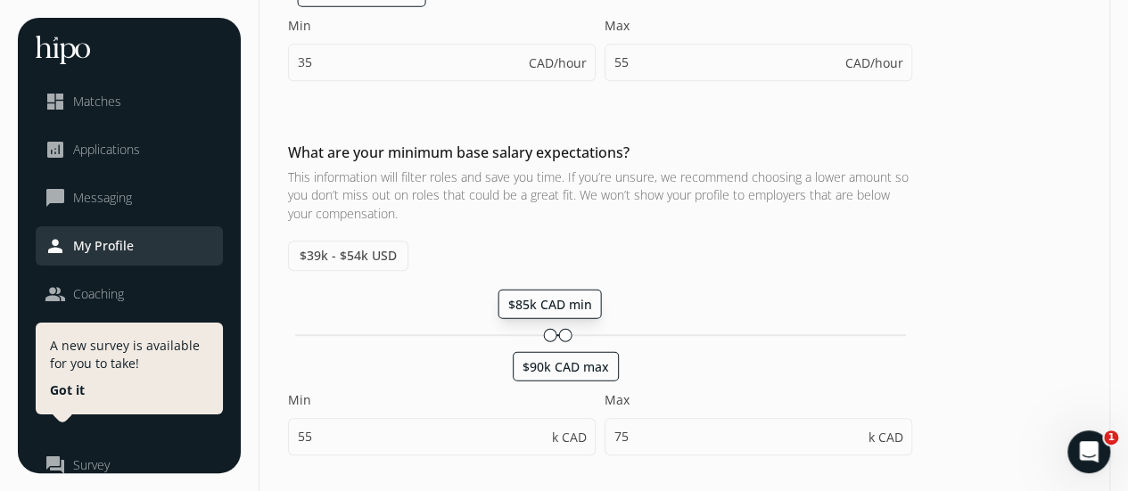
type input "90"
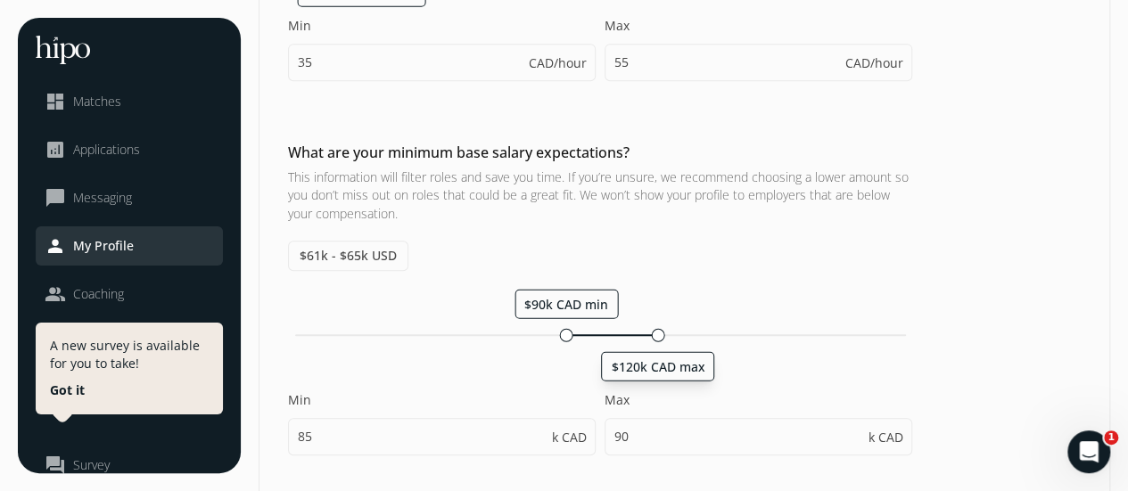
drag, startPoint x: 571, startPoint y: 329, endPoint x: 659, endPoint y: 331, distance: 88.3
click at [659, 331] on div at bounding box center [657, 334] width 13 height 13
type input "90"
type input "120"
type input "90"
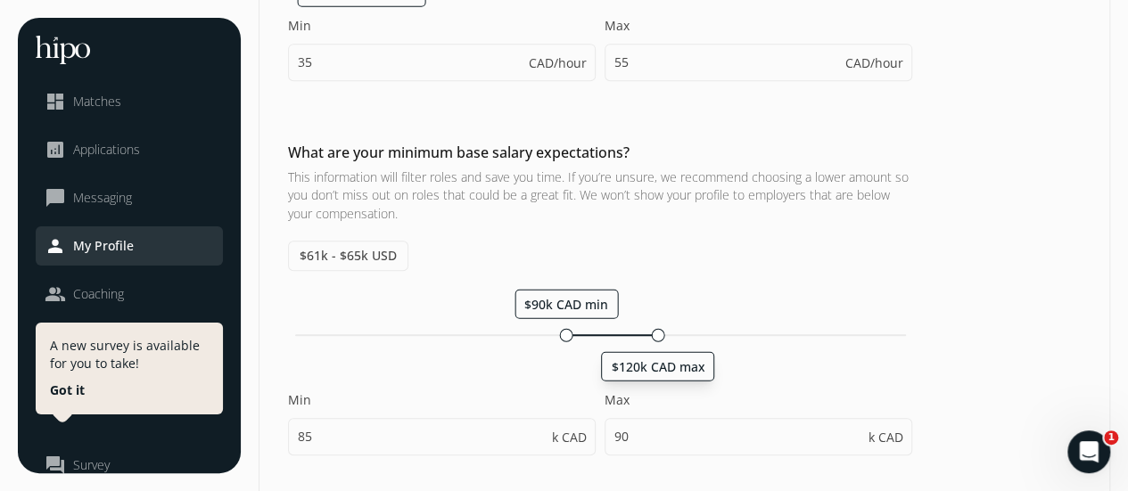
type input "95"
drag, startPoint x: 569, startPoint y: 330, endPoint x: 556, endPoint y: 330, distance: 12.5
click at [556, 330] on div at bounding box center [557, 334] width 13 height 13
type input "85"
type input "115"
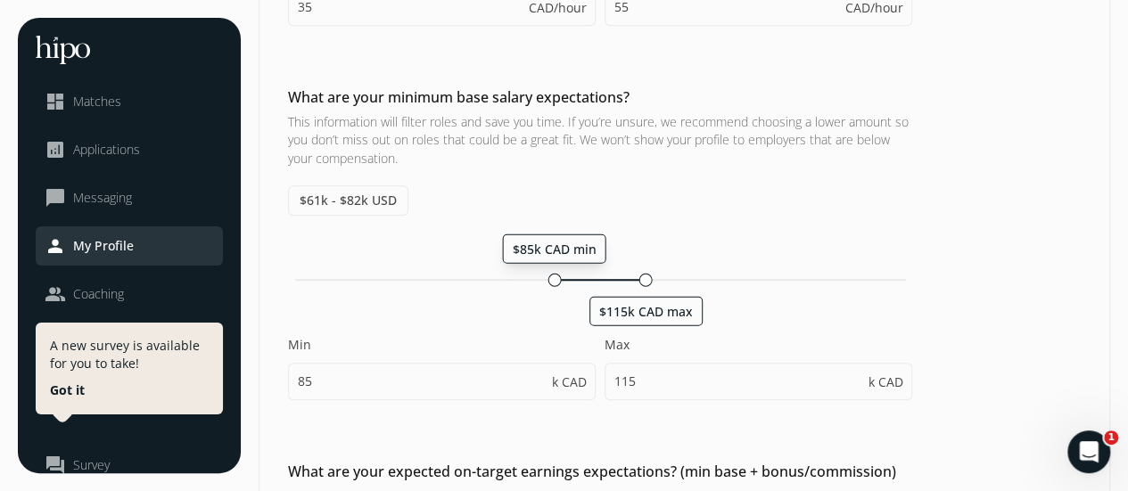
scroll to position [535, 0]
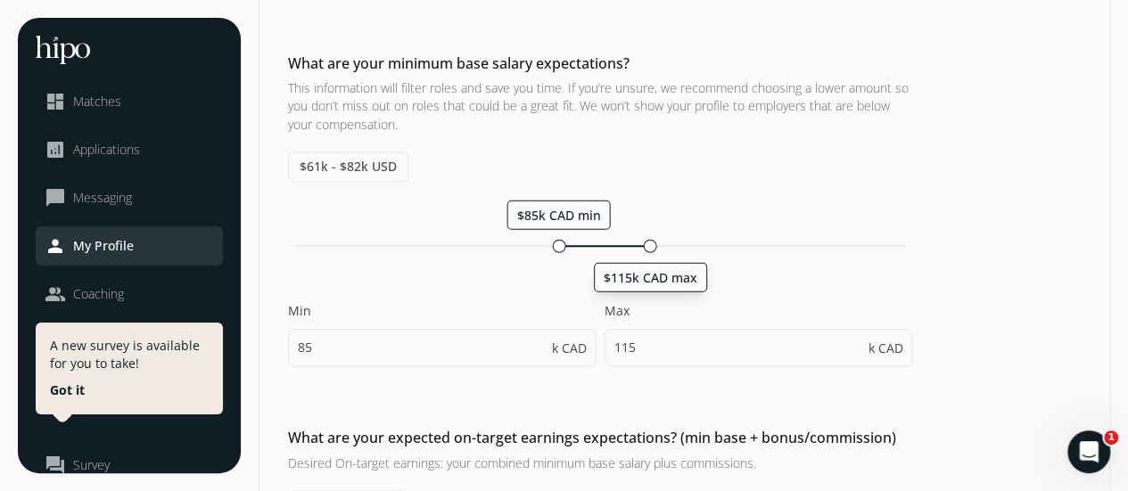
click at [651, 247] on div at bounding box center [650, 245] width 13 height 13
click at [539, 243] on div at bounding box center [538, 245] width 13 height 13
type input "80"
type input "110"
drag, startPoint x: 577, startPoint y: 239, endPoint x: 559, endPoint y: 239, distance: 17.8
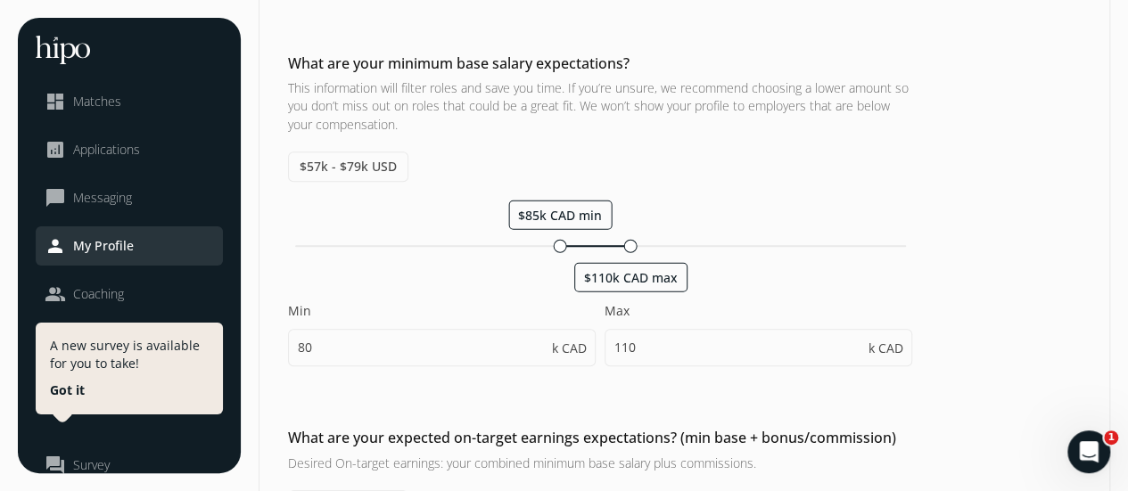
click at [559, 239] on div "$85k CAD min $110k CAD max" at bounding box center [600, 246] width 624 height 17
type input "85"
click at [638, 245] on div "$85k CAD min $110k CAD max" at bounding box center [600, 246] width 611 height 2
click at [644, 245] on div "$85k CAD min $115k CAD max" at bounding box center [600, 246] width 611 height 2
type input "115"
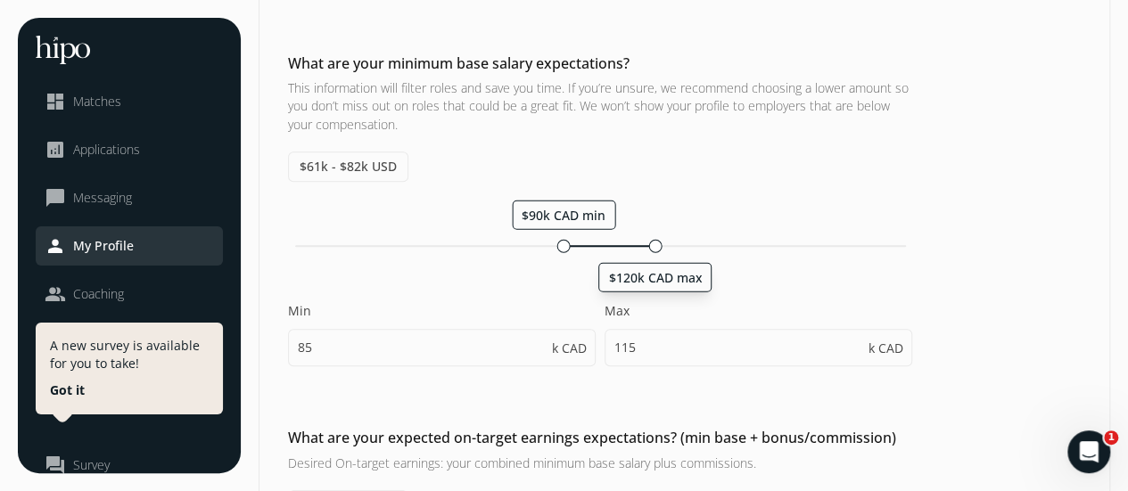
click at [656, 240] on div "$90k CAD min $120k CAD max" at bounding box center [600, 246] width 624 height 17
type input "90"
type input "120"
click at [560, 246] on div at bounding box center [561, 245] width 13 height 13
type input "85"
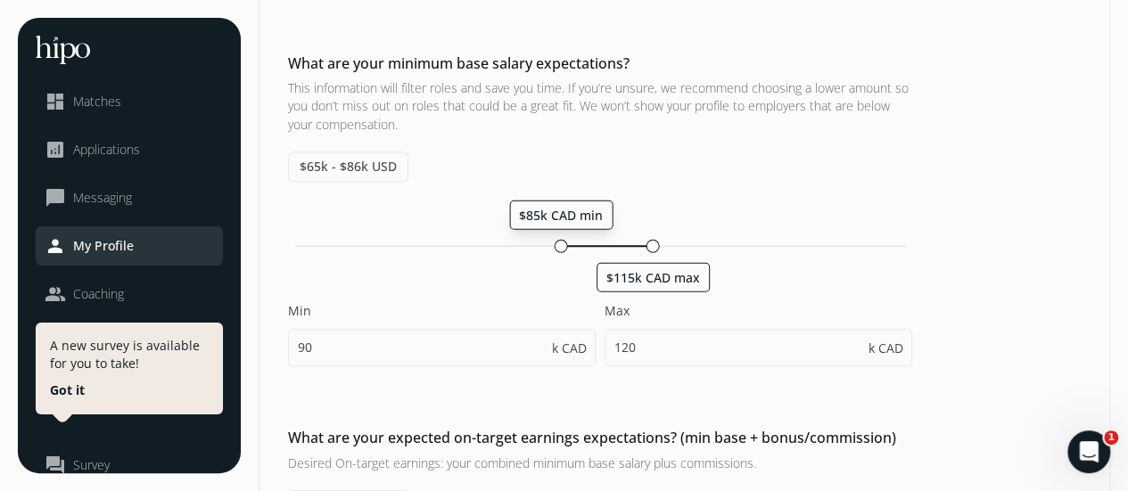
type input "115"
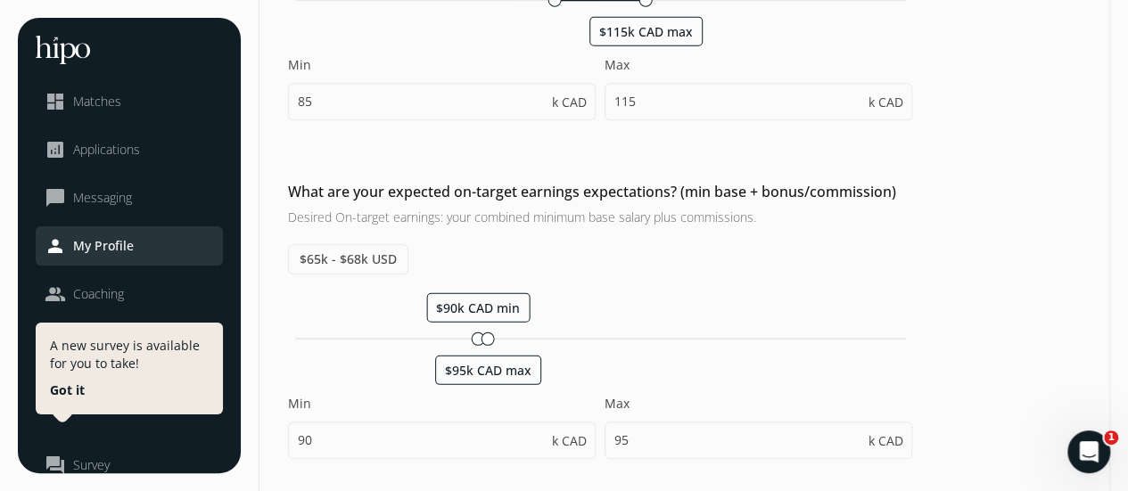
scroll to position [802, 0]
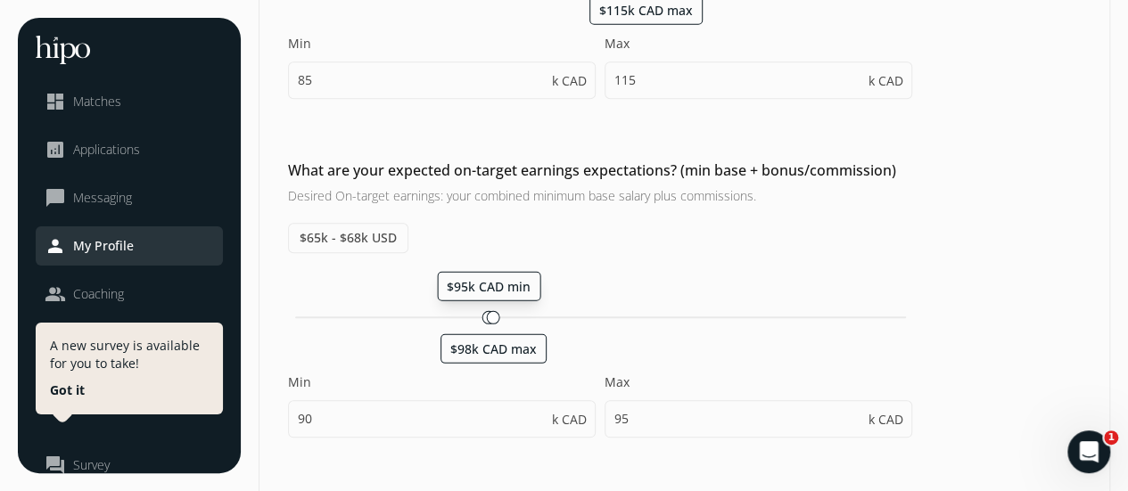
drag, startPoint x: 473, startPoint y: 311, endPoint x: 486, endPoint y: 314, distance: 13.6
click at [486, 317] on div "$95k CAD min $98k CAD max" at bounding box center [600, 318] width 611 height 2
type input "95"
type input "98"
drag, startPoint x: 497, startPoint y: 311, endPoint x: 548, endPoint y: 313, distance: 51.7
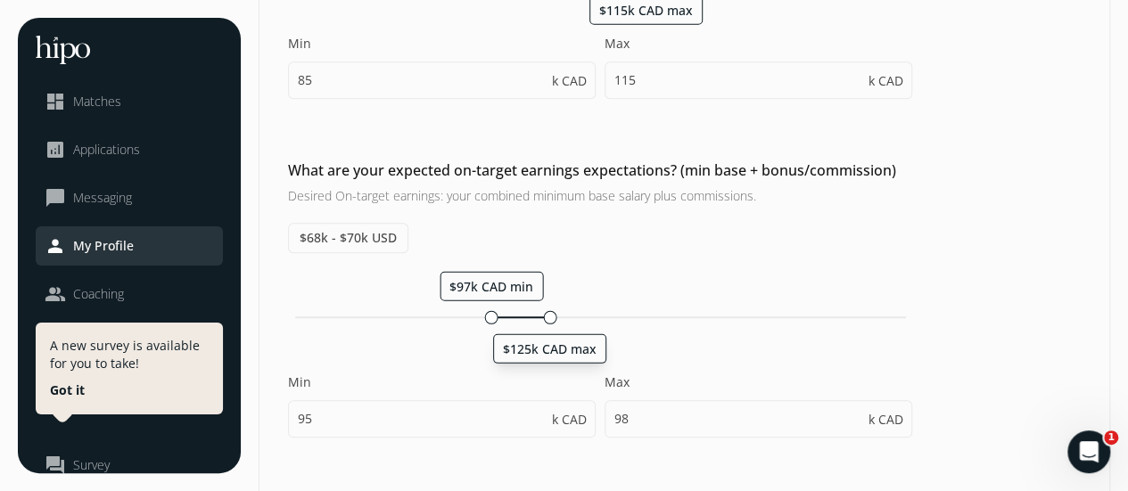
click at [548, 313] on div at bounding box center [549, 316] width 13 height 13
type input "97"
type input "125"
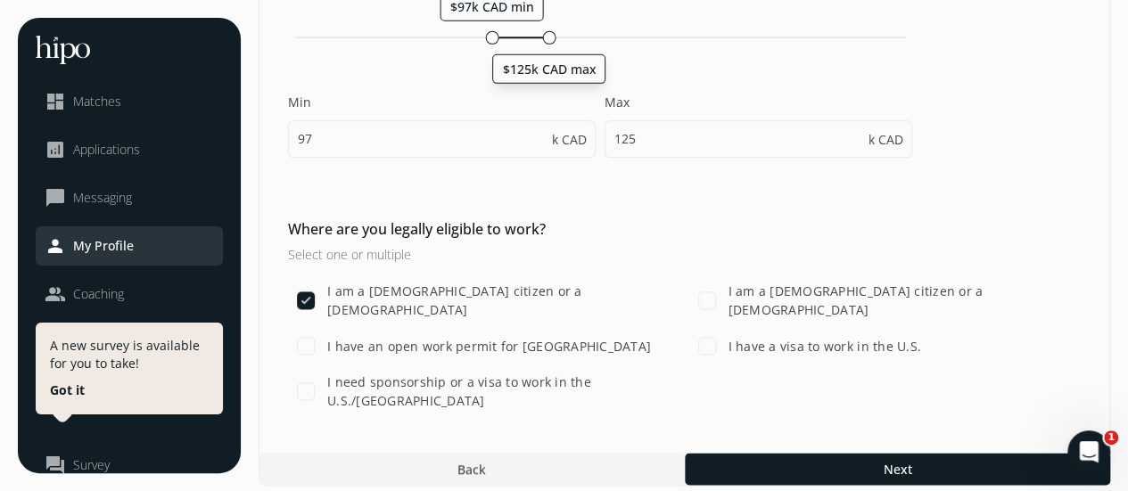
scroll to position [1086, 0]
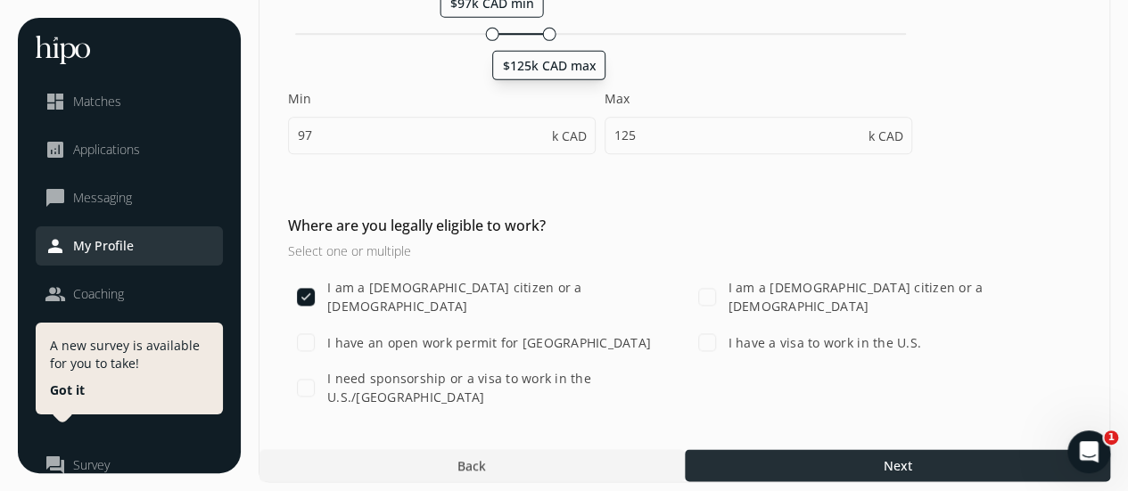
click at [743, 463] on div at bounding box center [897, 465] width 425 height 32
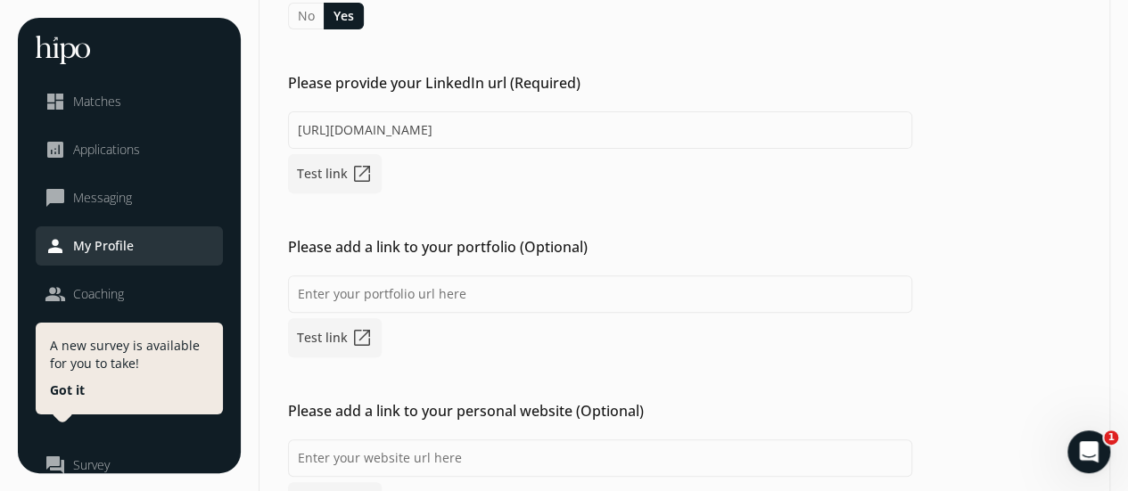
scroll to position [267, 0]
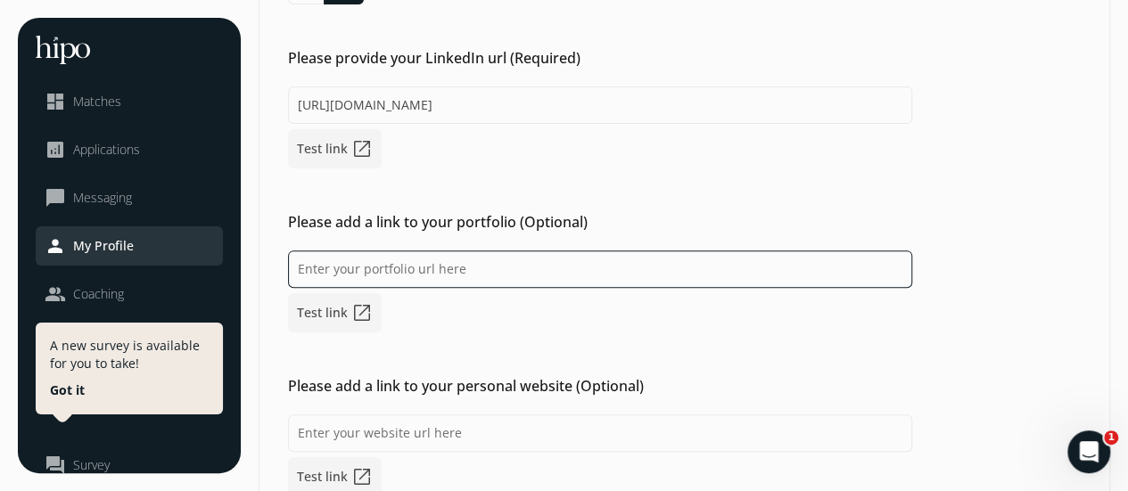
click at [442, 270] on input at bounding box center [600, 269] width 624 height 37
type input "[URL][DOMAIN_NAME]"
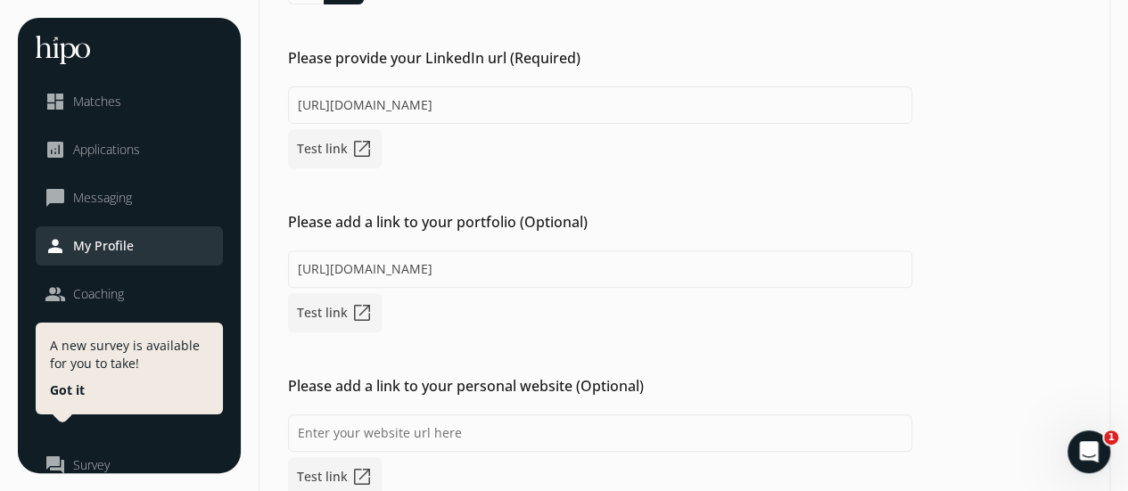
click at [510, 329] on div "[URL][DOMAIN_NAME] Test link open_in_new" at bounding box center [600, 292] width 624 height 82
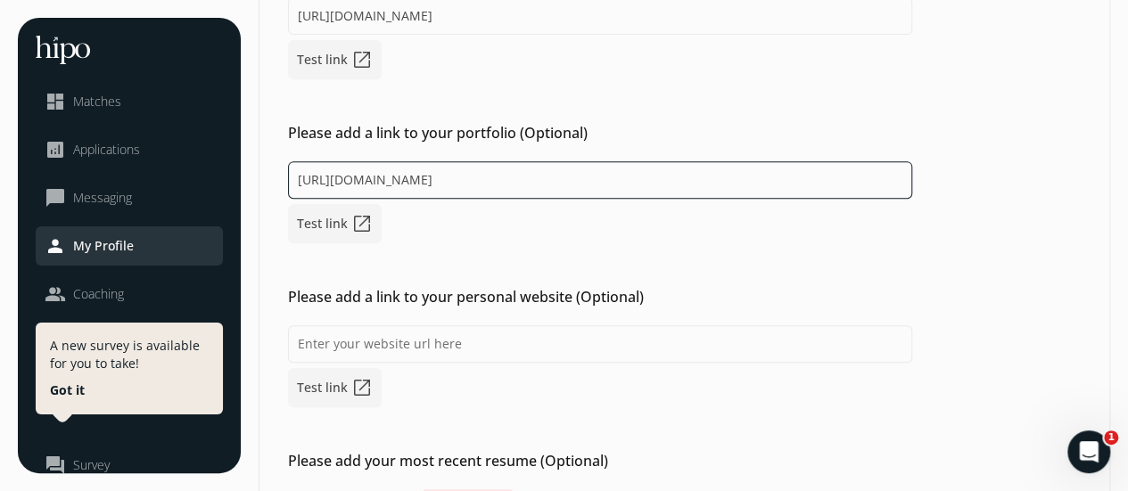
drag, startPoint x: 456, startPoint y: 179, endPoint x: 234, endPoint y: 211, distance: 224.3
click at [234, 210] on div "menu close dashboard Matches analytics Applications chat_bubble_outline Messagi…" at bounding box center [564, 152] width 1092 height 982
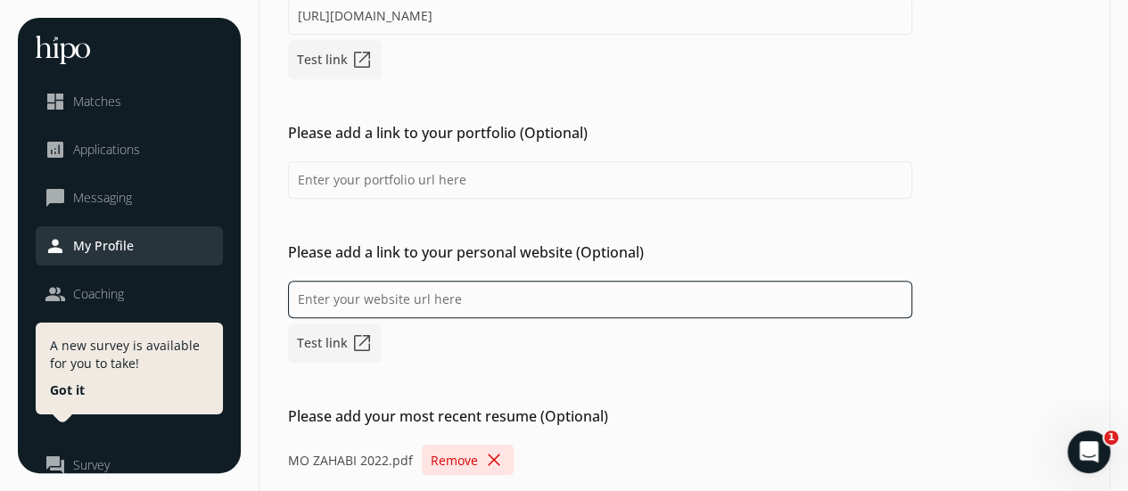
click at [440, 300] on input at bounding box center [600, 299] width 624 height 37
paste input "[URL][DOMAIN_NAME]"
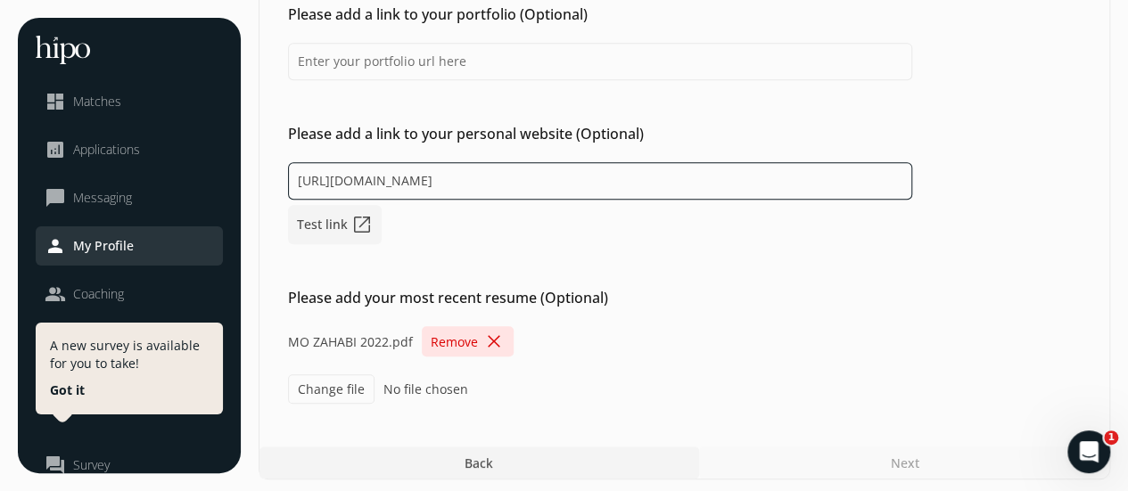
scroll to position [477, 0]
type input "[URL][DOMAIN_NAME]"
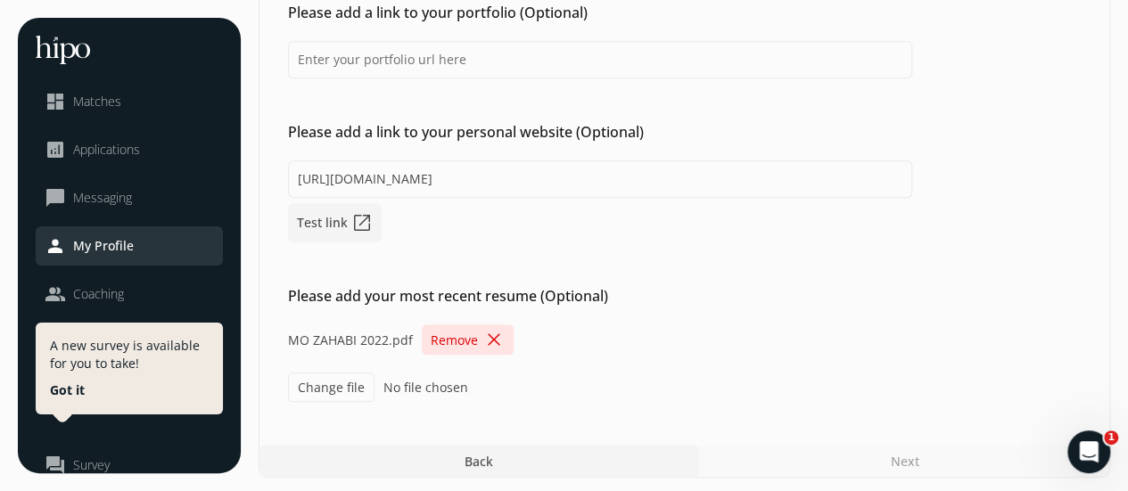
click at [716, 295] on h2 "Please add your most recent resume (Optional)" at bounding box center [600, 295] width 624 height 21
click at [490, 334] on span "close" at bounding box center [493, 339] width 21 height 21
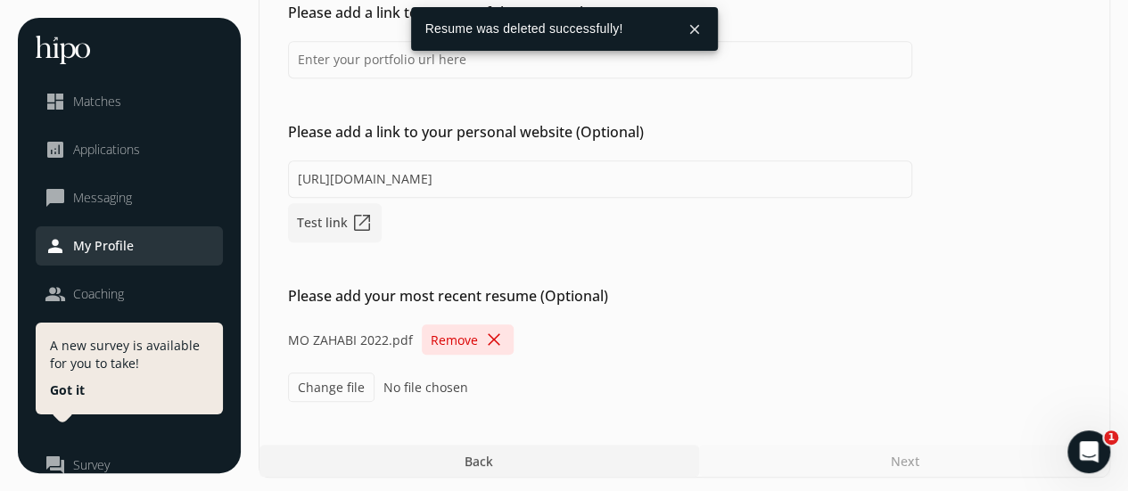
scroll to position [429, 0]
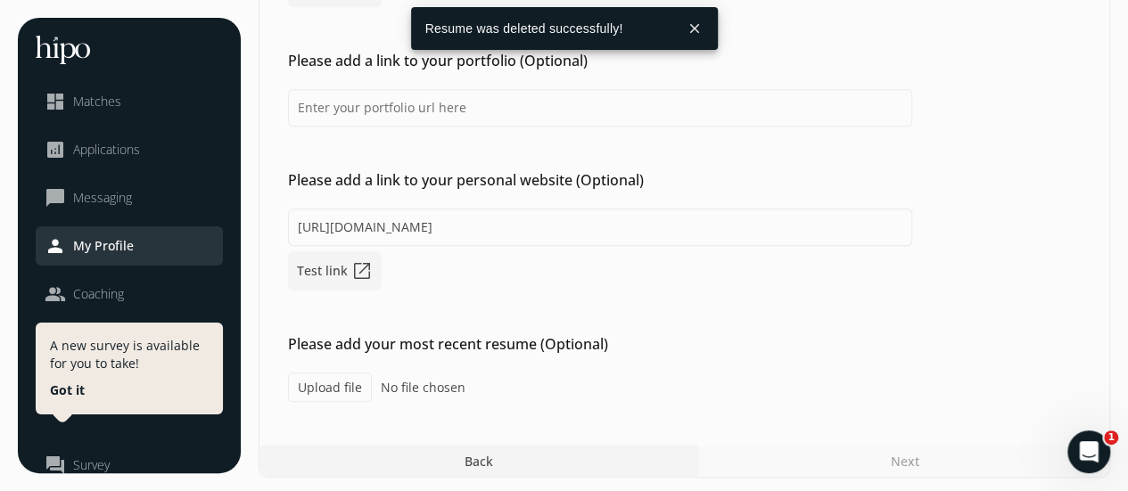
click at [334, 383] on label "Upload file" at bounding box center [330, 387] width 84 height 29
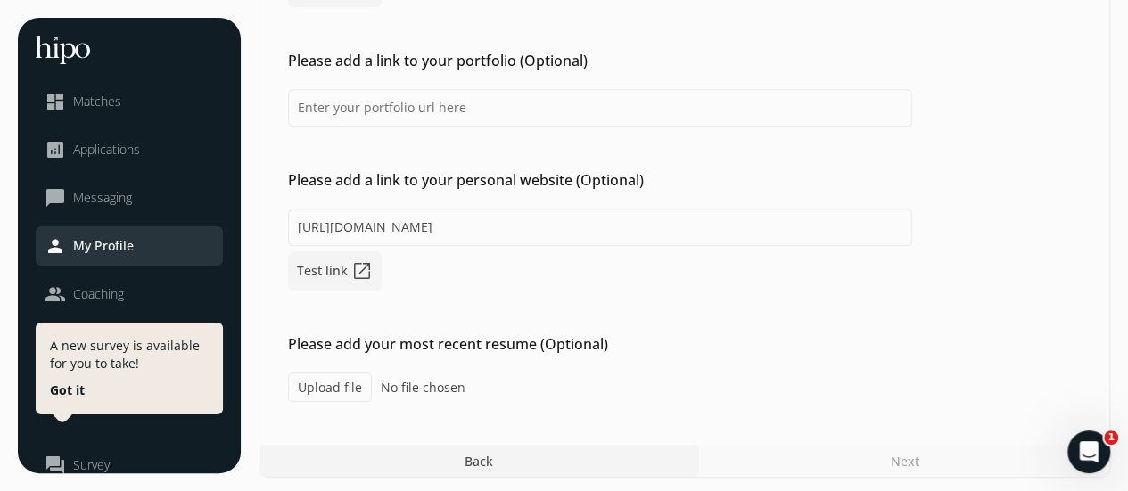
type input "C:\fakepath\My Resumé - OP-1.pdf"
click at [739, 354] on div "Please add your most recent resume (Optional) Change file My Resumé - OP-1.pdf" at bounding box center [684, 367] width 850 height 69
click at [909, 463] on div "Next" at bounding box center [904, 461] width 411 height 32
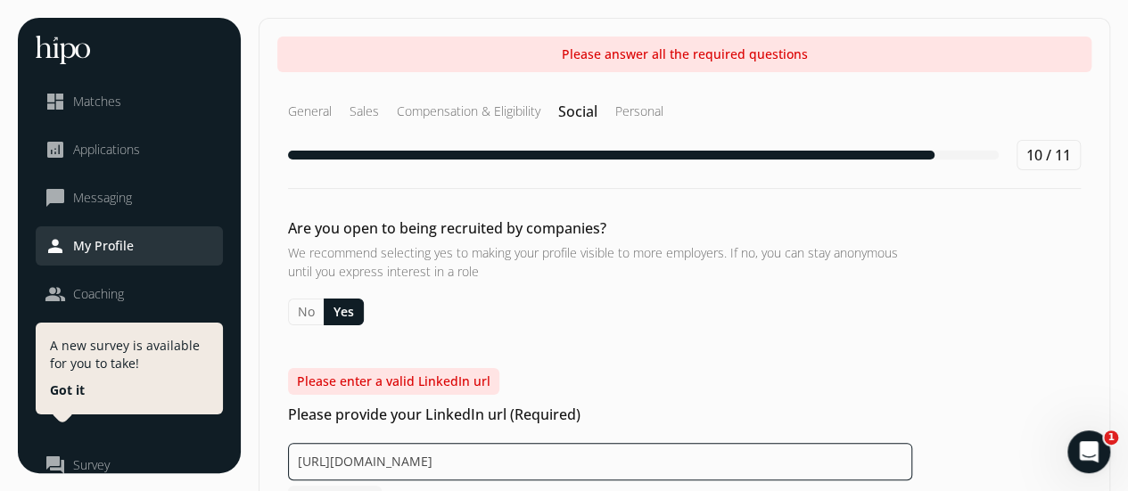
click at [909, 463] on input "[URL][DOMAIN_NAME]" at bounding box center [600, 461] width 624 height 37
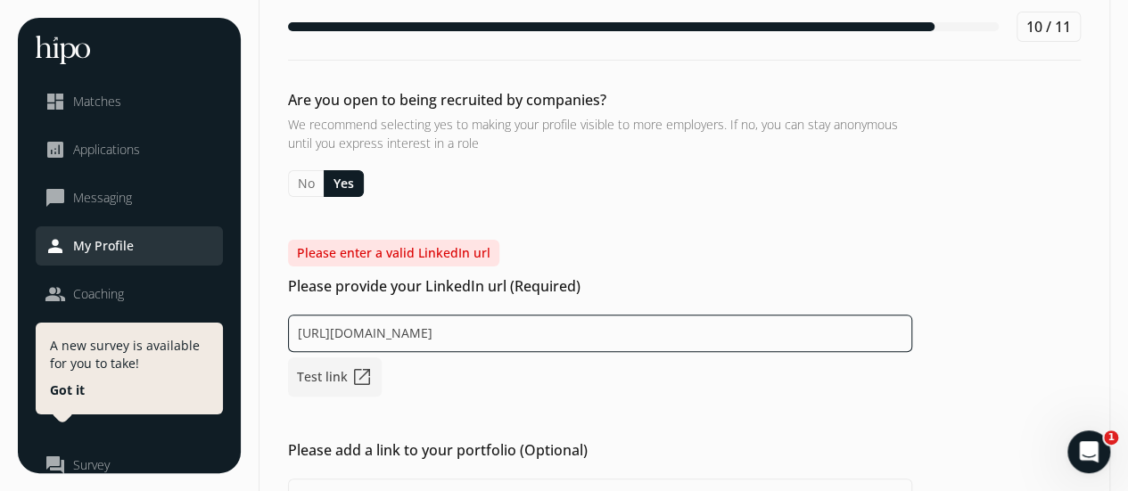
scroll to position [178, 0]
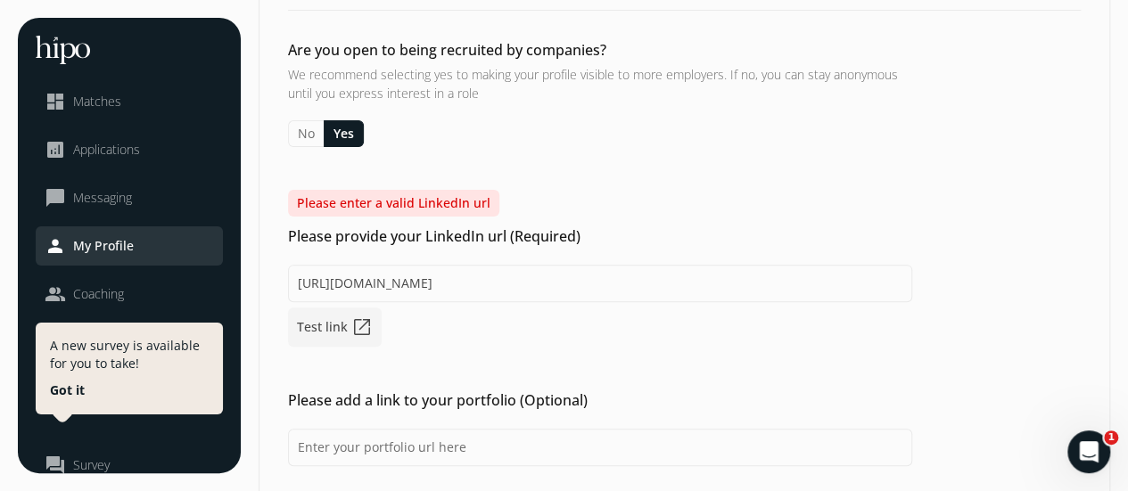
click at [520, 337] on div "[URL][DOMAIN_NAME] Test link open_in_new" at bounding box center [600, 306] width 624 height 82
click at [326, 323] on link "Test link open_in_new" at bounding box center [335, 327] width 94 height 39
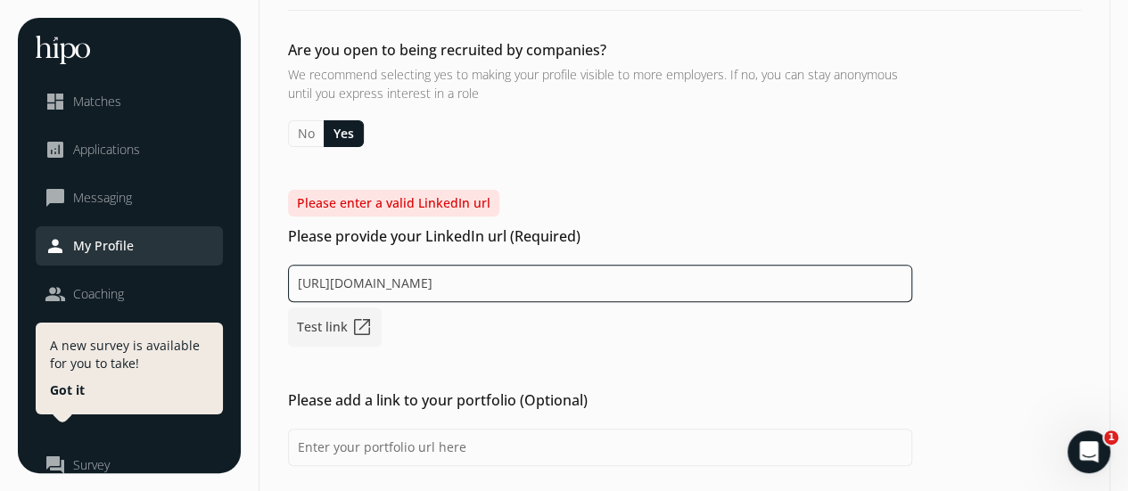
click at [323, 283] on input "[URL][DOMAIN_NAME]" at bounding box center [600, 283] width 624 height 37
click at [527, 279] on input "[URL][DOMAIN_NAME]" at bounding box center [600, 283] width 624 height 37
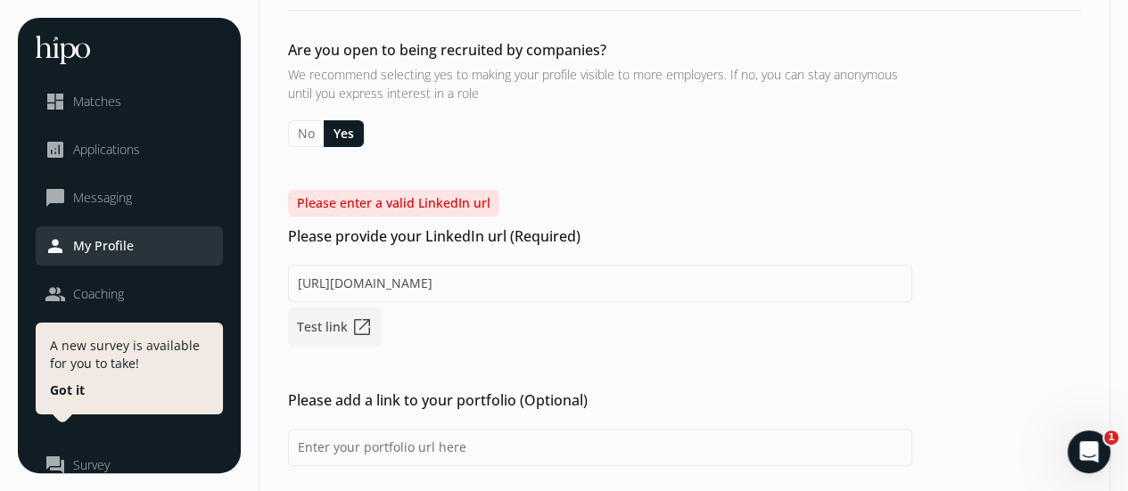
click at [358, 322] on span "open_in_new" at bounding box center [361, 327] width 21 height 21
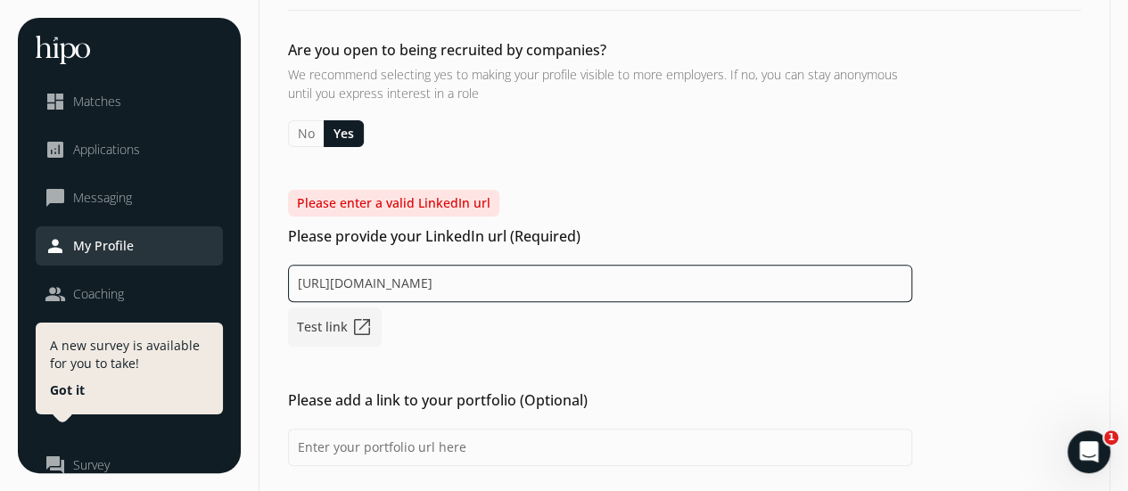
drag, startPoint x: 525, startPoint y: 281, endPoint x: 269, endPoint y: 284, distance: 255.9
click at [269, 284] on div "Please enter a valid LinkedIn url Please provide your LinkedIn url (Required) […" at bounding box center [684, 268] width 850 height 157
click at [354, 277] on input "[URL][DOMAIN_NAME]" at bounding box center [600, 283] width 624 height 37
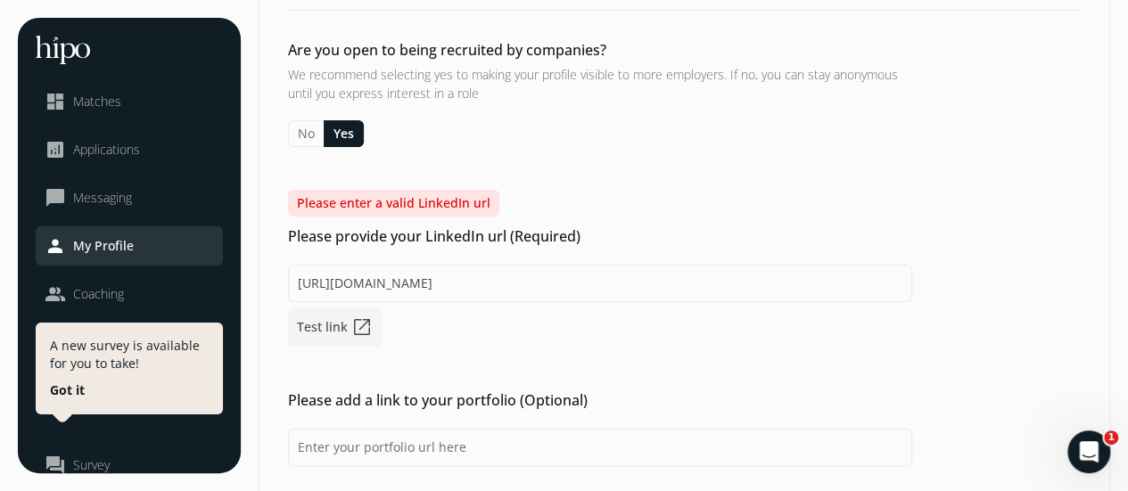
click at [501, 325] on div "[URL][DOMAIN_NAME] Test link open_in_new" at bounding box center [600, 306] width 624 height 82
click at [359, 325] on span "open_in_new" at bounding box center [361, 327] width 21 height 21
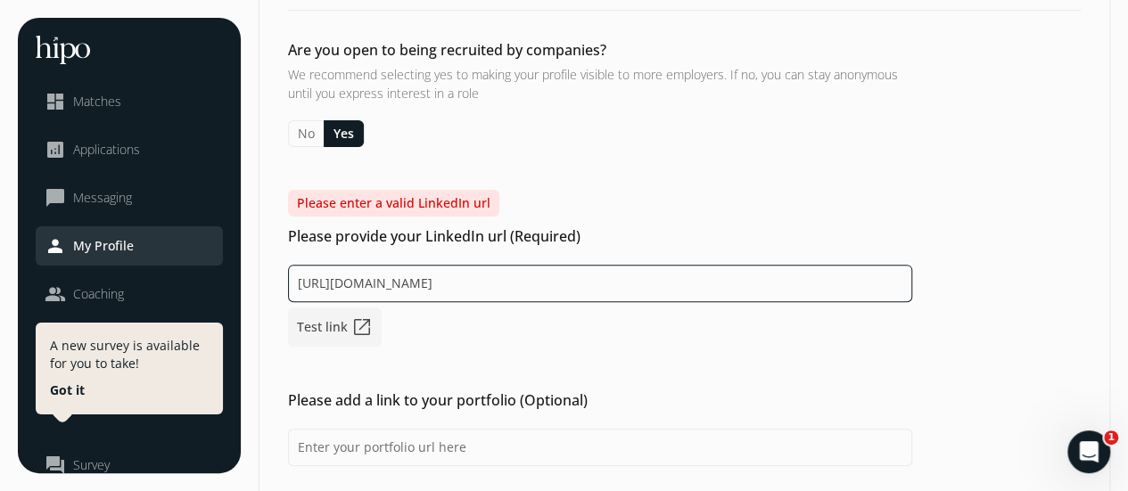
drag, startPoint x: 374, startPoint y: 292, endPoint x: 177, endPoint y: 292, distance: 197.9
click at [177, 292] on div "menu close dashboard Matches analytics Applications chat_bubble_outline Messagi…" at bounding box center [564, 329] width 1092 height 978
paste input "[URL][DOMAIN_NAME]"
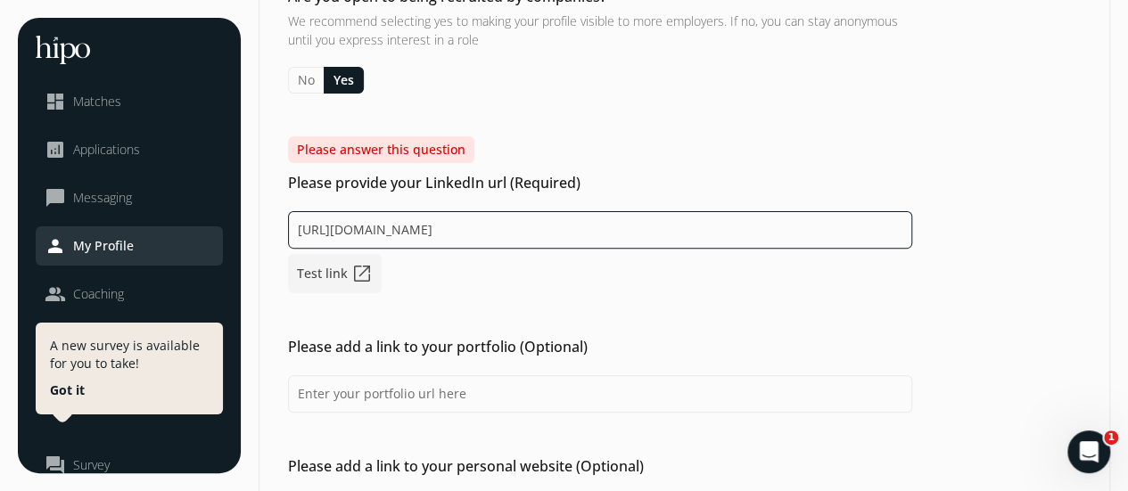
click at [524, 226] on input "[URL][DOMAIN_NAME]" at bounding box center [600, 229] width 624 height 37
paste input
type input "[URL][DOMAIN_NAME]"
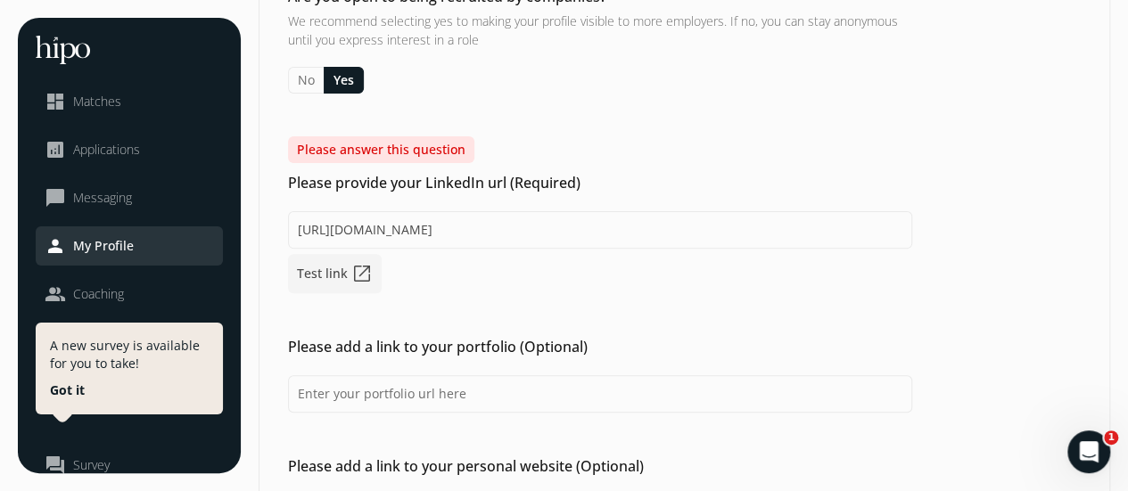
click at [538, 281] on div "[URL][DOMAIN_NAME] Test link open_in_new" at bounding box center [600, 252] width 624 height 82
click at [360, 270] on span "open_in_new" at bounding box center [361, 273] width 21 height 21
click at [616, 150] on div "Please answer this question Please provide your LinkedIn url (Required) [URL][D…" at bounding box center [684, 214] width 850 height 157
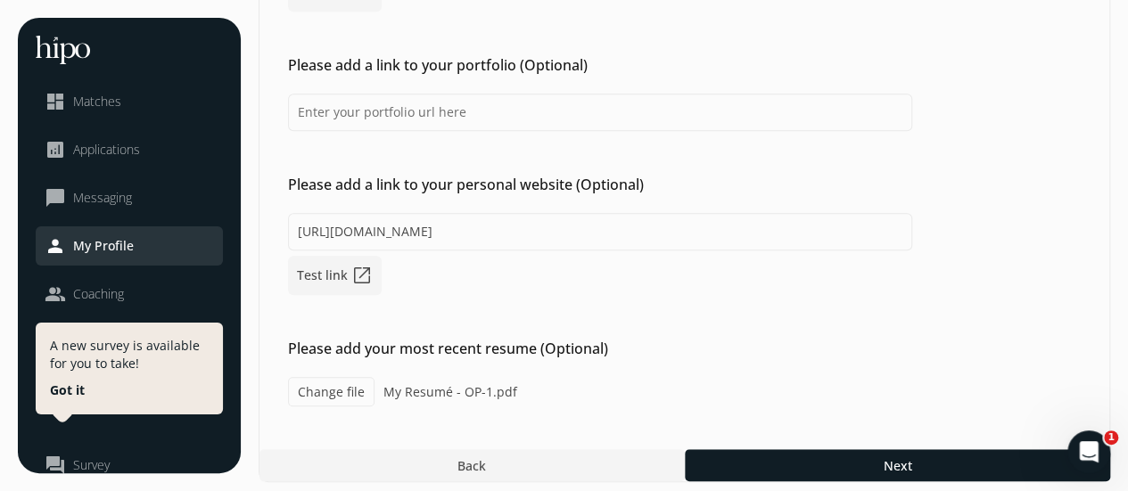
scroll to position [465, 0]
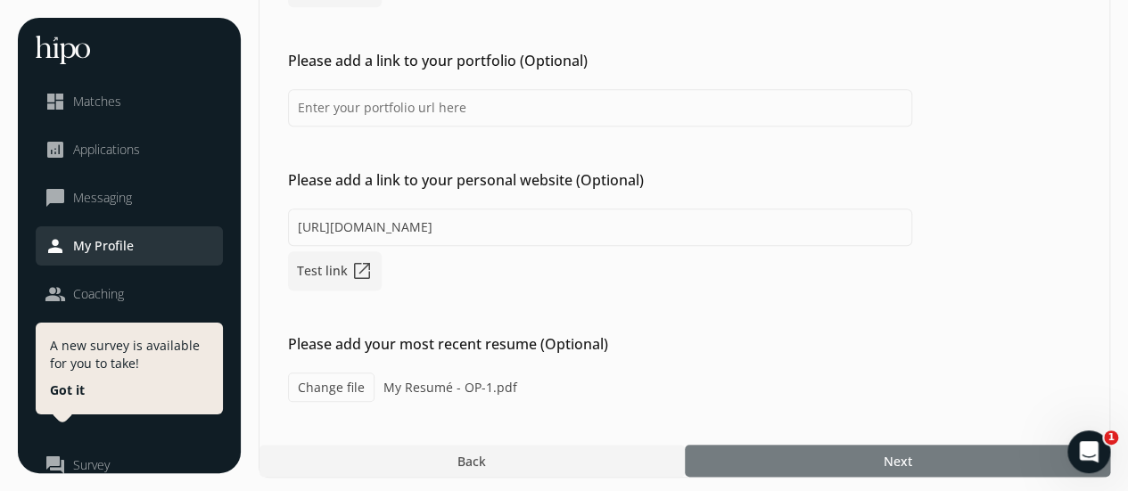
click at [850, 454] on div at bounding box center [897, 461] width 425 height 32
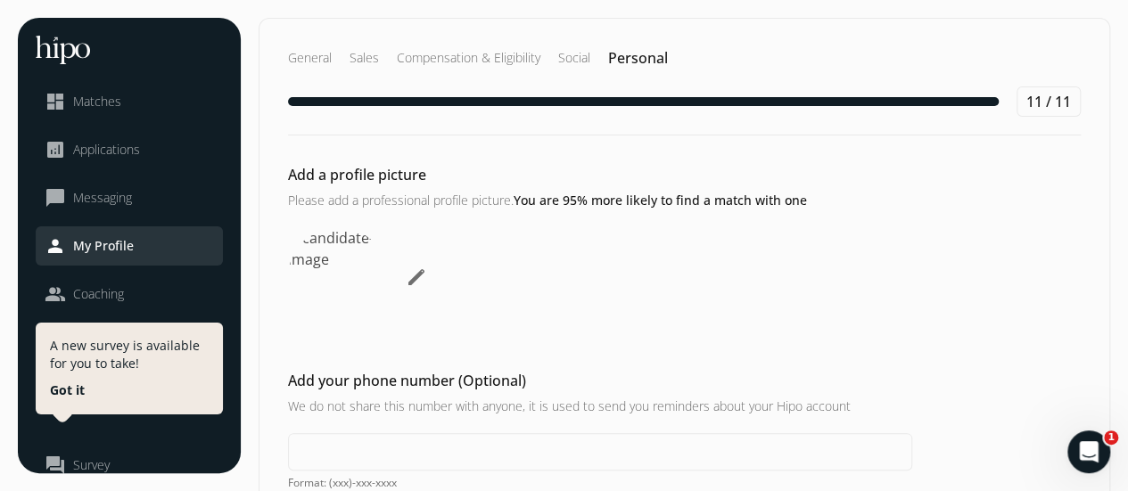
click at [412, 273] on span "edit" at bounding box center [416, 277] width 21 height 21
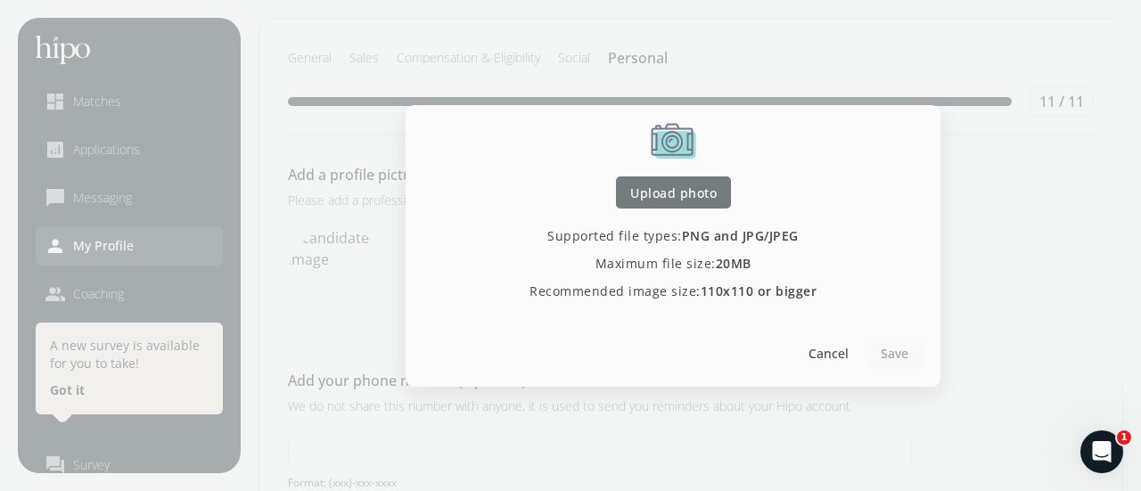
click at [666, 199] on span "Upload photo" at bounding box center [673, 192] width 86 height 19
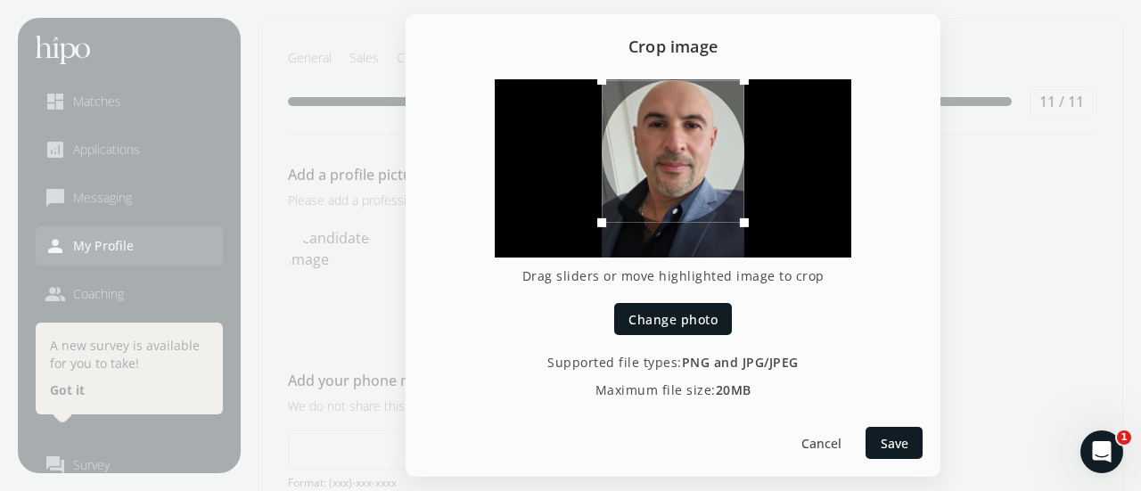
drag, startPoint x: 691, startPoint y: 187, endPoint x: 722, endPoint y: 163, distance: 39.4
click at [704, 156] on div at bounding box center [673, 151] width 143 height 143
click at [899, 441] on span "Save" at bounding box center [895, 443] width 28 height 19
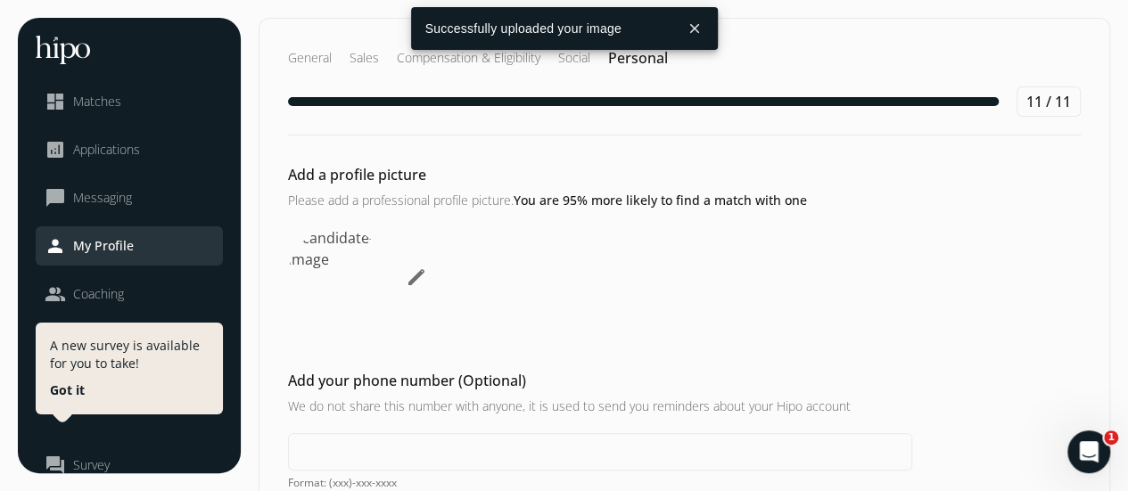
scroll to position [89, 0]
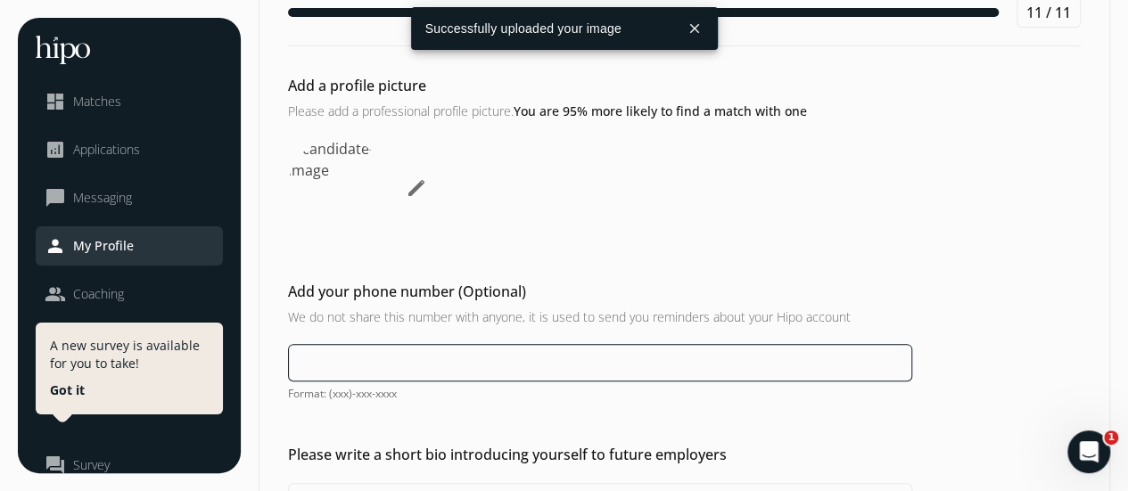
click at [605, 372] on input at bounding box center [600, 362] width 624 height 37
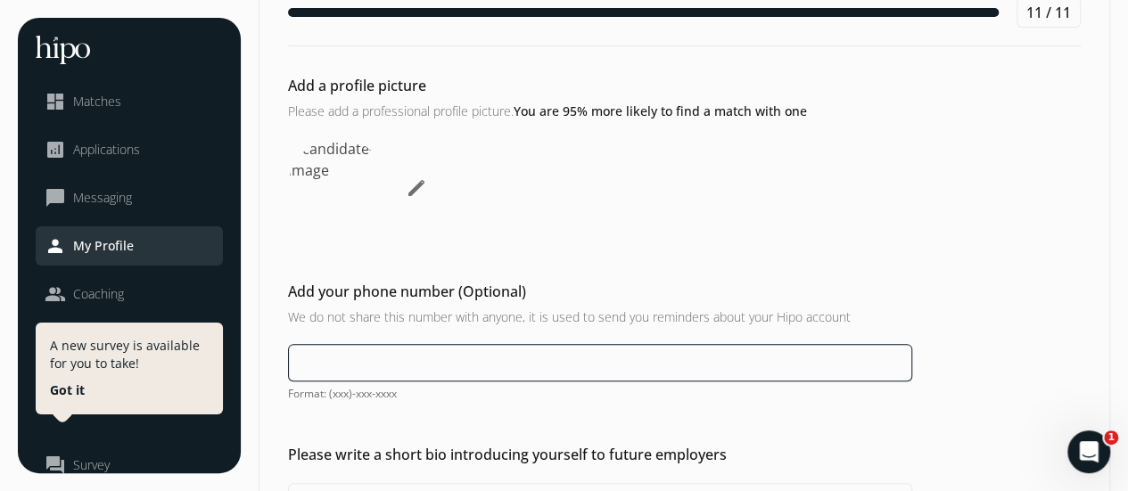
type input "[PHONE_NUMBER]"
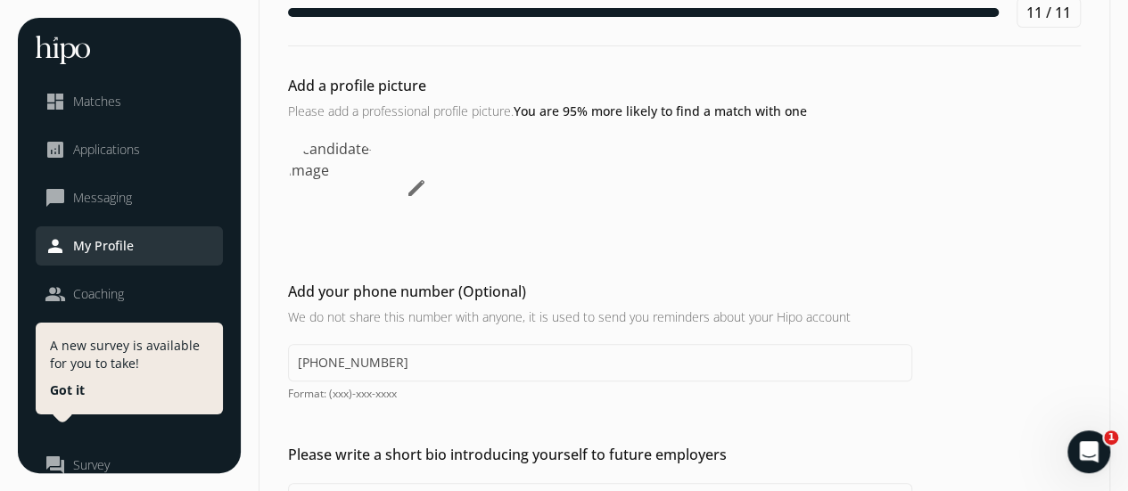
click at [654, 225] on div "Add a profile picture Please add a professional profile picture. You are 95% mo…" at bounding box center [684, 156] width 850 height 163
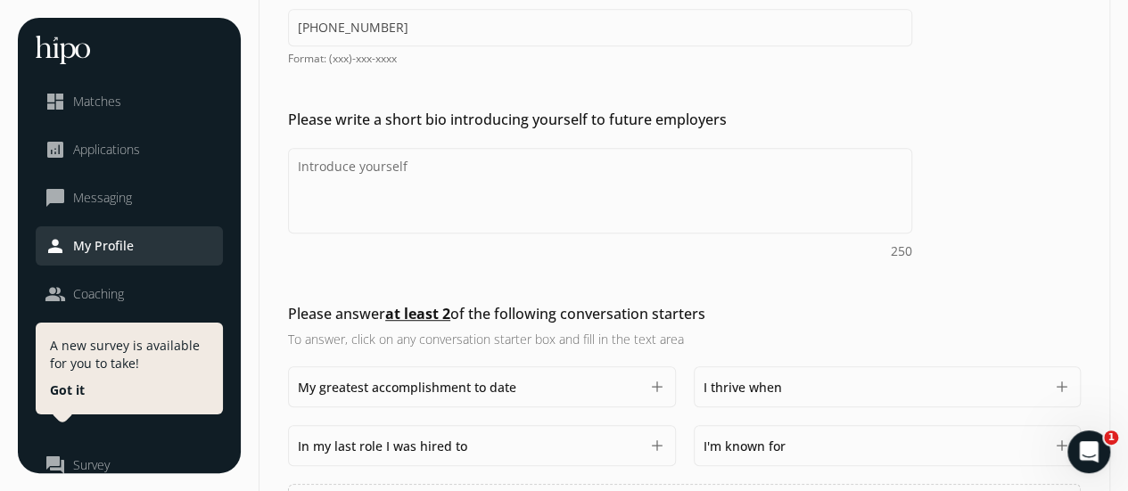
scroll to position [535, 0]
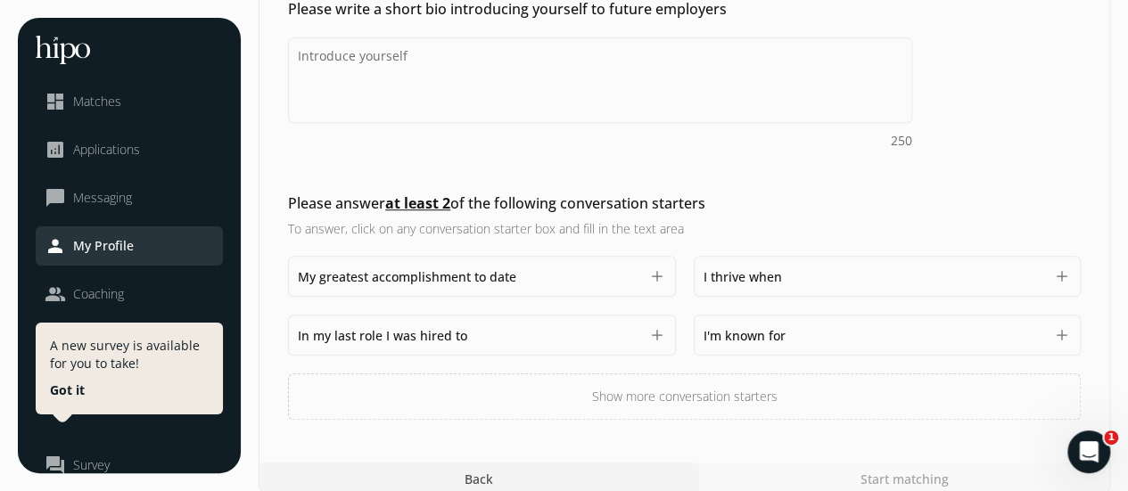
click at [658, 271] on button "add" at bounding box center [657, 276] width 18 height 18
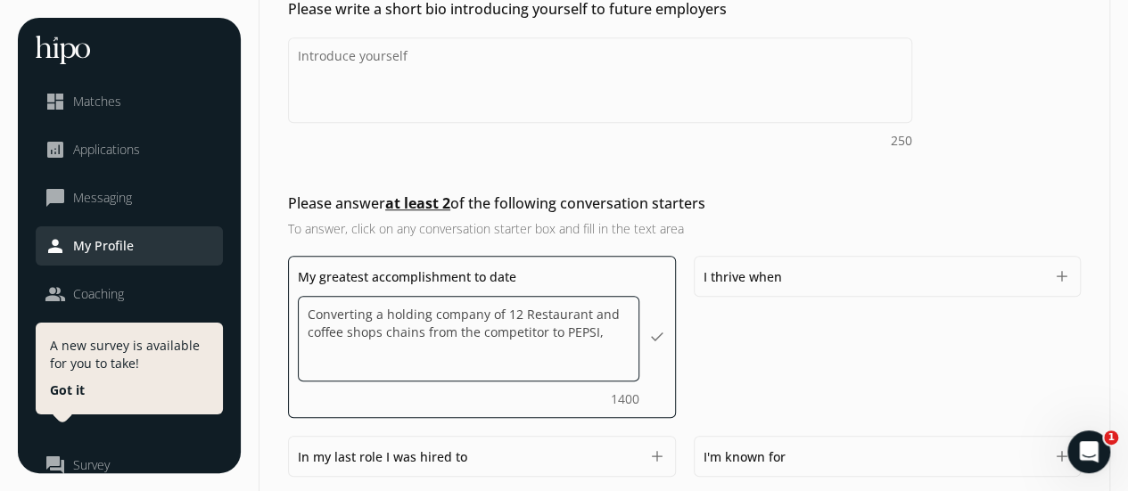
drag, startPoint x: 581, startPoint y: 315, endPoint x: 645, endPoint y: 363, distance: 80.2
click at [587, 317] on textarea "Converting a holding company of 12 Restaurant and coffee shops chains from the …" at bounding box center [468, 339] width 341 height 86
click at [601, 333] on textarea "Converting a holding company of 12 Restaurants and coffee shops chains from the…" at bounding box center [468, 339] width 341 height 86
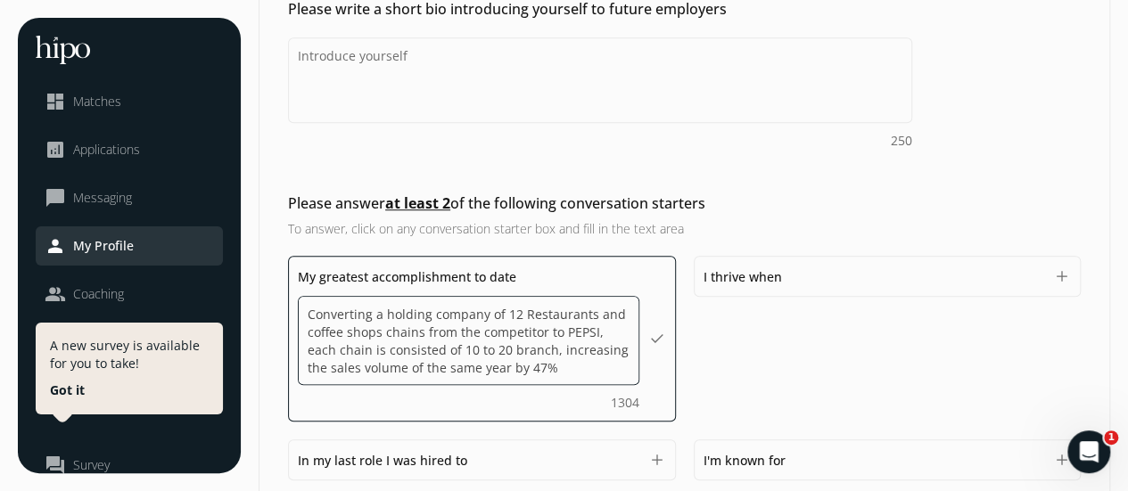
type textarea "Converting a holding company of 12 Restaurants and coffee shops chains from the…"
click at [569, 361] on textarea "Converting a holding company of 12 Restaurants and coffee shops chains from the…" at bounding box center [468, 340] width 341 height 89
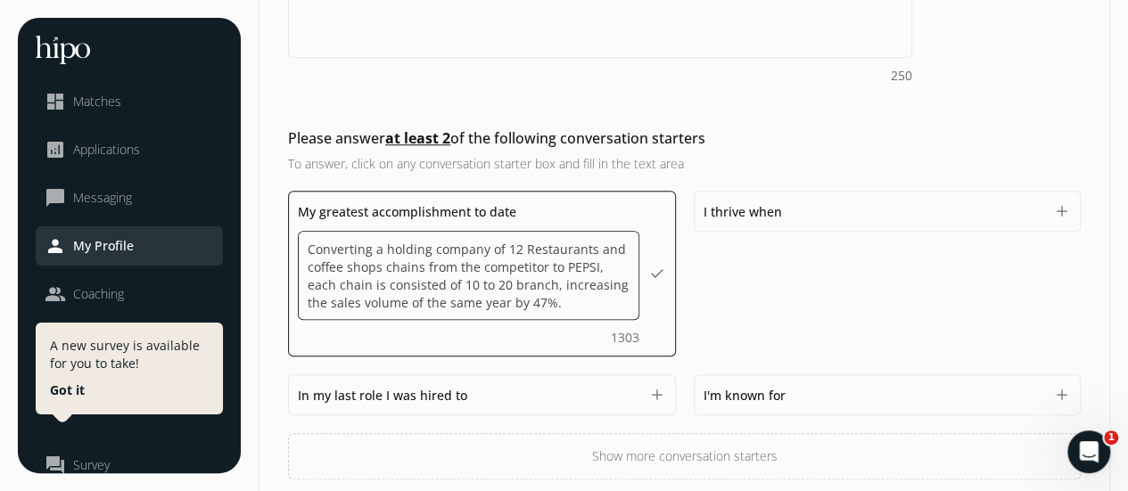
scroll to position [678, 0]
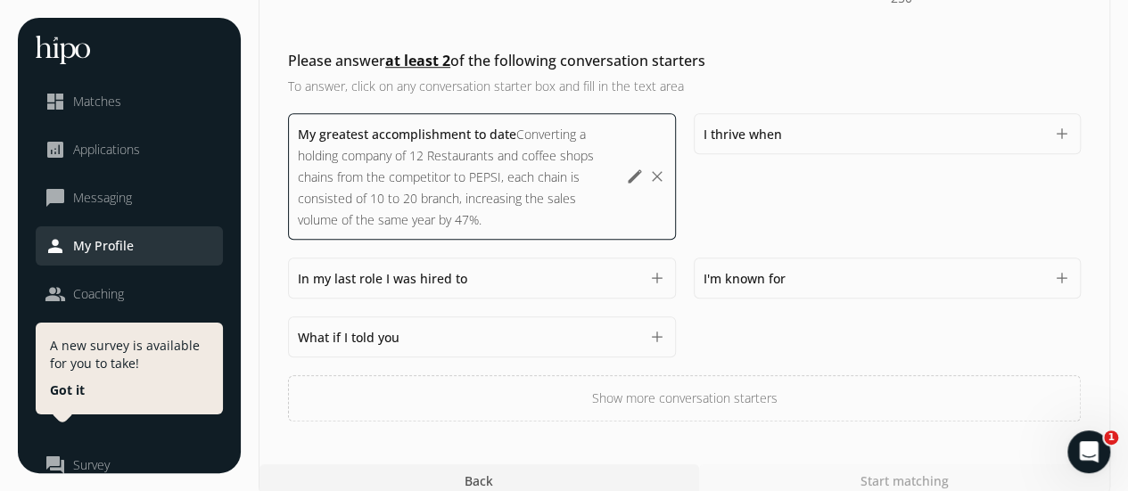
click at [761, 317] on div "My greatest accomplishment to date Converting a holding company of 12 Restauran…" at bounding box center [684, 267] width 793 height 308
click at [1058, 269] on button "add" at bounding box center [1062, 278] width 18 height 18
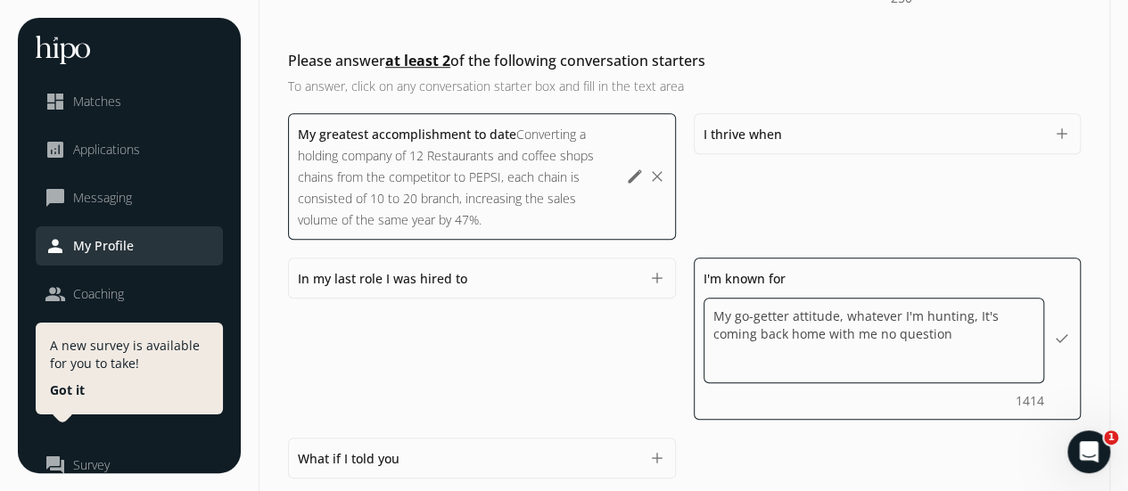
type textarea "My go-getter attitude, whatever I'm hunting, It's coming back home with me no q…"
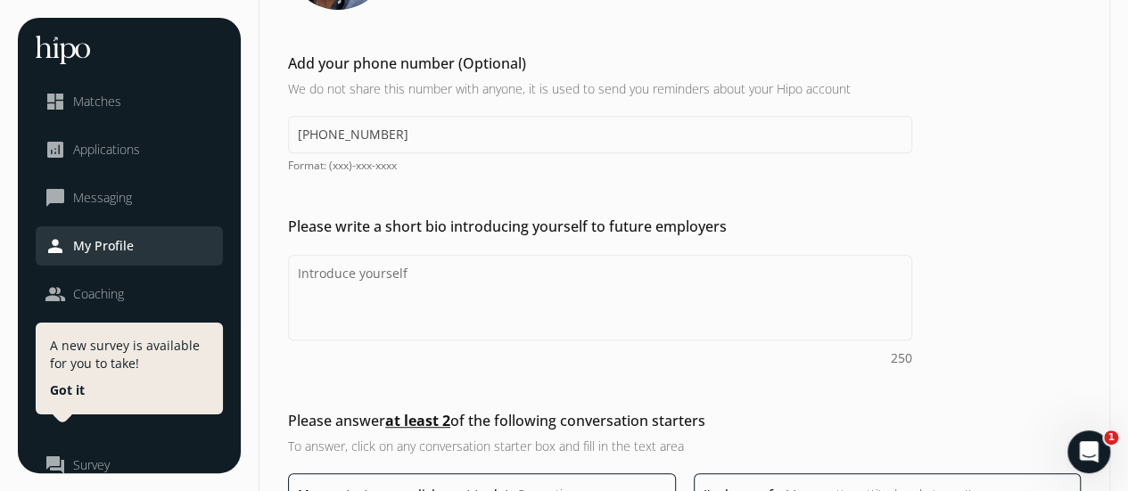
scroll to position [341, 0]
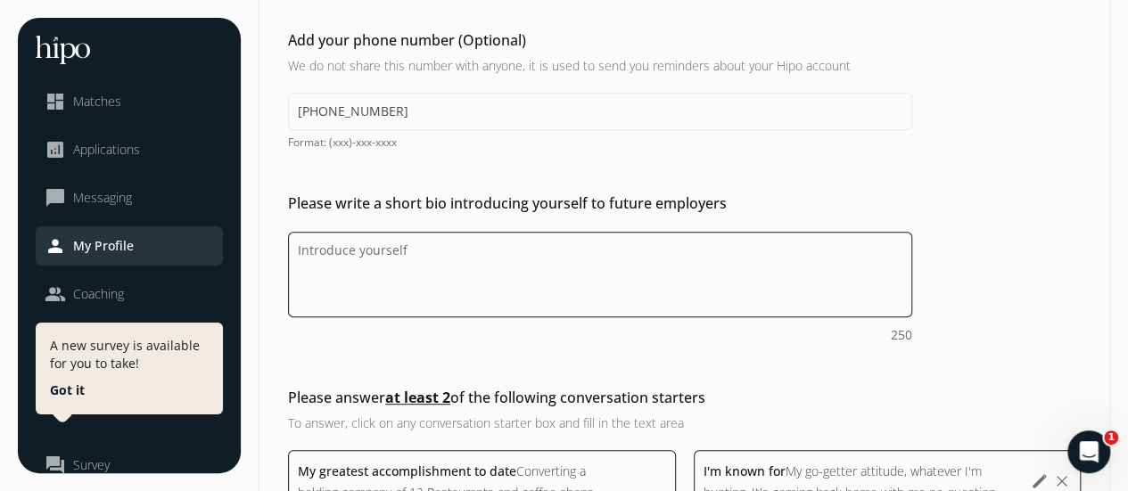
click at [619, 284] on textarea "Do you feel like we missed asking any questions that would improve your profile…" at bounding box center [600, 275] width 624 height 86
paste textarea "I am an experienced sales leader with a proven track record of driving revenue …"
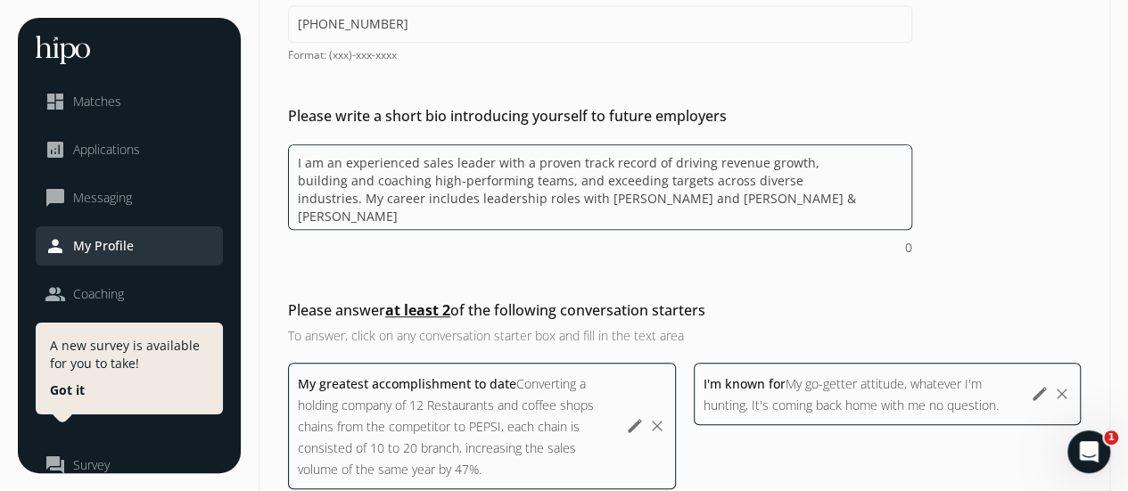
scroll to position [430, 0]
type textarea "I am an experienced sales leader with a proven track record of driving revenue …"
click at [805, 189] on textarea "I am an experienced sales leader with a proven track record of driving revenue …" at bounding box center [600, 186] width 624 height 86
drag, startPoint x: 792, startPoint y: 194, endPoint x: 342, endPoint y: 183, distance: 449.5
click at [292, 147] on textarea "I am an experienced sales leader with a proven track record of driving revenue …" at bounding box center [600, 186] width 624 height 86
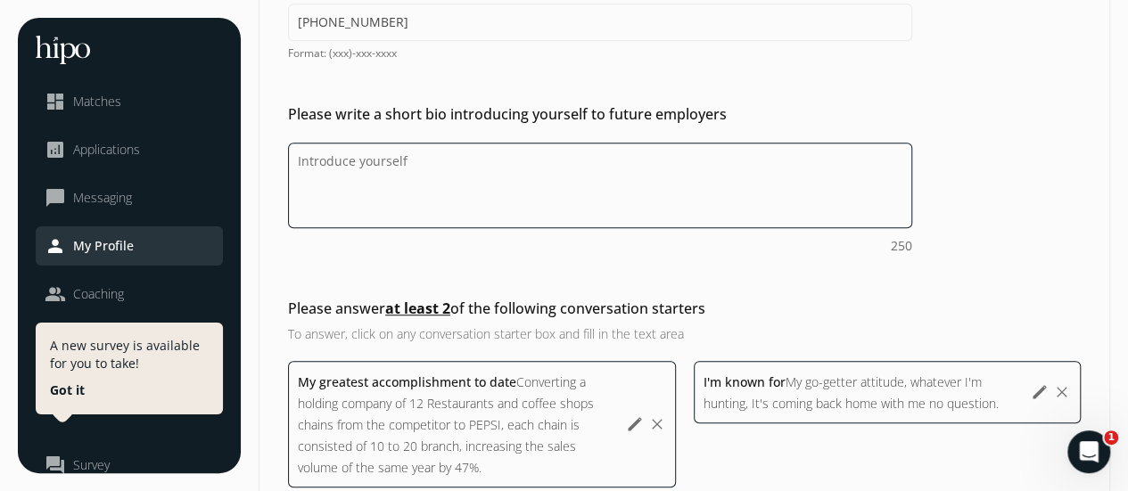
paste textarea "I am an experienced sales leader with a proven track record of driving revenue …"
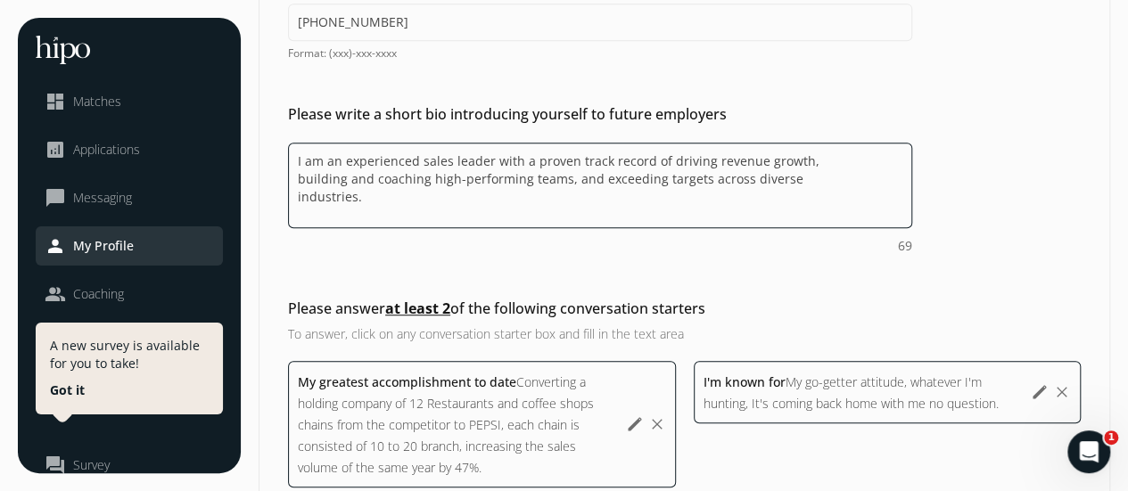
paste textarea "Fluent in English, French, and Arabic,"
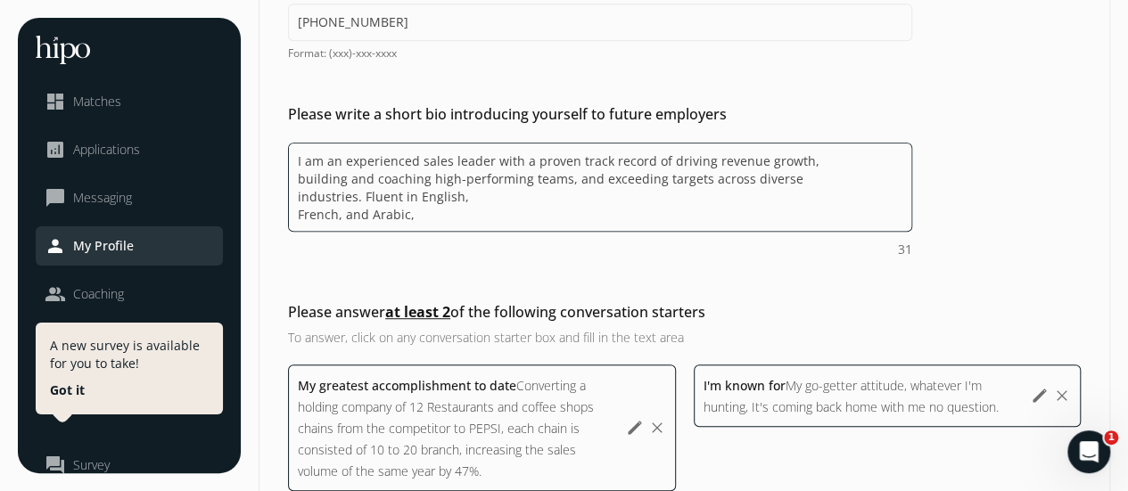
click at [478, 199] on textarea "I am an experienced sales leader with a proven track record of driving revenue …" at bounding box center [600, 187] width 624 height 89
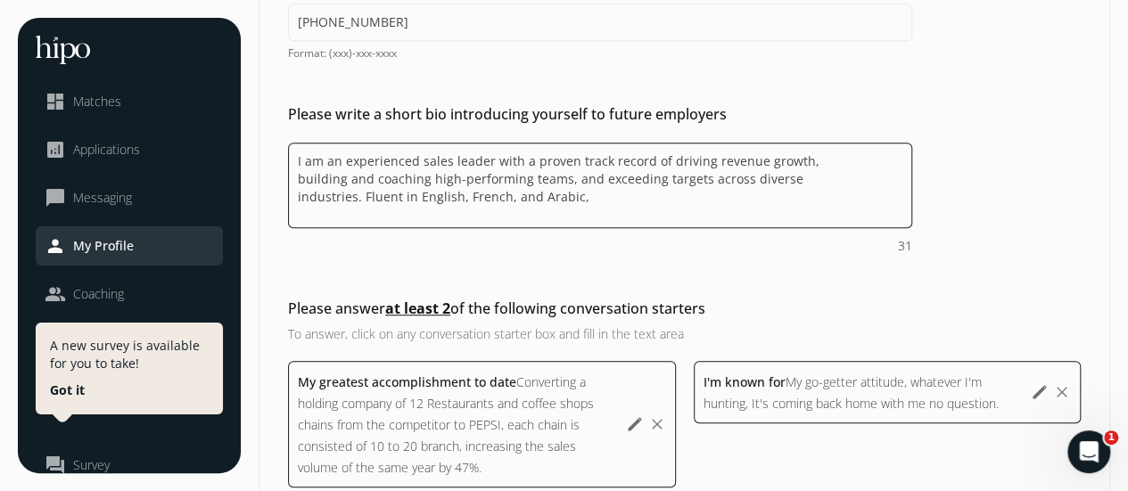
drag, startPoint x: 587, startPoint y: 197, endPoint x: 631, endPoint y: 204, distance: 45.1
click at [588, 197] on textarea "I am an experienced sales leader with a proven track record of driving revenue …" at bounding box center [600, 186] width 624 height 86
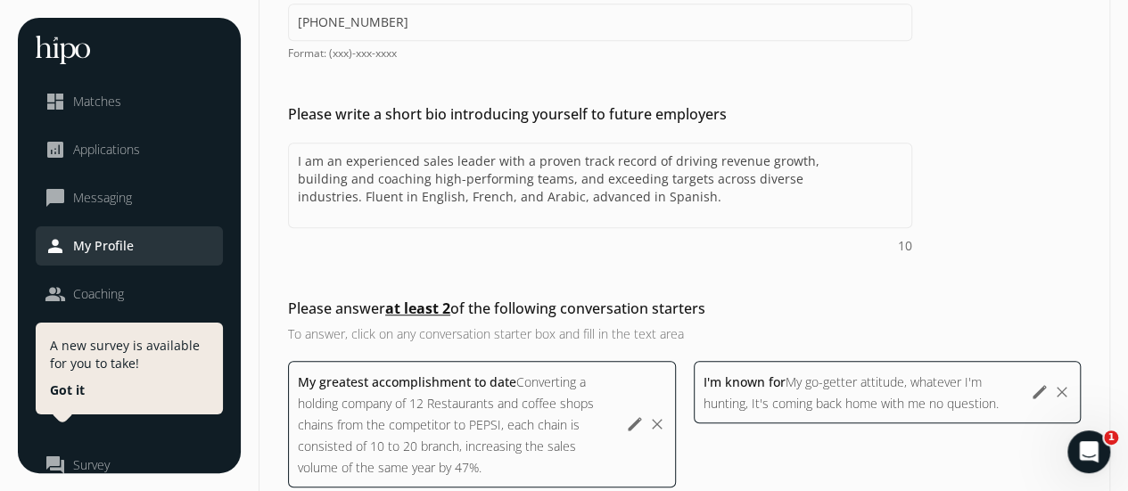
drag, startPoint x: 704, startPoint y: 267, endPoint x: 702, endPoint y: 276, distance: 9.3
click at [704, 269] on div "Add a profile picture Please add a professional profile picture. You are 95% mo…" at bounding box center [684, 201] width 850 height 935
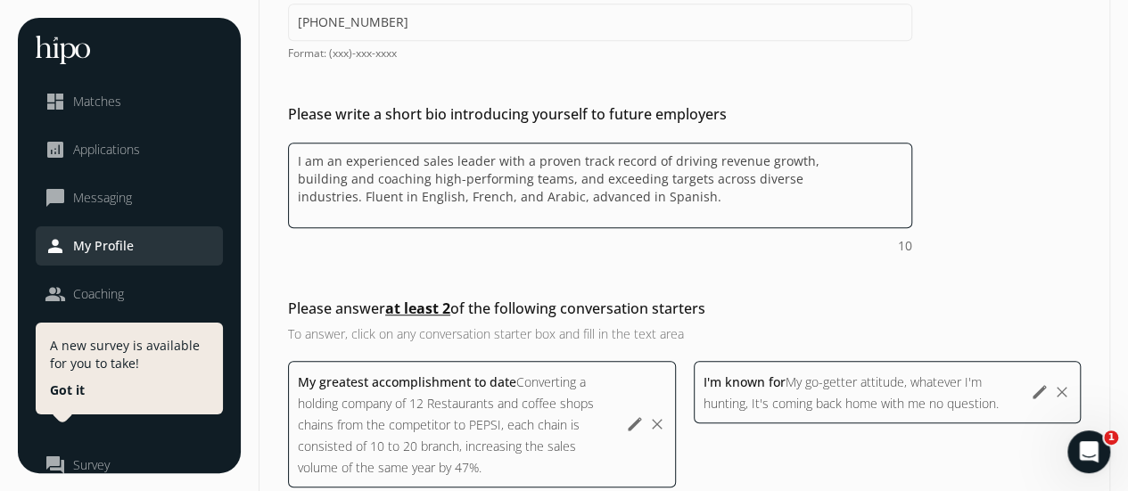
click at [638, 191] on textarea "I am an experienced sales leader with a proven track record of driving revenue …" at bounding box center [600, 186] width 624 height 86
type textarea "I am an experienced sales leader with a proven track record of driving revenue …"
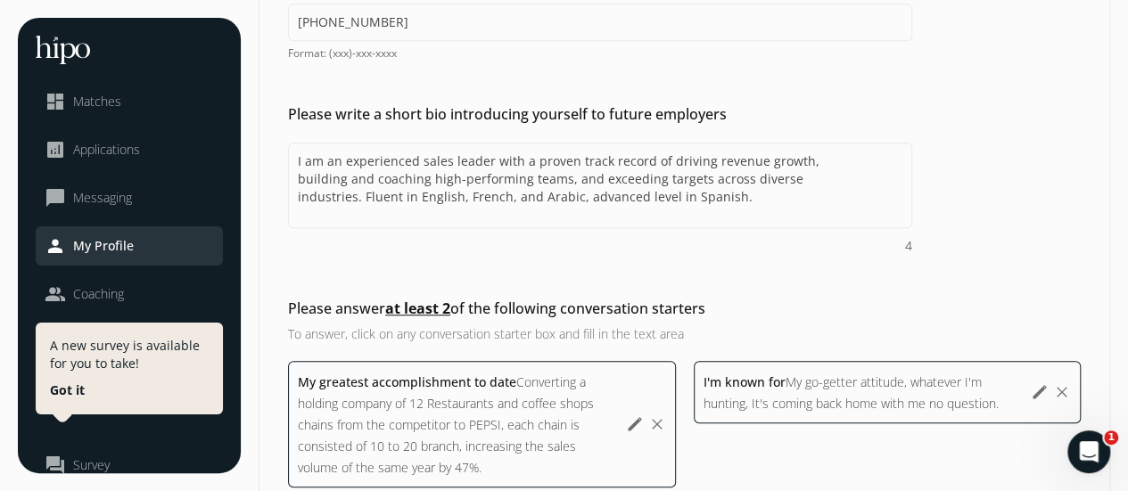
click at [728, 259] on div "Add a profile picture Please add a professional profile picture. You are 95% mo…" at bounding box center [684, 201] width 850 height 935
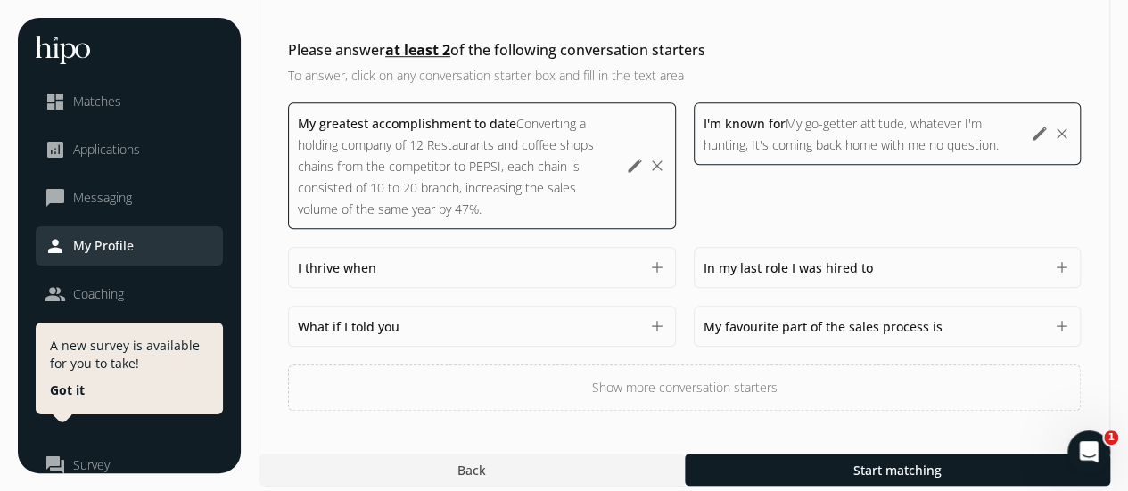
scroll to position [697, 0]
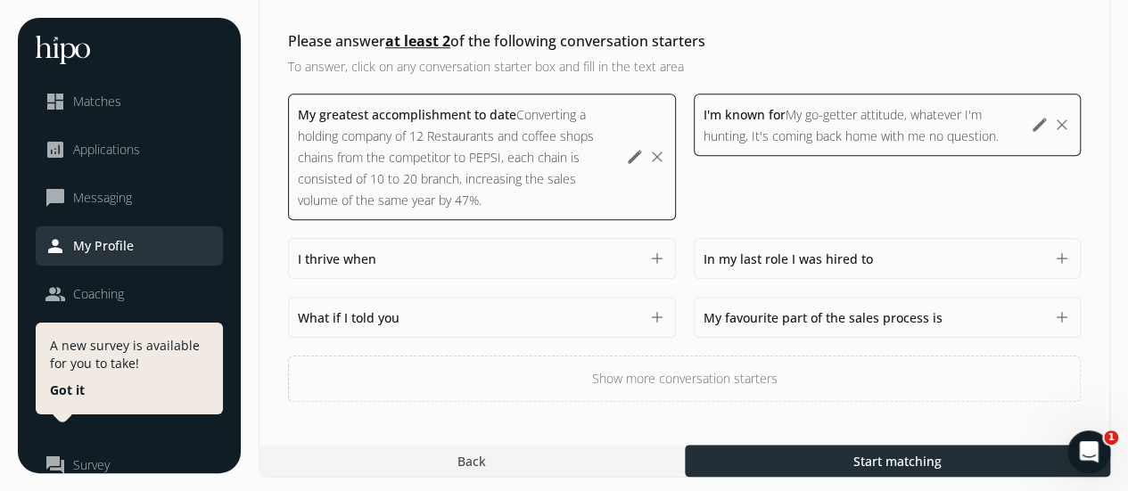
click at [876, 452] on span "Start matching" at bounding box center [896, 461] width 88 height 19
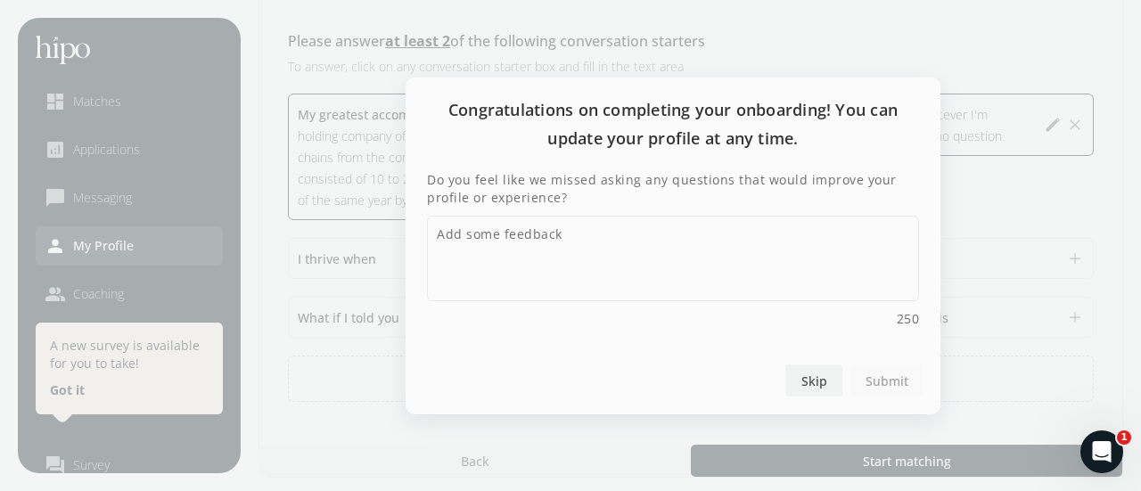
click at [812, 379] on span "Skip" at bounding box center [815, 380] width 26 height 19
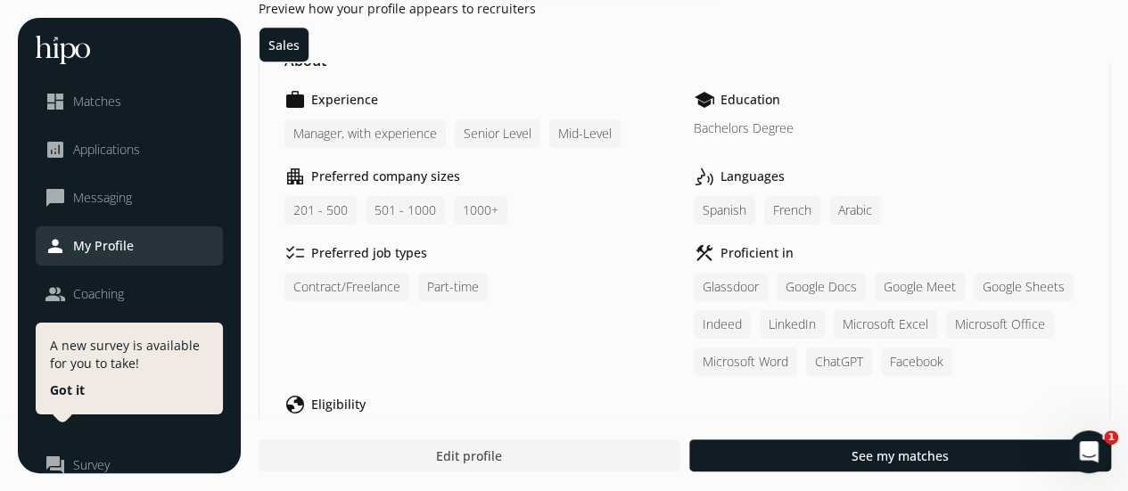
scroll to position [535, 0]
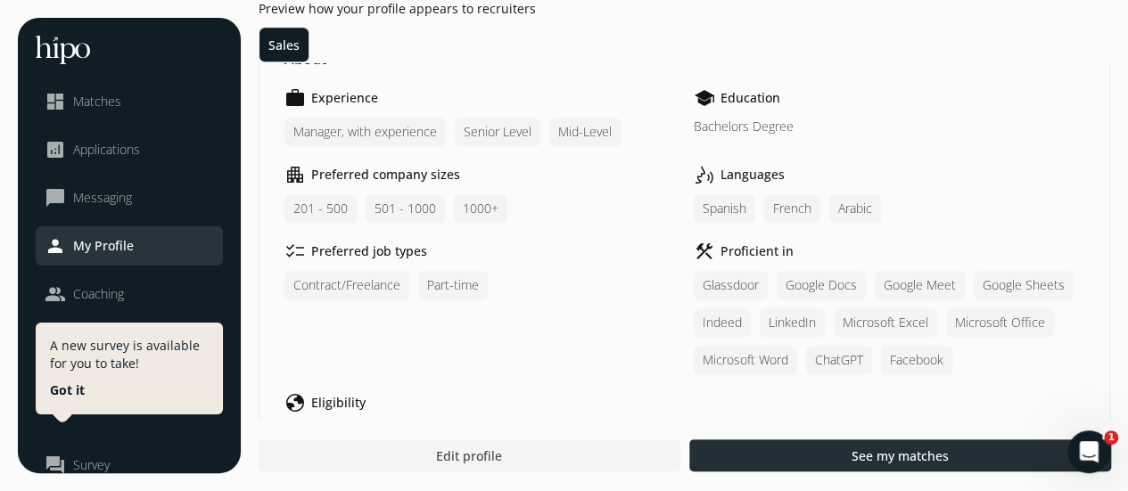
click at [879, 463] on span "See my matches" at bounding box center [899, 456] width 97 height 19
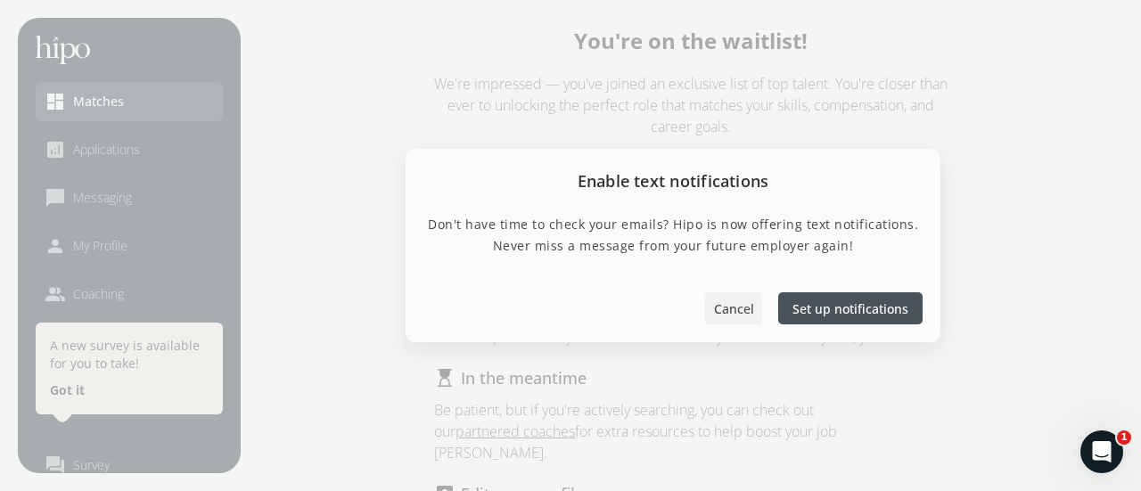
click at [737, 308] on span "Cancel" at bounding box center [734, 309] width 40 height 19
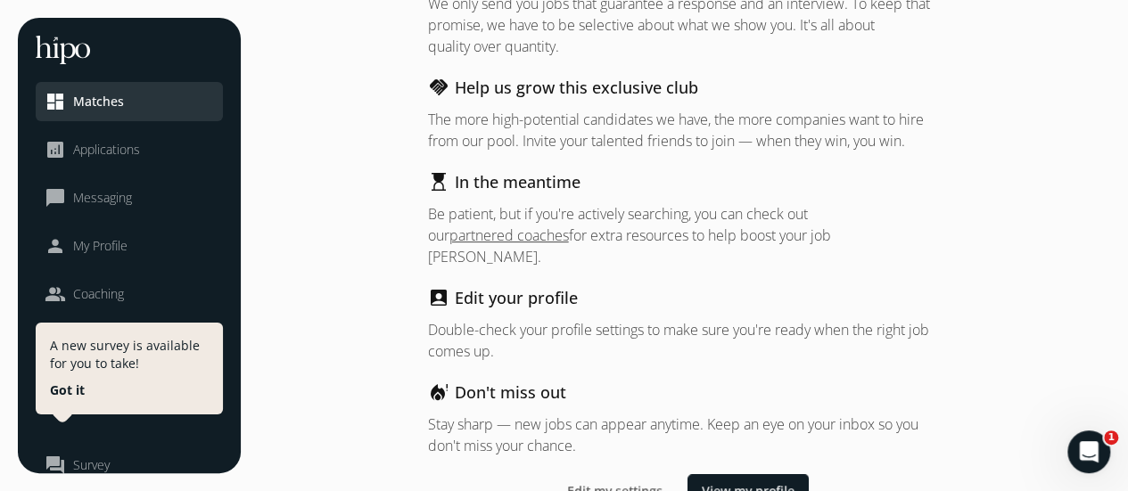
scroll to position [207, 0]
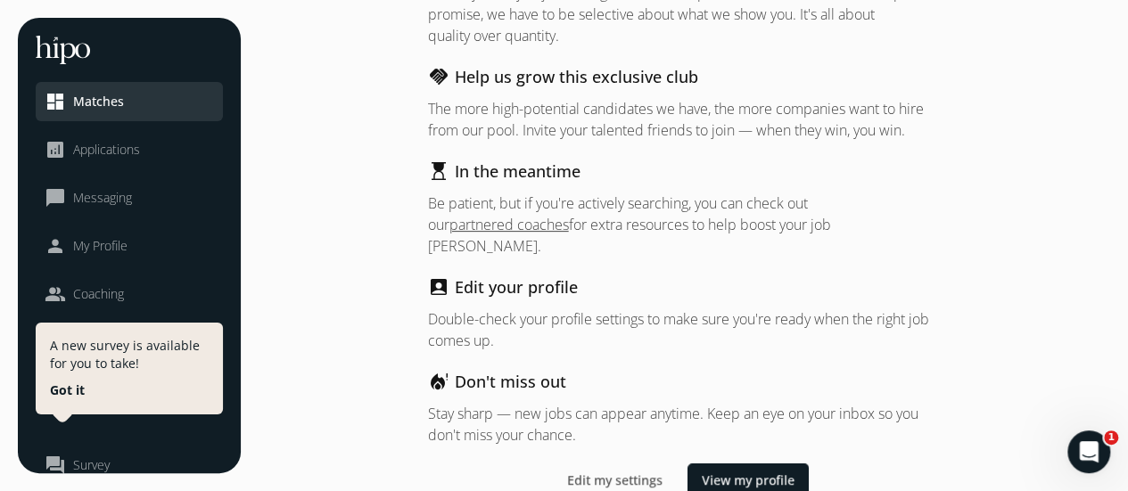
click at [72, 391] on button "Got it" at bounding box center [67, 391] width 35 height 18
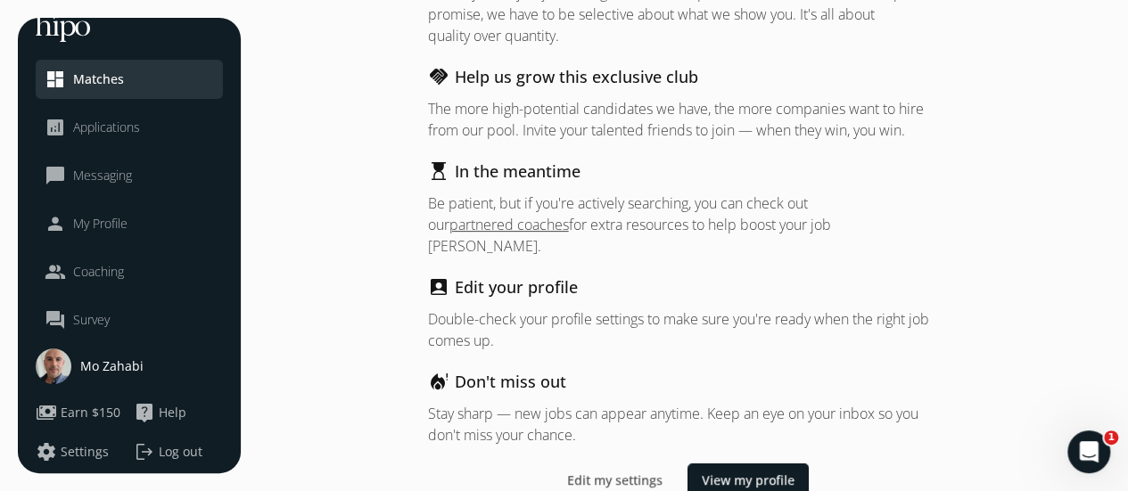
scroll to position [43, 0]
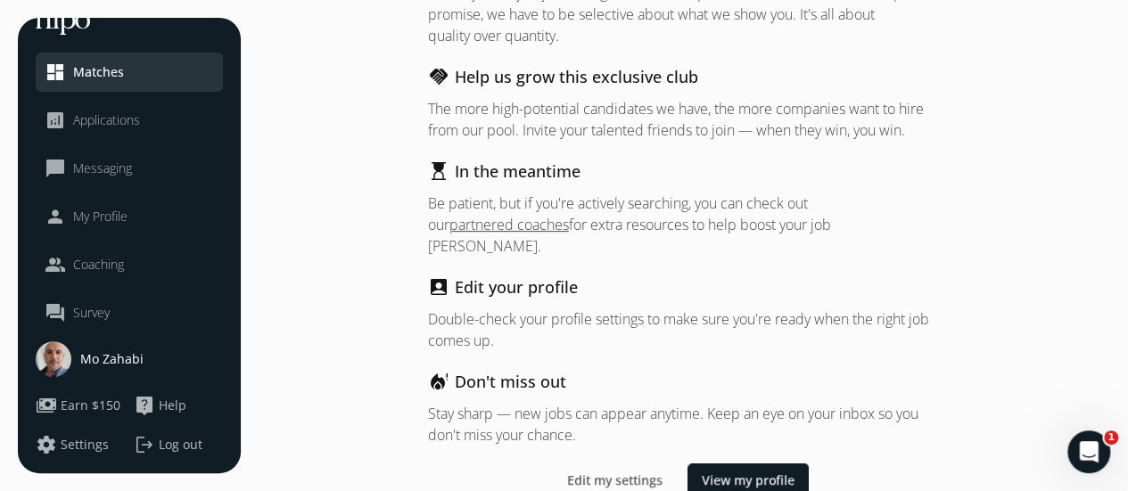
click at [90, 404] on span "Earn $150" at bounding box center [91, 406] width 60 height 18
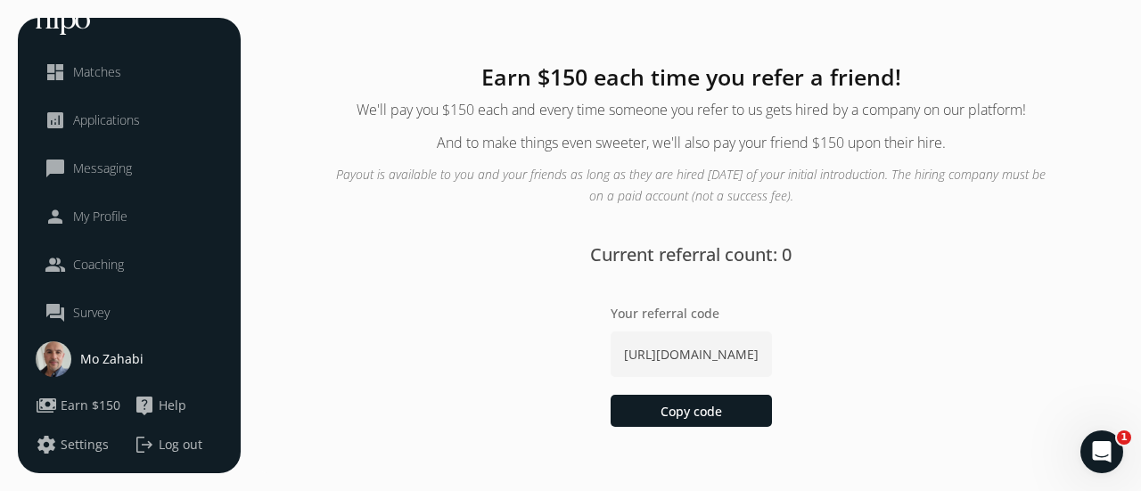
click at [667, 353] on span "[URL][DOMAIN_NAME]" at bounding box center [691, 354] width 161 height 45
click at [667, 357] on span "[URL][DOMAIN_NAME]" at bounding box center [691, 354] width 161 height 45
click at [667, 358] on span "[URL][DOMAIN_NAME]" at bounding box center [691, 354] width 161 height 45
drag, startPoint x: 385, startPoint y: 359, endPoint x: 1008, endPoint y: 361, distance: 623.2
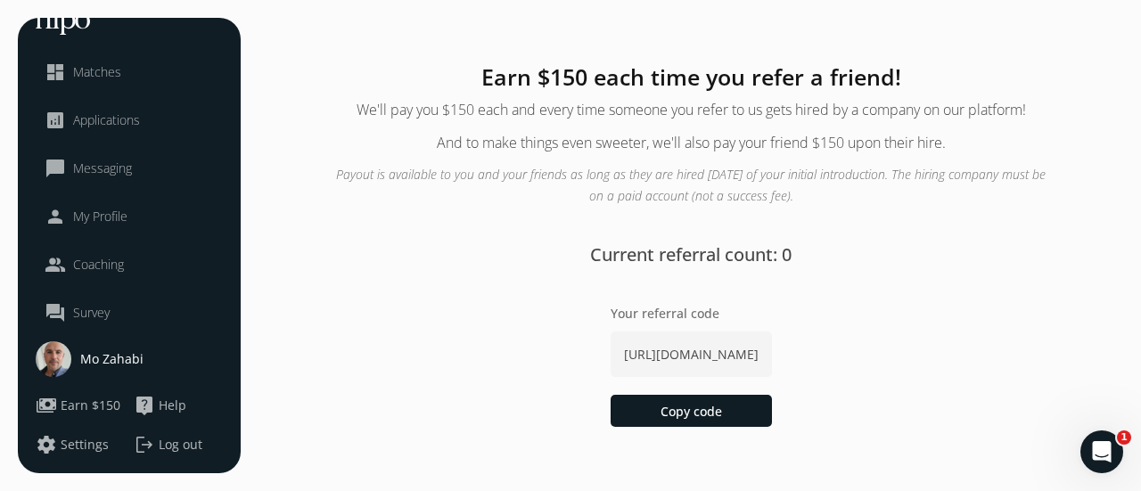
click at [772, 361] on span "[URL][DOMAIN_NAME]" at bounding box center [691, 354] width 161 height 45
click at [747, 413] on div at bounding box center [691, 411] width 161 height 32
click at [1098, 446] on icon "Open Intercom Messenger" at bounding box center [1099, 449] width 29 height 29
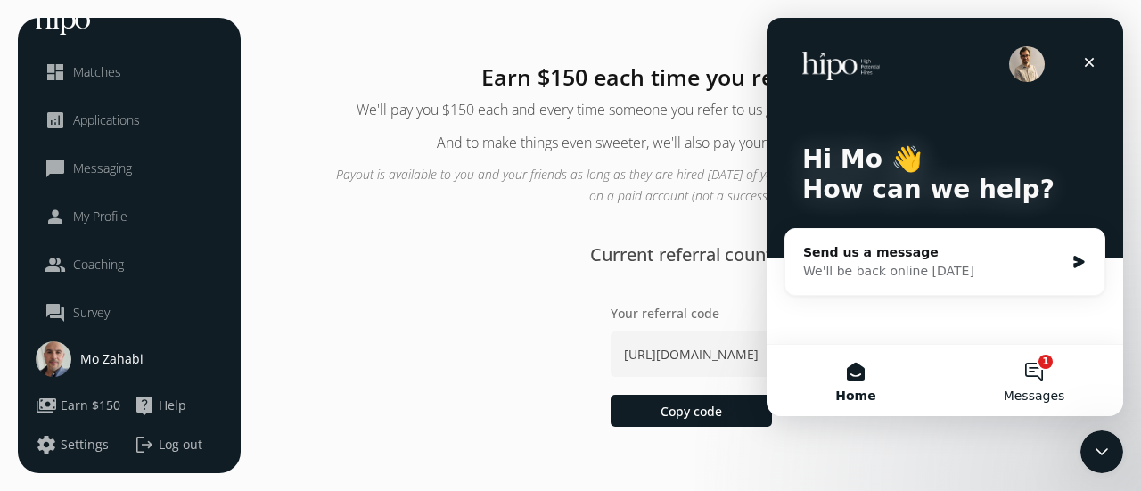
click at [1035, 365] on button "1 Messages" at bounding box center [1034, 380] width 178 height 71
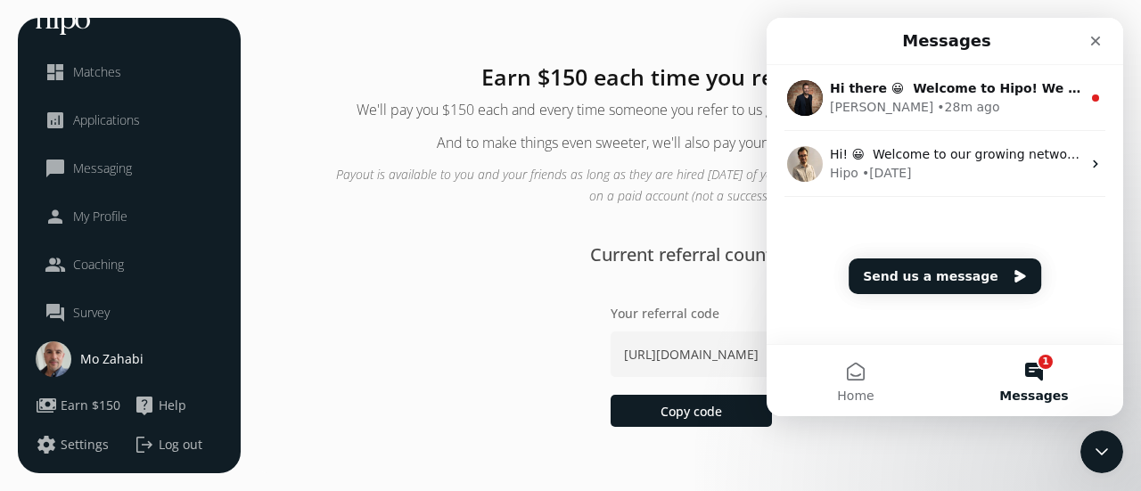
click at [1035, 365] on button "1 Messages" at bounding box center [1034, 380] width 178 height 71
click at [1097, 37] on icon "Close" at bounding box center [1096, 41] width 14 height 14
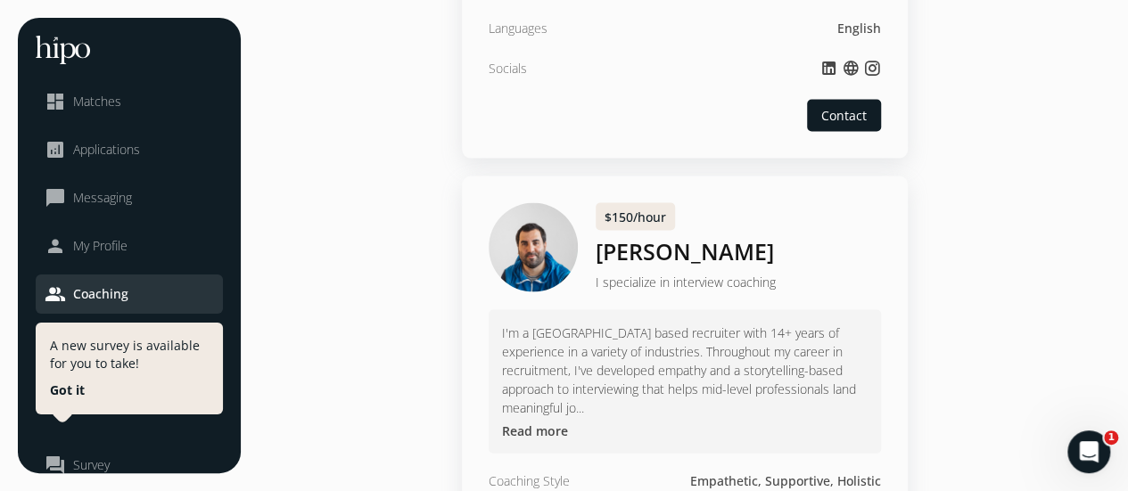
scroll to position [1783, 0]
